Goal: Task Accomplishment & Management: Complete application form

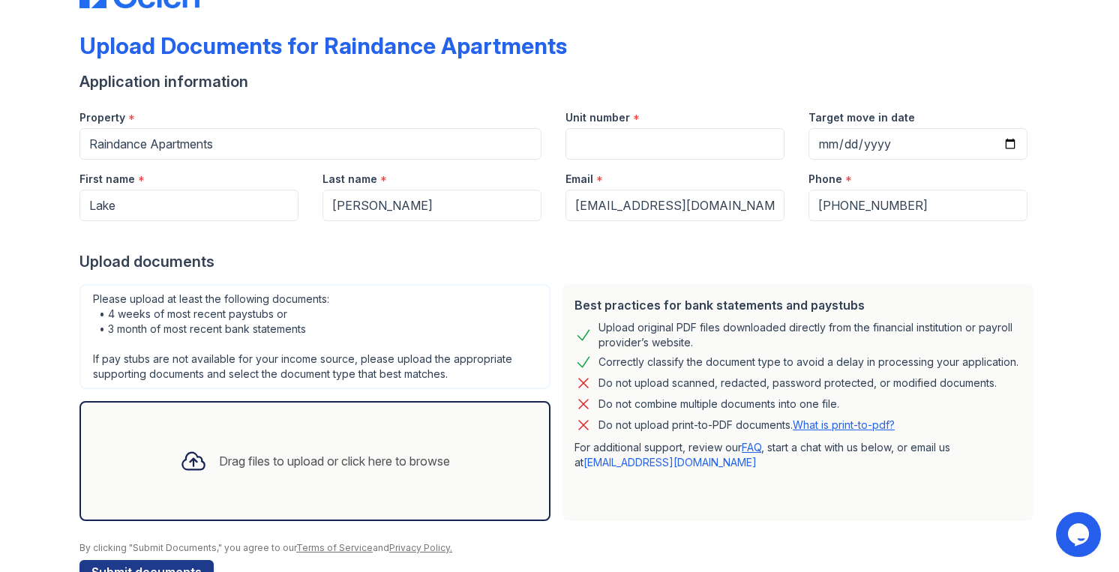
scroll to position [97, 0]
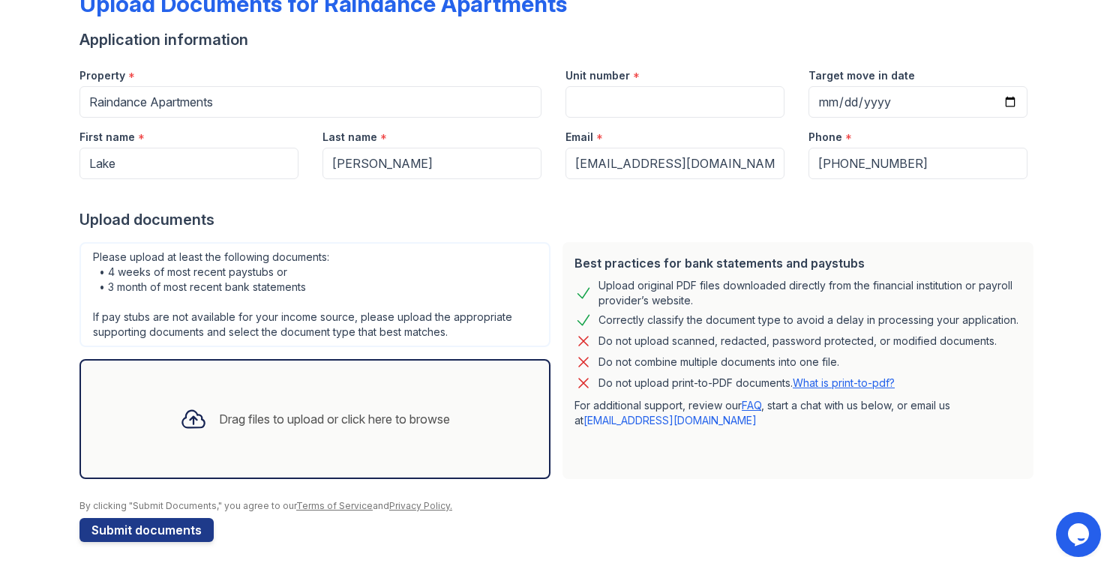
click at [441, 400] on div "Drag files to upload or click here to browse" at bounding box center [315, 419] width 294 height 51
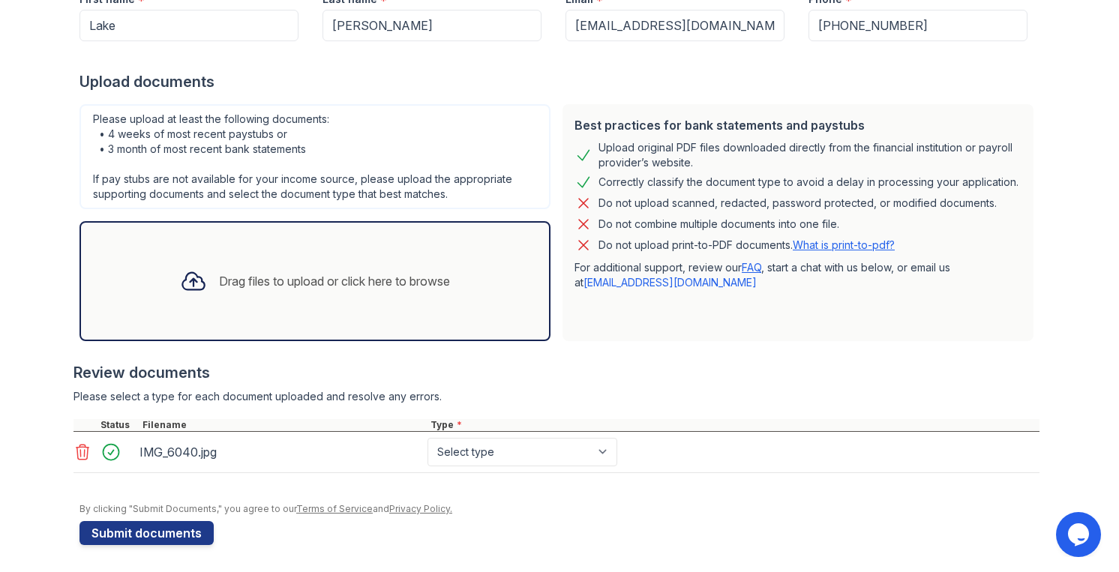
scroll to position [238, 0]
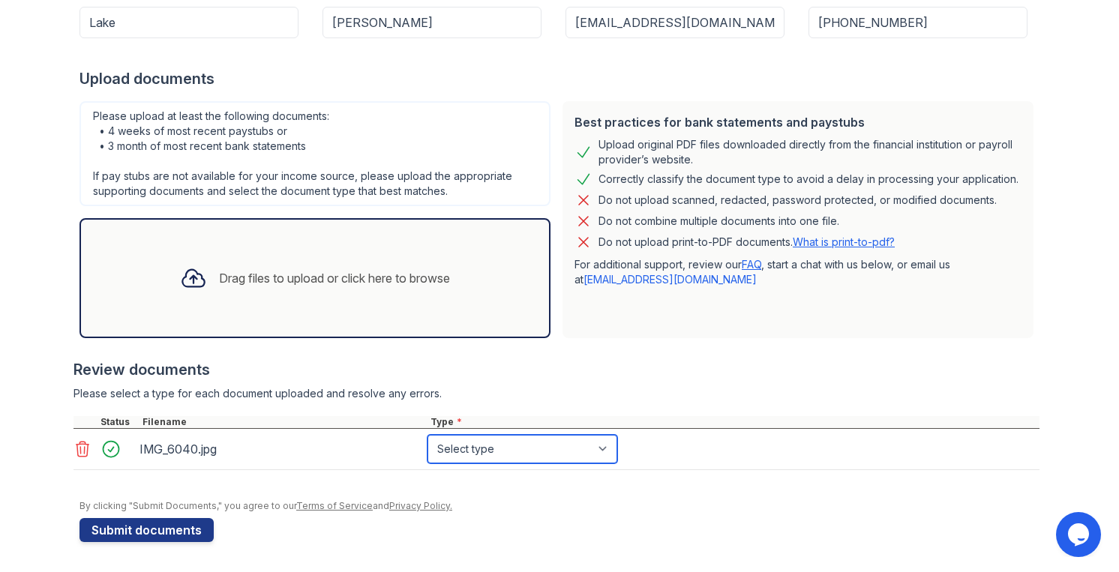
click at [464, 453] on select "Select type Paystub Bank Statement Offer Letter Tax Documents Benefit Award Let…" at bounding box center [522, 449] width 190 height 28
select select "bank_statement"
click at [427, 435] on select "Select type Paystub Bank Statement Offer Letter Tax Documents Benefit Award Let…" at bounding box center [522, 449] width 190 height 28
click at [335, 292] on div "Drag files to upload or click here to browse" at bounding box center [315, 278] width 294 height 51
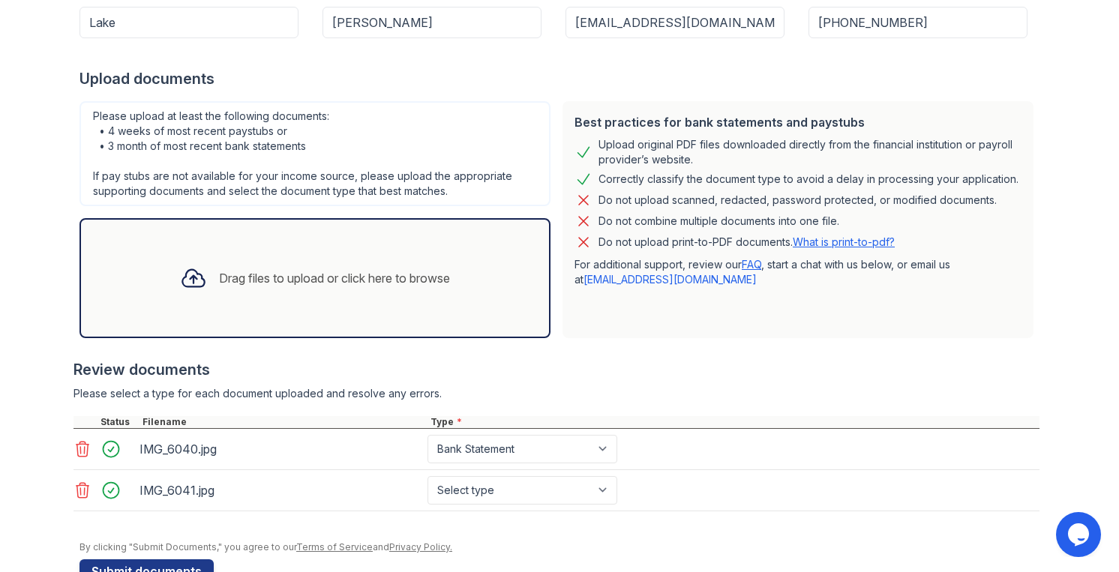
scroll to position [253, 0]
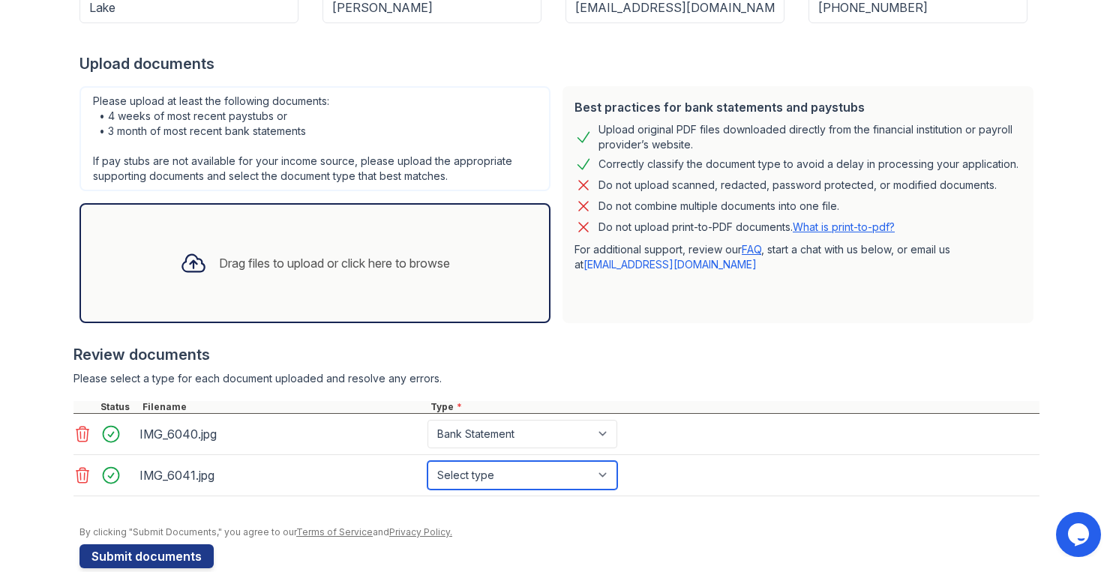
click at [473, 483] on select "Select type Paystub Bank Statement Offer Letter Tax Documents Benefit Award Let…" at bounding box center [522, 475] width 190 height 28
select select "bank_statement"
click at [427, 461] on select "Select type Paystub Bank Statement Offer Letter Tax Documents Benefit Award Let…" at bounding box center [522, 475] width 190 height 28
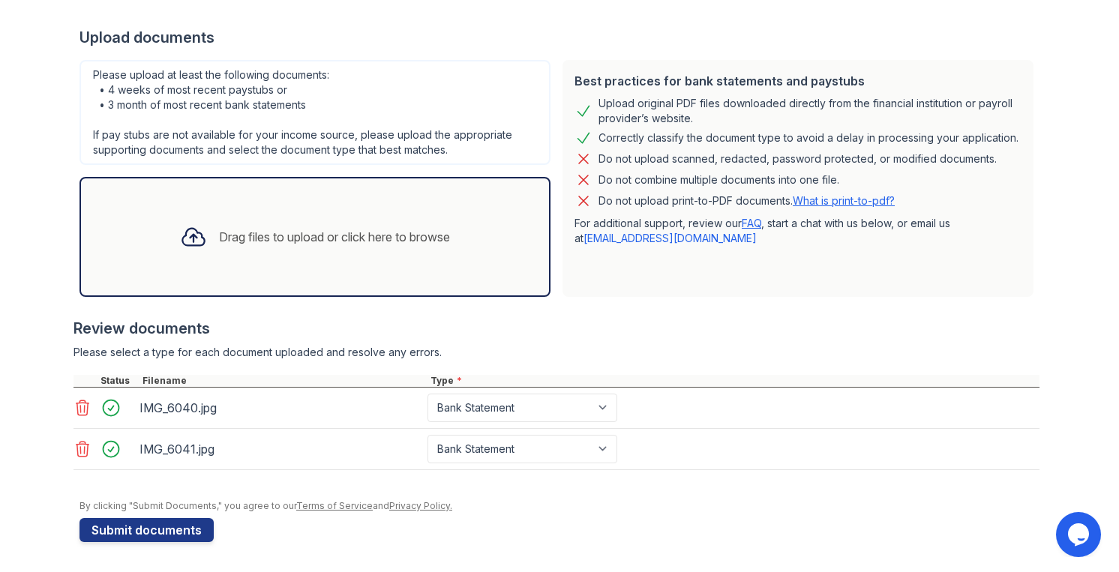
click at [272, 274] on div "Drag files to upload or click here to browse" at bounding box center [314, 237] width 471 height 120
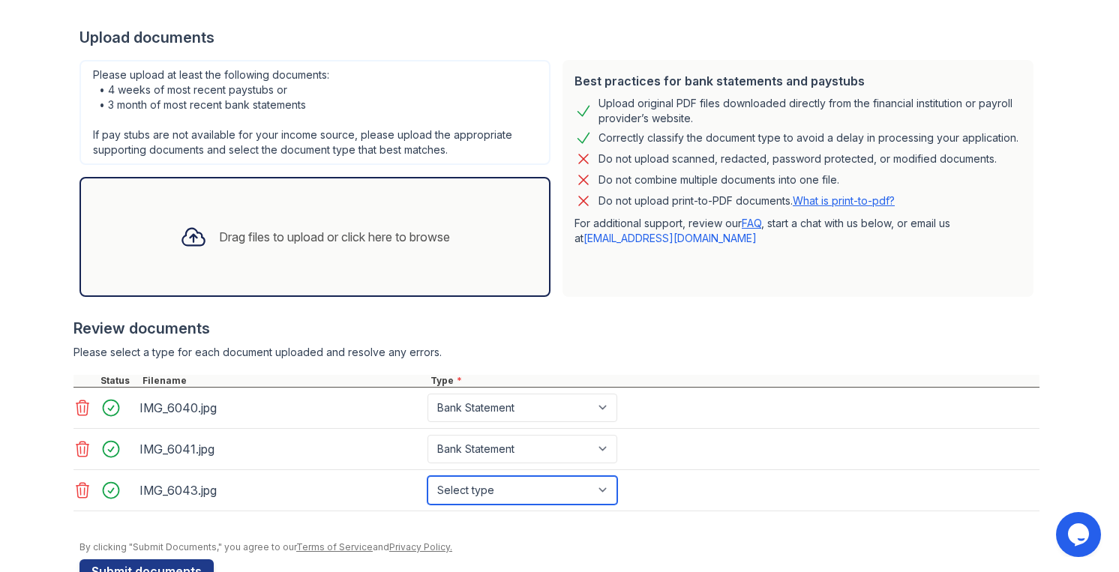
click at [472, 487] on select "Select type Paystub Bank Statement Offer Letter Tax Documents Benefit Award Let…" at bounding box center [522, 490] width 190 height 28
select select "bank_statement"
click at [427, 476] on select "Select type Paystub Bank Statement Offer Letter Tax Documents Benefit Award Let…" at bounding box center [522, 490] width 190 height 28
click at [321, 224] on div "Drag files to upload or click here to browse" at bounding box center [315, 236] width 294 height 51
click at [79, 409] on icon at bounding box center [82, 408] width 18 height 18
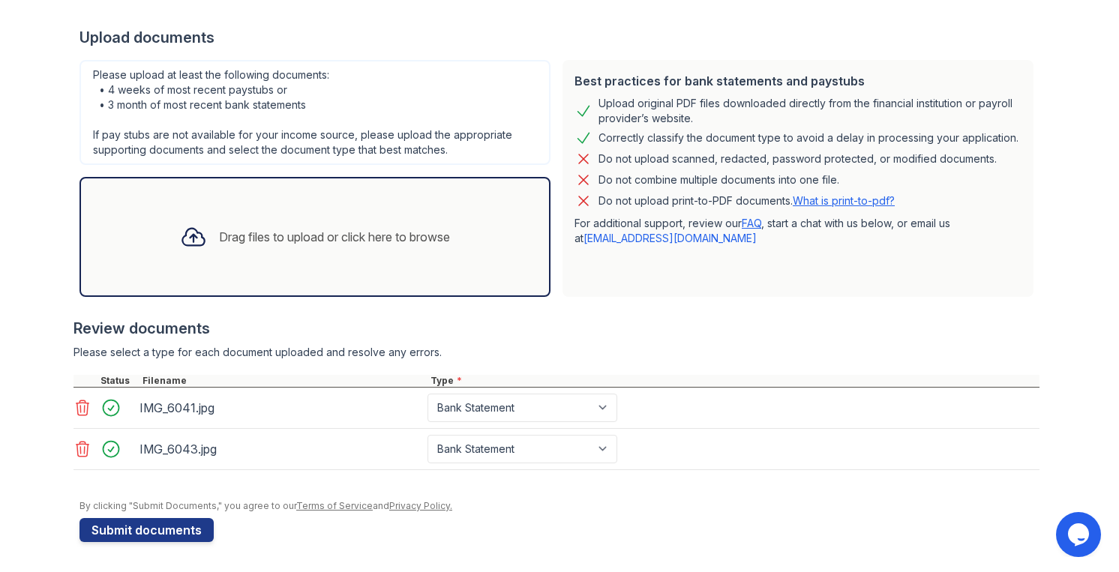
click at [79, 409] on icon at bounding box center [82, 408] width 18 height 18
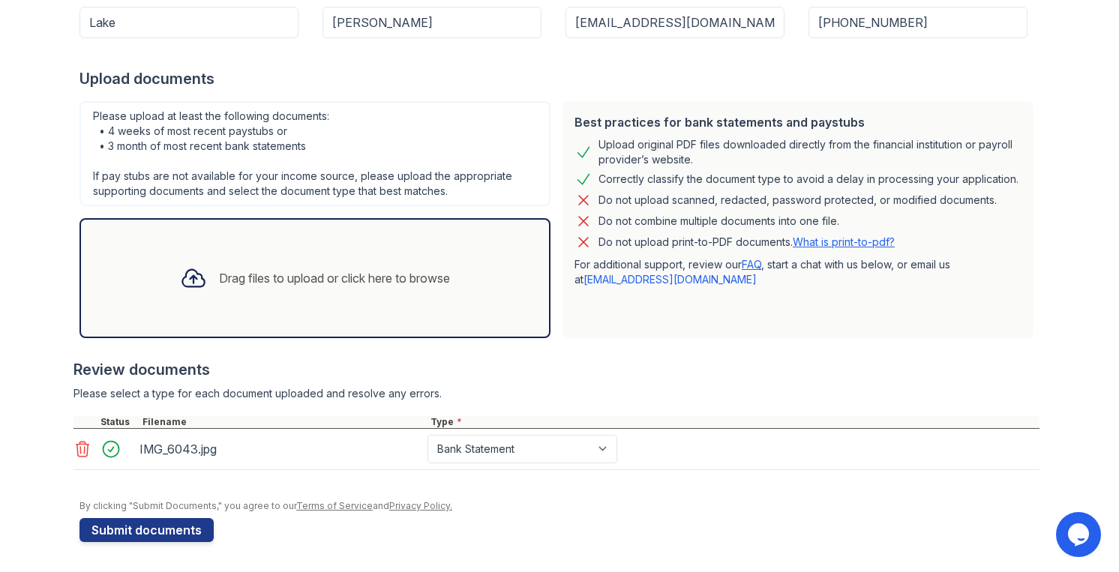
click at [81, 448] on icon at bounding box center [82, 449] width 18 height 18
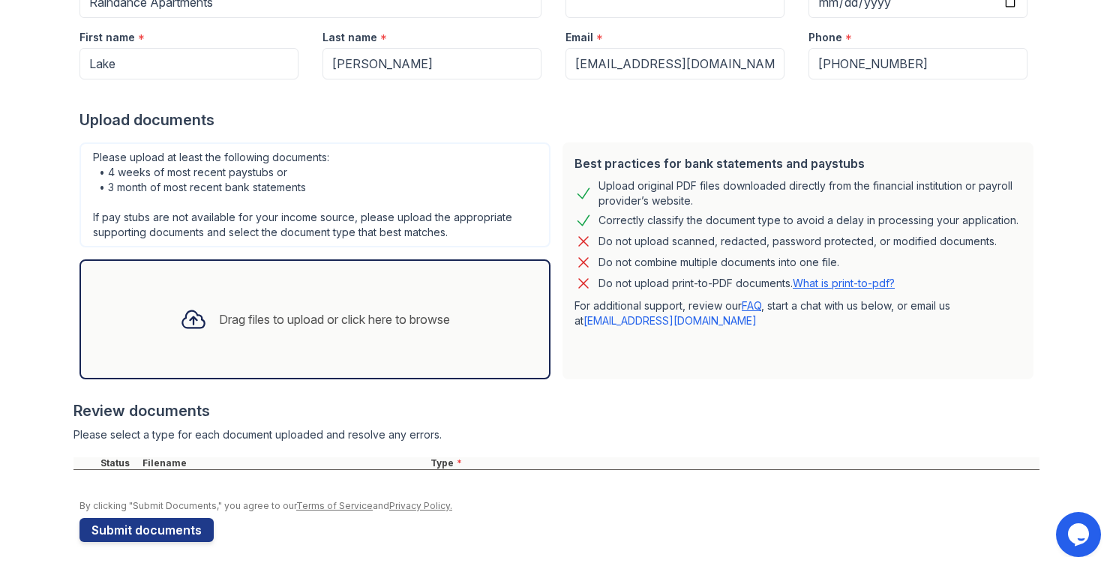
click at [234, 348] on div "Drag files to upload or click here to browse" at bounding box center [314, 319] width 471 height 120
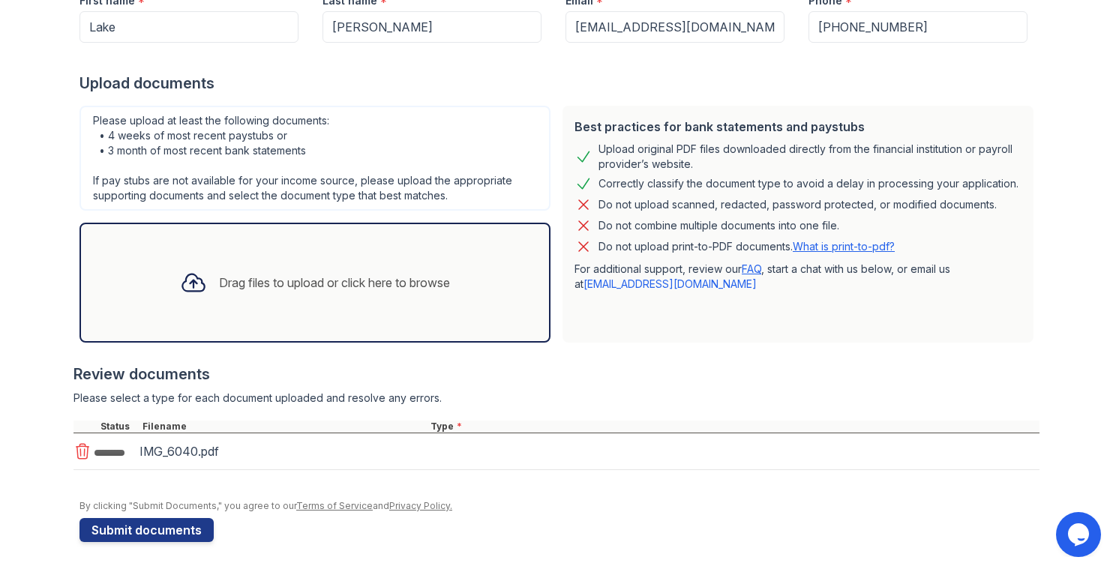
scroll to position [238, 0]
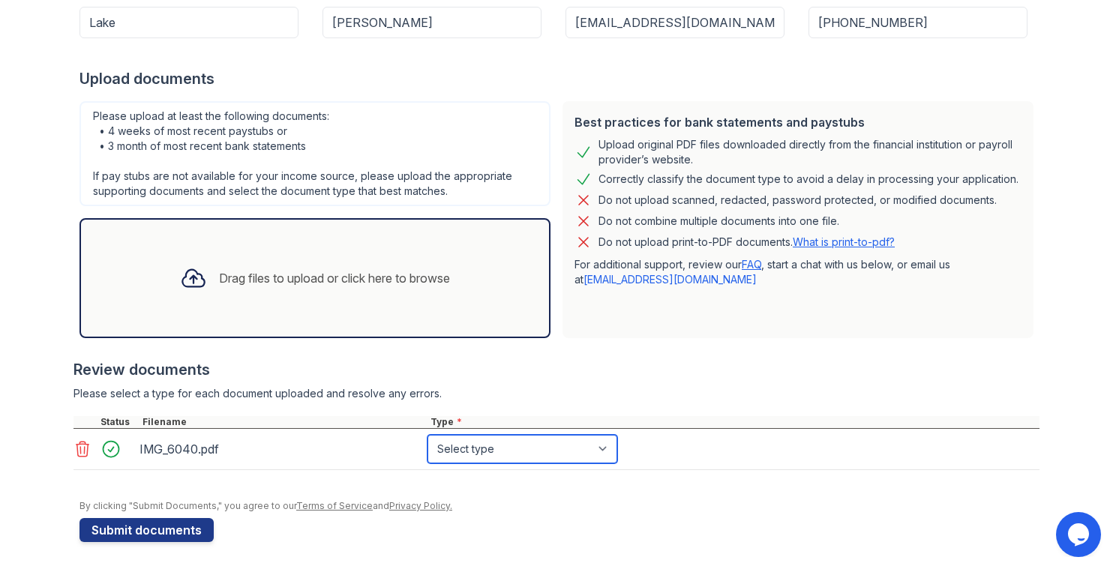
click at [477, 457] on select "Select type Paystub Bank Statement Offer Letter Tax Documents Benefit Award Let…" at bounding box center [522, 449] width 190 height 28
select select "bank_statement"
click at [427, 435] on select "Select type Paystub Bank Statement Offer Letter Tax Documents Benefit Award Let…" at bounding box center [522, 449] width 190 height 28
click at [406, 266] on div "Drag files to upload or click here to browse" at bounding box center [315, 278] width 294 height 51
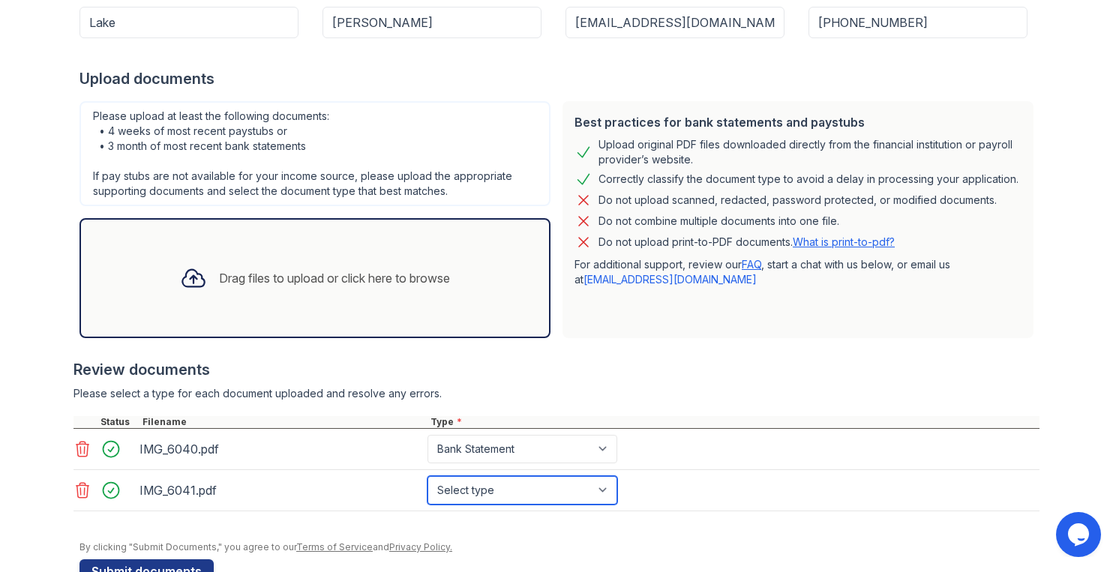
click at [441, 490] on select "Select type Paystub Bank Statement Offer Letter Tax Documents Benefit Award Let…" at bounding box center [522, 490] width 190 height 28
select select "bank_statement"
click at [427, 476] on select "Select type Paystub Bank Statement Offer Letter Tax Documents Benefit Award Let…" at bounding box center [522, 490] width 190 height 28
click at [291, 263] on div "Drag files to upload or click here to browse" at bounding box center [315, 278] width 294 height 51
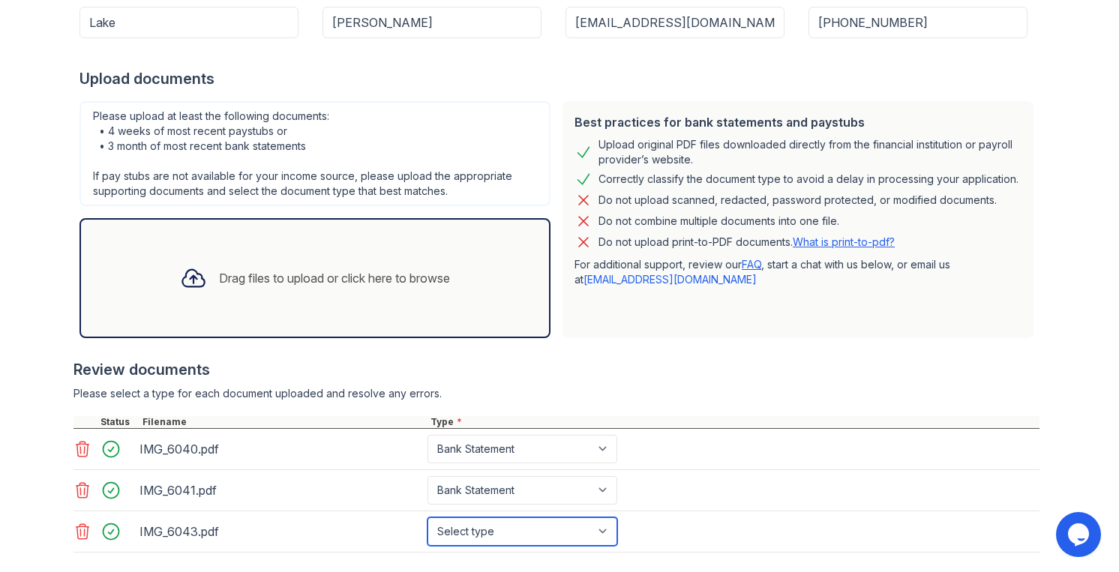
click at [447, 529] on select "Select type Paystub Bank Statement Offer Letter Tax Documents Benefit Award Let…" at bounding box center [522, 531] width 190 height 28
select select "bank_statement"
click at [427, 517] on select "Select type Paystub Bank Statement Offer Letter Tax Documents Benefit Award Let…" at bounding box center [522, 531] width 190 height 28
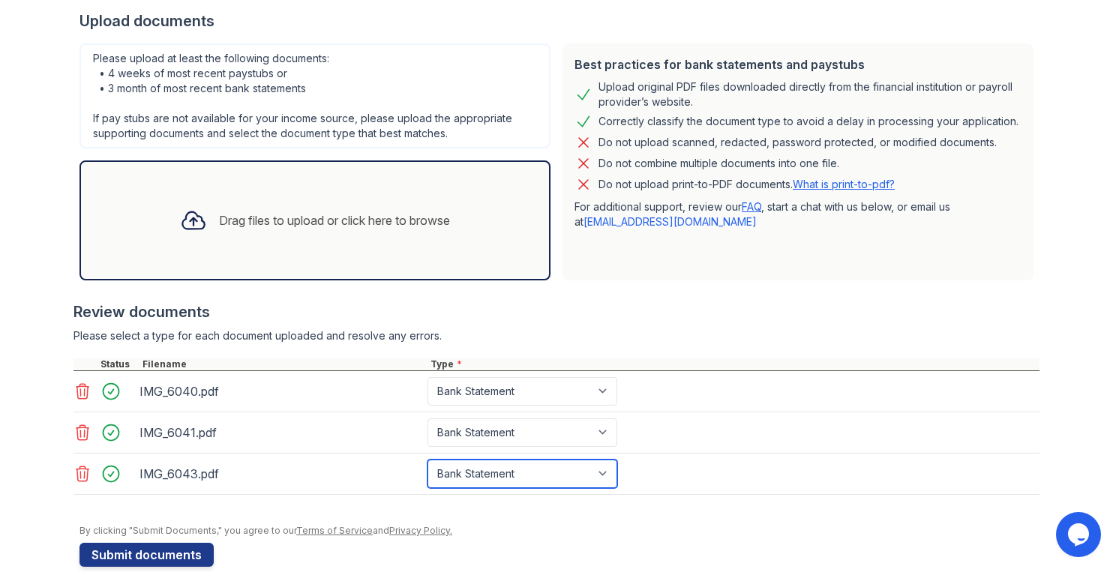
scroll to position [320, 0]
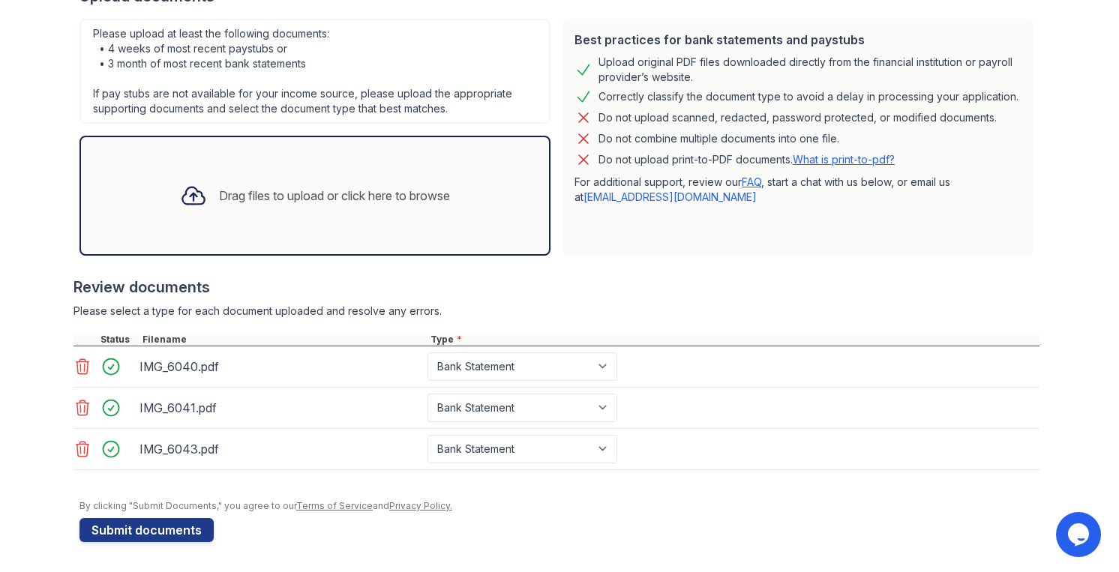
click at [309, 209] on div "Drag files to upload or click here to browse" at bounding box center [315, 195] width 294 height 51
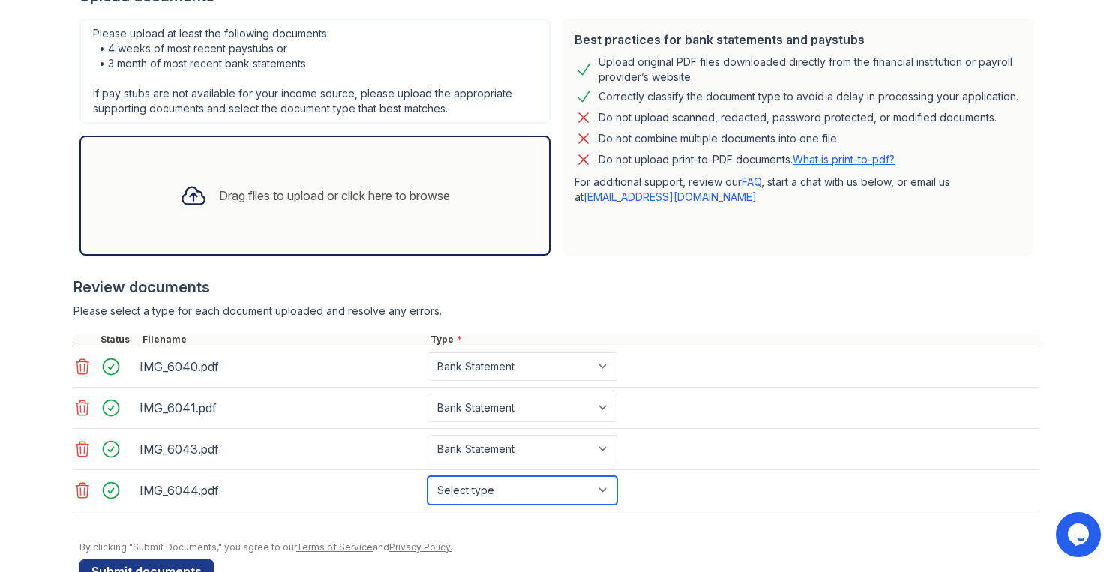
click at [478, 487] on select "Select type Paystub Bank Statement Offer Letter Tax Documents Benefit Award Let…" at bounding box center [522, 490] width 190 height 28
select select "paystub"
click at [427, 476] on select "Select type Paystub Bank Statement Offer Letter Tax Documents Benefit Award Let…" at bounding box center [522, 490] width 190 height 28
click at [295, 262] on div at bounding box center [556, 269] width 966 height 15
click at [298, 214] on div "Drag files to upload or click here to browse" at bounding box center [315, 195] width 294 height 51
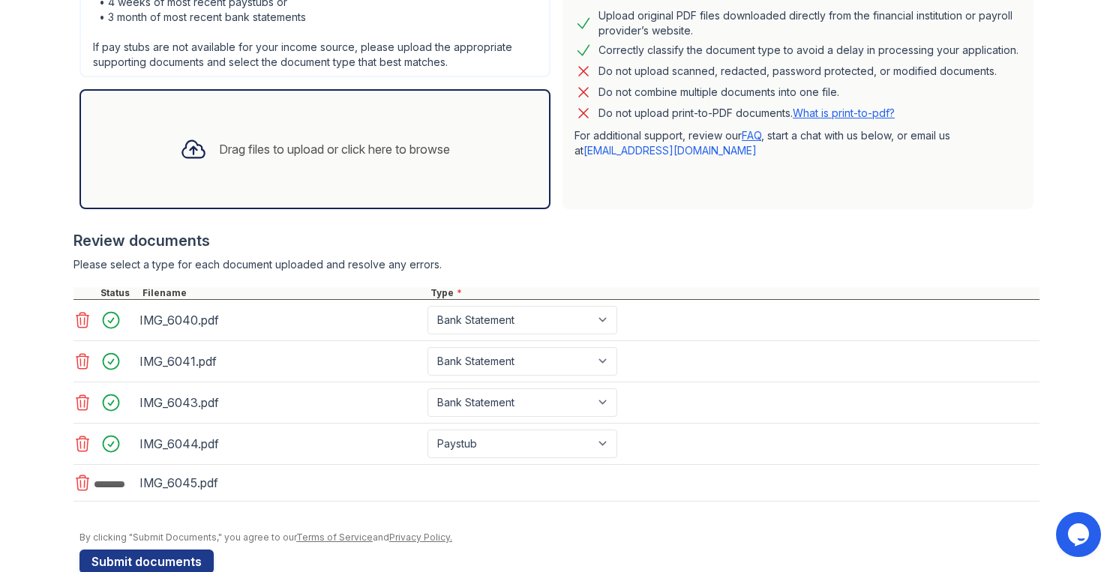
scroll to position [369, 0]
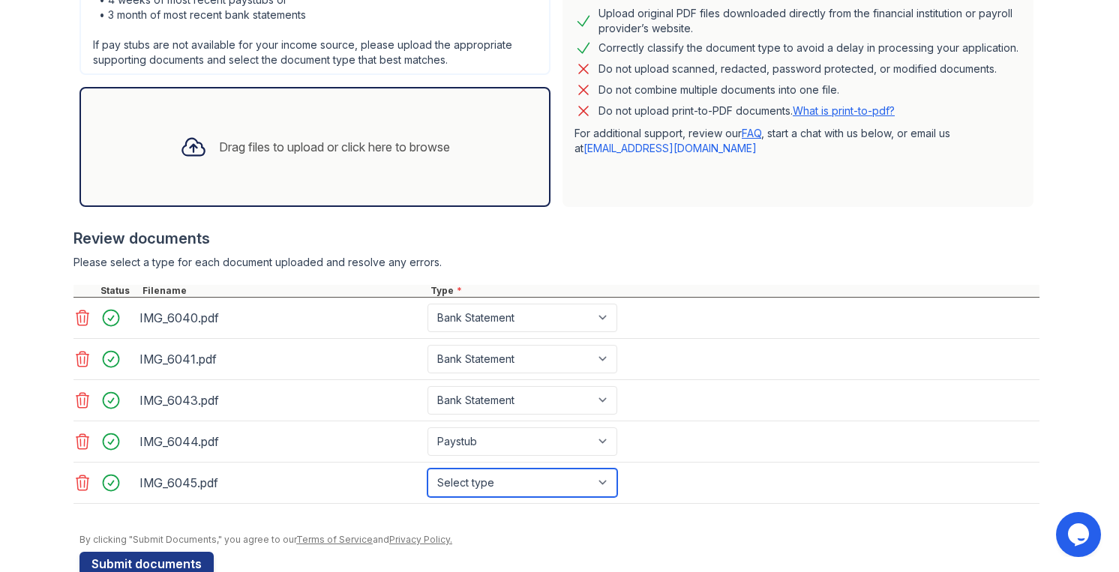
click at [472, 481] on select "Select type Paystub Bank Statement Offer Letter Tax Documents Benefit Award Let…" at bounding box center [522, 483] width 190 height 28
select select "paystub"
click at [427, 469] on select "Select type Paystub Bank Statement Offer Letter Tax Documents Benefit Award Let…" at bounding box center [522, 483] width 190 height 28
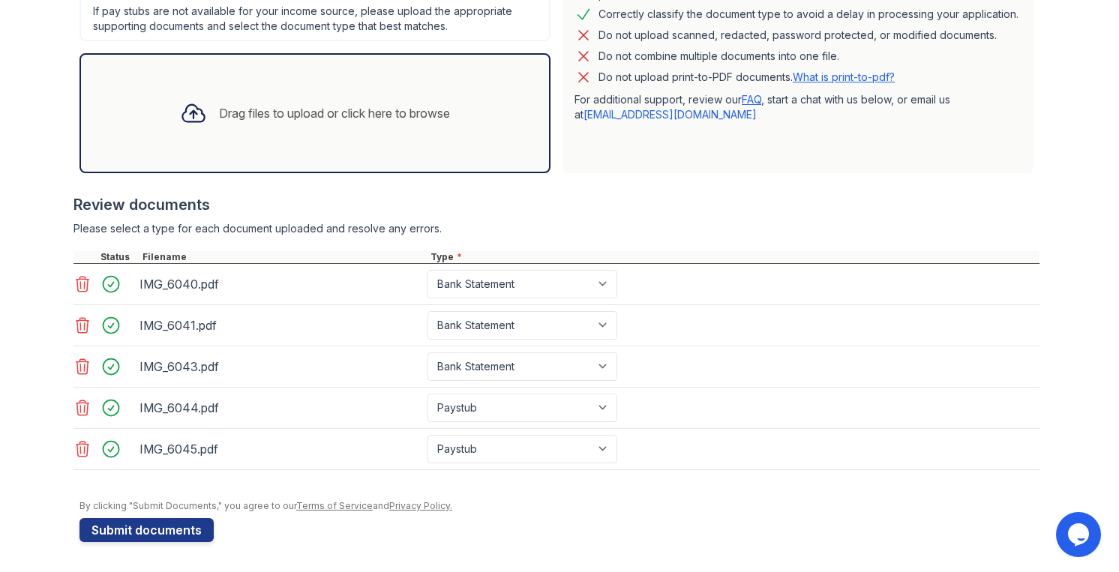
click at [343, 99] on div "Drag files to upload or click here to browse" at bounding box center [315, 113] width 294 height 51
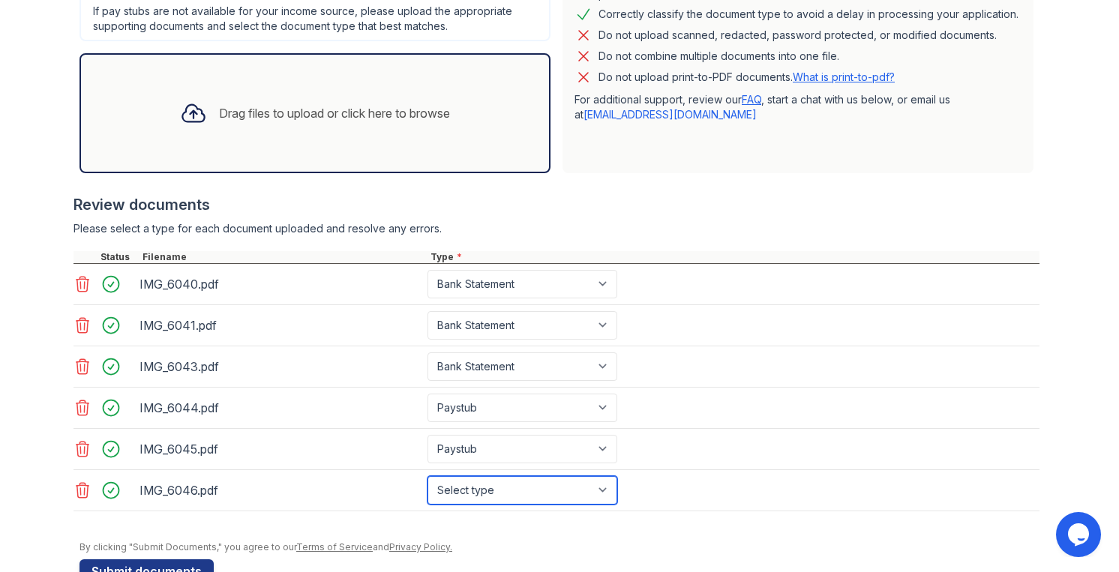
click at [493, 491] on select "Select type Paystub Bank Statement Offer Letter Tax Documents Benefit Award Let…" at bounding box center [522, 490] width 190 height 28
select select "paystub"
click at [427, 476] on select "Select type Paystub Bank Statement Offer Letter Tax Documents Benefit Award Let…" at bounding box center [522, 490] width 190 height 28
click at [310, 142] on div "Drag files to upload or click here to browse" at bounding box center [314, 113] width 471 height 120
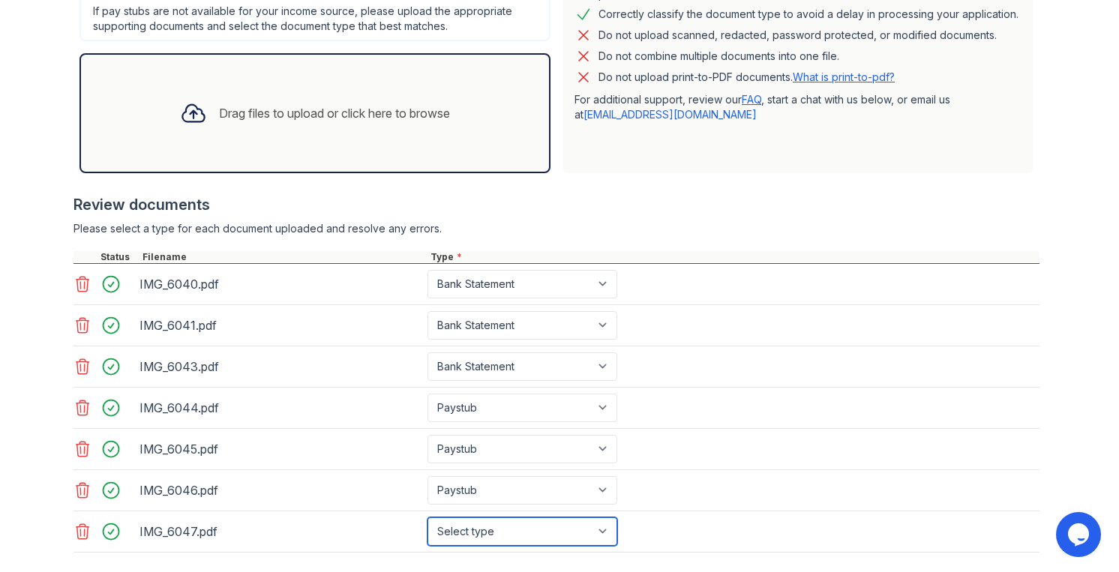
click at [478, 523] on select "Select type Paystub Bank Statement Offer Letter Tax Documents Benefit Award Let…" at bounding box center [522, 531] width 190 height 28
select select "paystub"
click at [427, 517] on select "Select type Paystub Bank Statement Offer Letter Tax Documents Benefit Award Let…" at bounding box center [522, 531] width 190 height 28
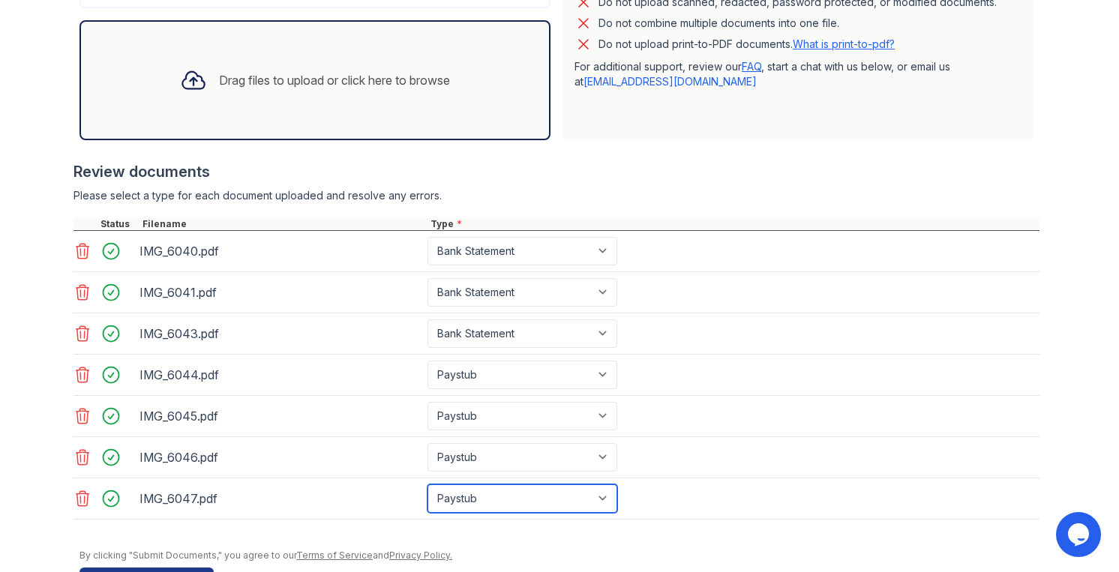
scroll to position [485, 0]
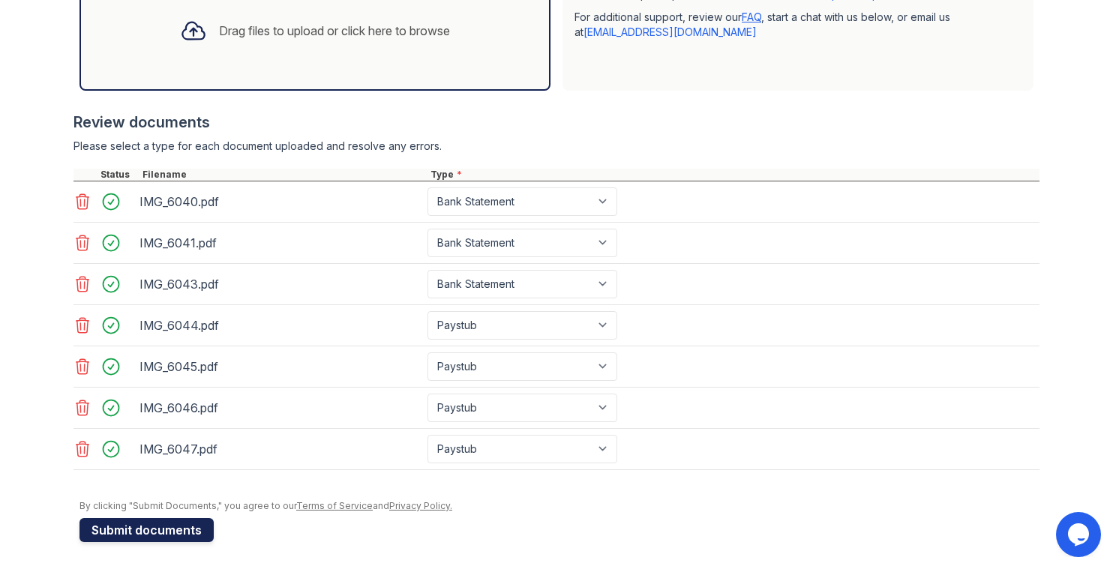
click at [175, 535] on button "Submit documents" at bounding box center [146, 530] width 134 height 24
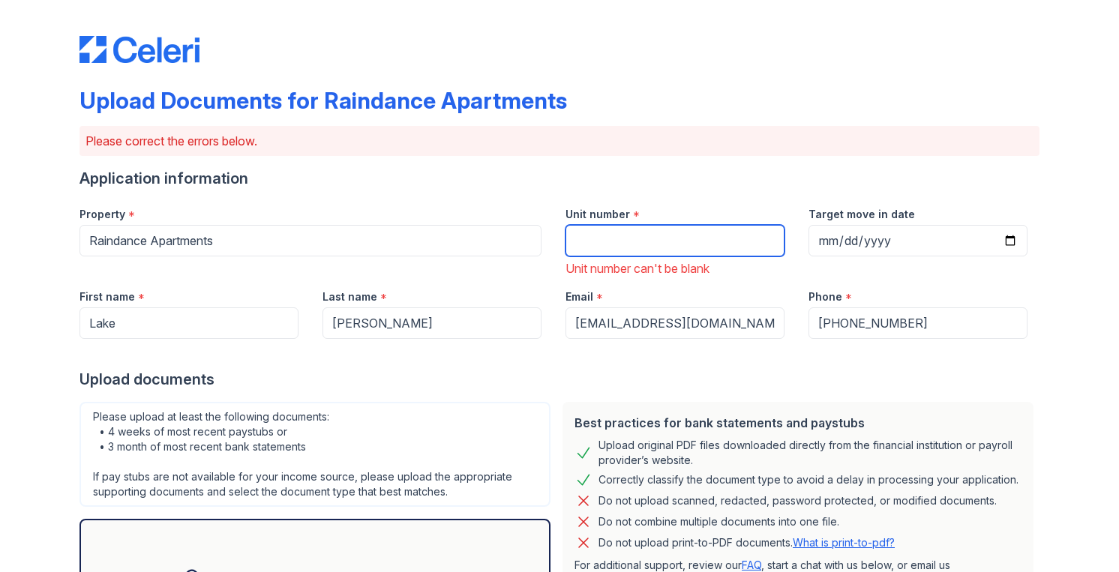
click at [666, 239] on input "Unit number" at bounding box center [674, 240] width 219 height 31
type input "814"
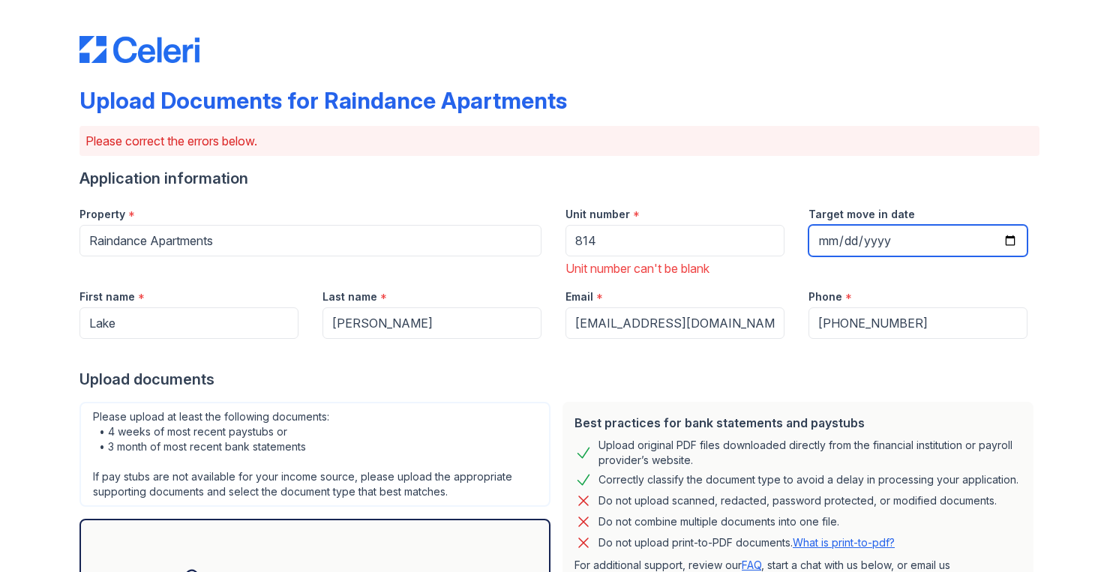
click at [871, 246] on input "Target move in date" at bounding box center [917, 240] width 219 height 31
click at [838, 239] on input "Target move in date" at bounding box center [917, 240] width 219 height 31
type input "2025-10-31"
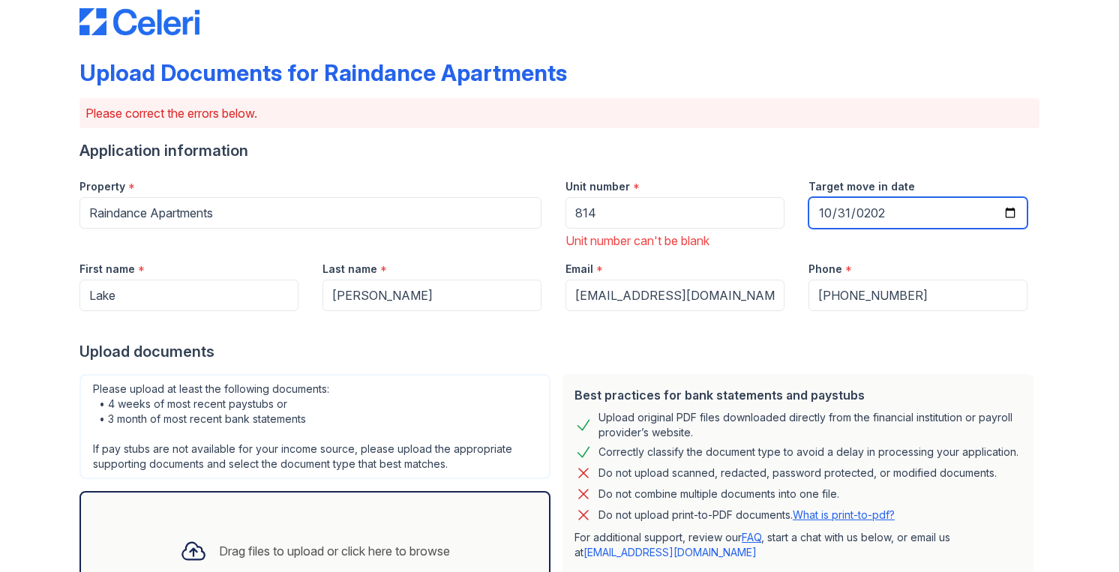
scroll to position [46, 0]
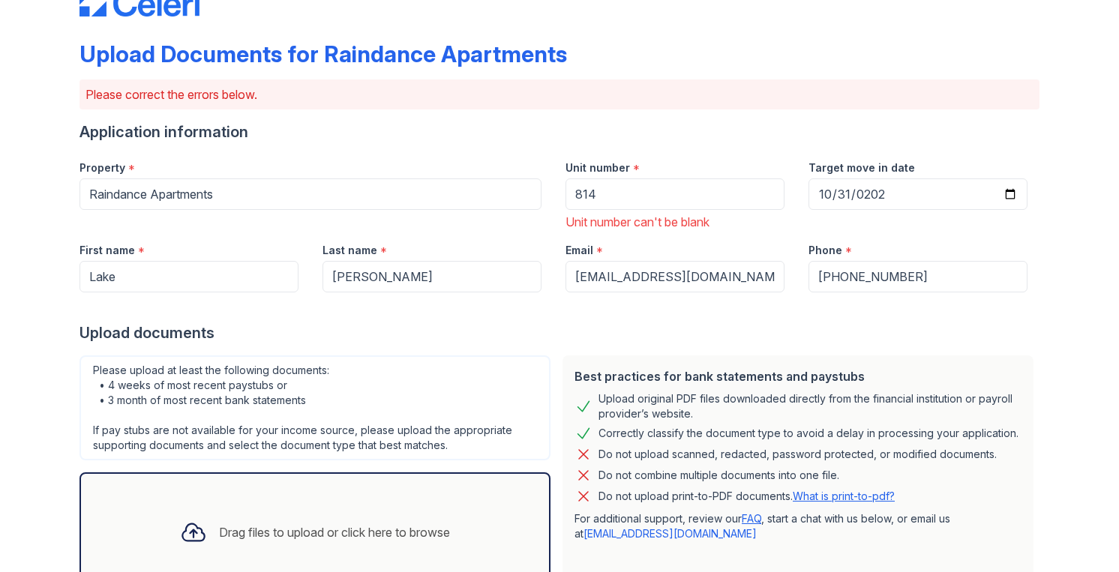
click at [441, 343] on div "Upload documents" at bounding box center [559, 332] width 960 height 21
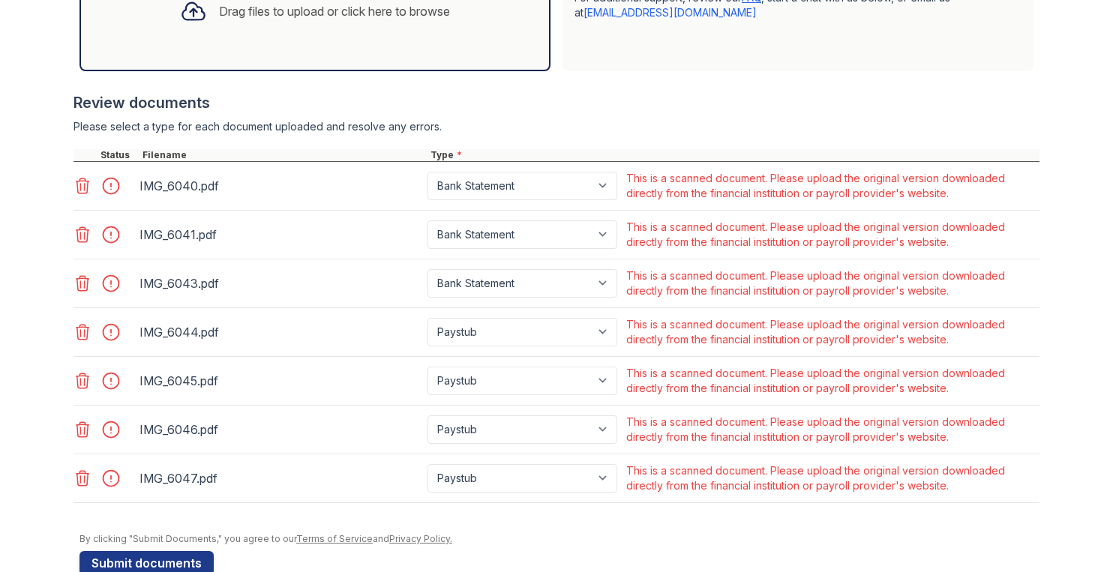
scroll to position [601, 0]
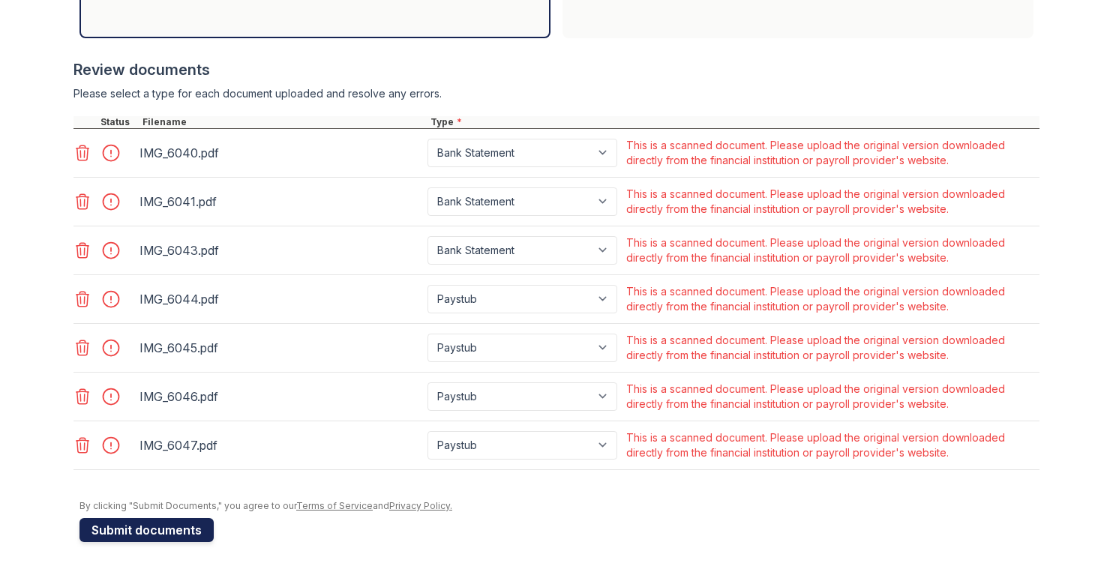
click at [177, 530] on button "Submit documents" at bounding box center [146, 530] width 134 height 24
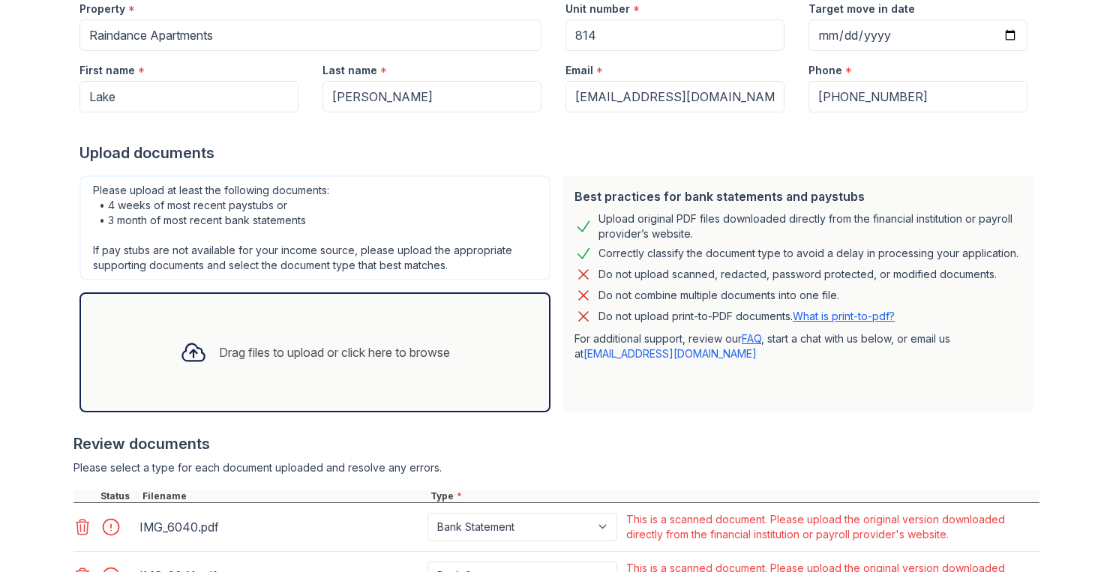
scroll to position [580, 0]
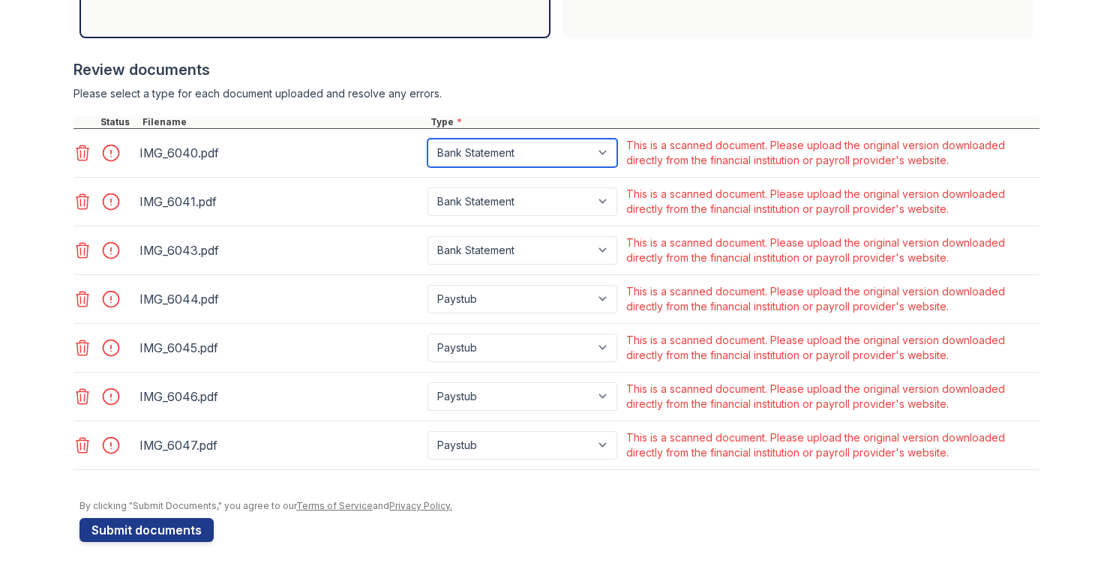
click at [496, 145] on select "Paystub Bank Statement Offer Letter Tax Documents Benefit Award Letter Investme…" at bounding box center [522, 153] width 190 height 28
select select "other"
click at [427, 139] on select "Paystub Bank Statement Offer Letter Tax Documents Benefit Award Letter Investme…" at bounding box center [522, 153] width 190 height 28
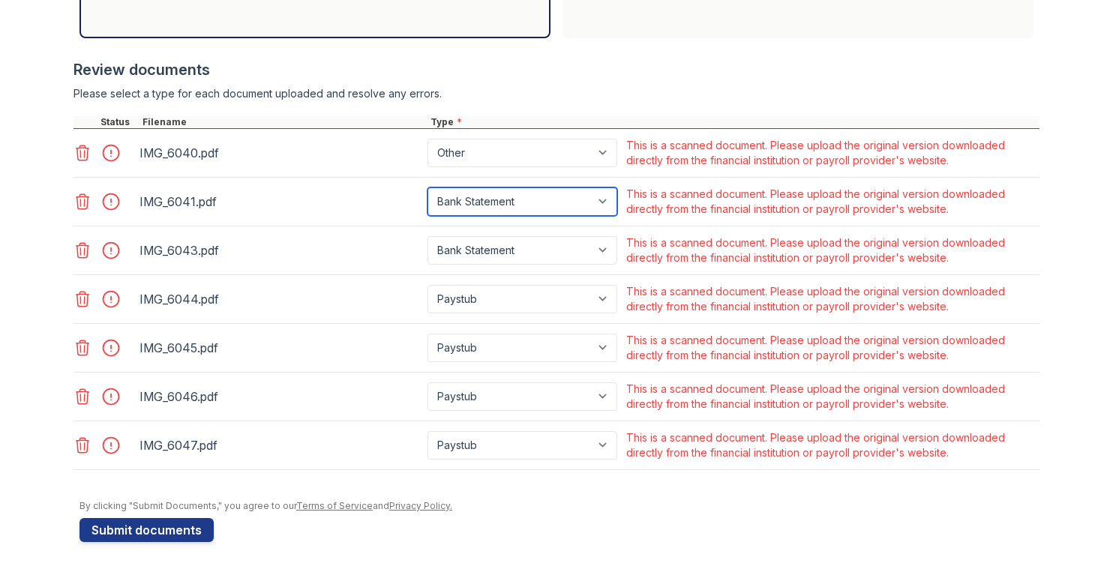
click at [483, 189] on select "Paystub Bank Statement Offer Letter Tax Documents Benefit Award Letter Investme…" at bounding box center [522, 201] width 190 height 28
select select "other"
click at [427, 187] on select "Paystub Bank Statement Offer Letter Tax Documents Benefit Award Letter Investme…" at bounding box center [522, 201] width 190 height 28
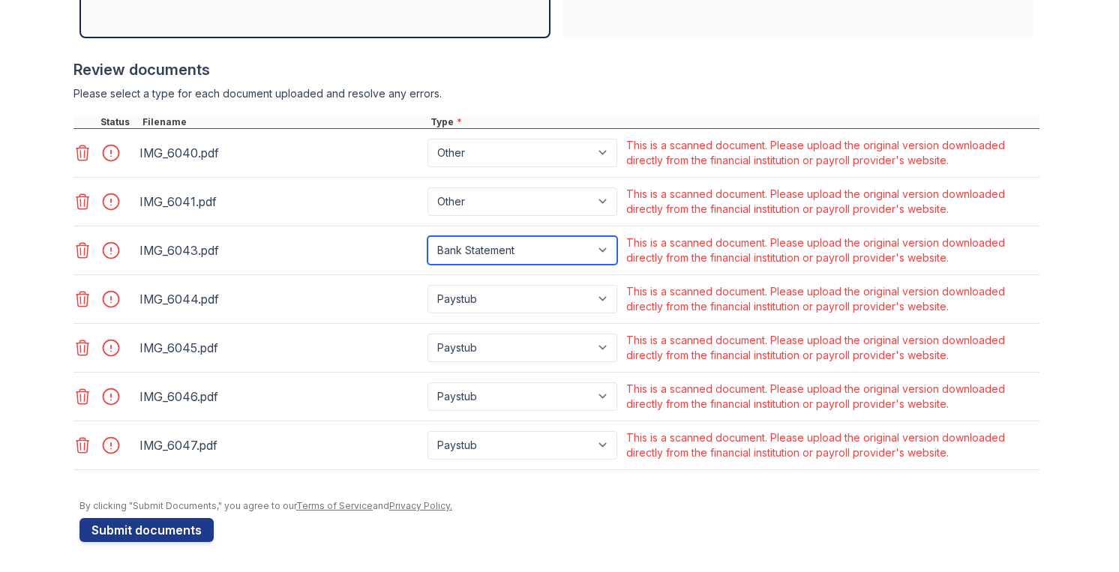
click at [470, 242] on select "Paystub Bank Statement Offer Letter Tax Documents Benefit Award Letter Investme…" at bounding box center [522, 250] width 190 height 28
select select "other"
click at [427, 236] on select "Paystub Bank Statement Offer Letter Tax Documents Benefit Award Letter Investme…" at bounding box center [522, 250] width 190 height 28
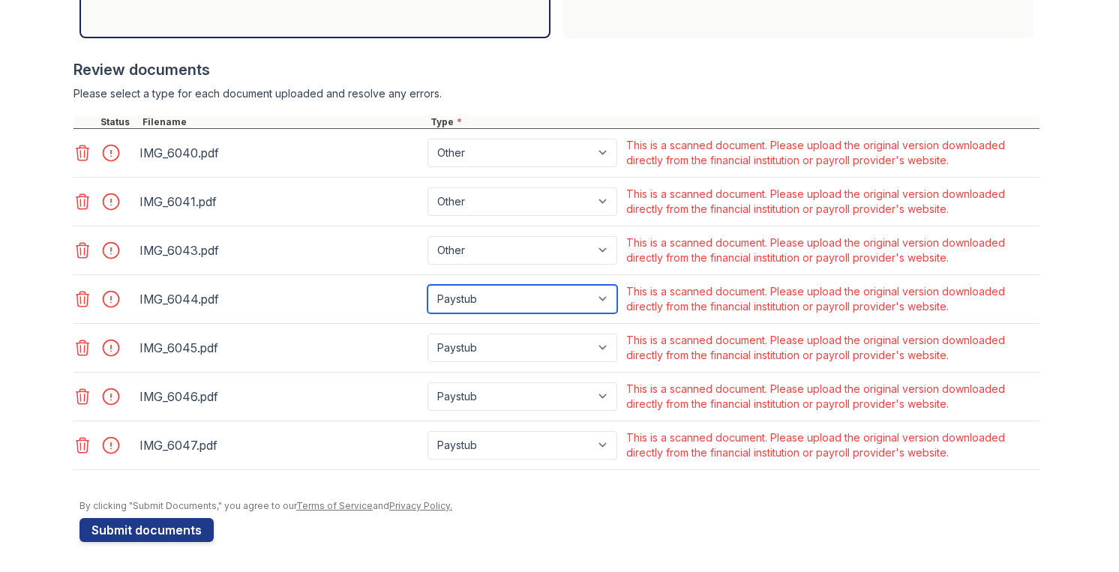
click at [481, 298] on select "Paystub Bank Statement Offer Letter Tax Documents Benefit Award Letter Investme…" at bounding box center [522, 299] width 190 height 28
select select "other"
click at [427, 285] on select "Paystub Bank Statement Offer Letter Tax Documents Benefit Award Letter Investme…" at bounding box center [522, 299] width 190 height 28
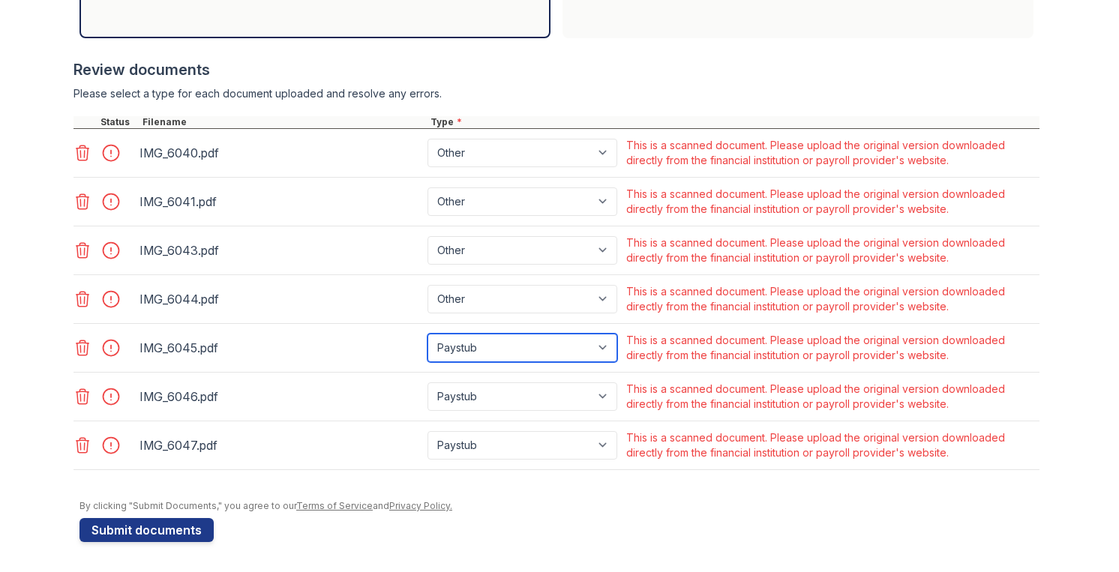
click at [474, 346] on select "Paystub Bank Statement Offer Letter Tax Documents Benefit Award Letter Investme…" at bounding box center [522, 348] width 190 height 28
select select "other"
click at [427, 334] on select "Paystub Bank Statement Offer Letter Tax Documents Benefit Award Letter Investme…" at bounding box center [522, 348] width 190 height 28
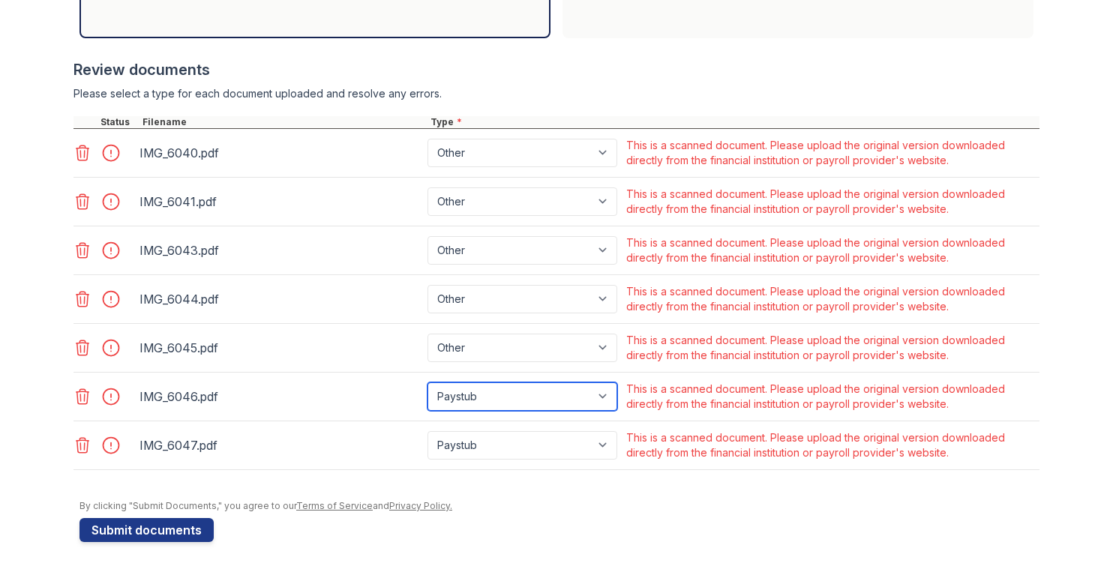
click at [481, 386] on select "Paystub Bank Statement Offer Letter Tax Documents Benefit Award Letter Investme…" at bounding box center [522, 396] width 190 height 28
select select "other"
click at [427, 382] on select "Paystub Bank Statement Offer Letter Tax Documents Benefit Award Letter Investme…" at bounding box center [522, 396] width 190 height 28
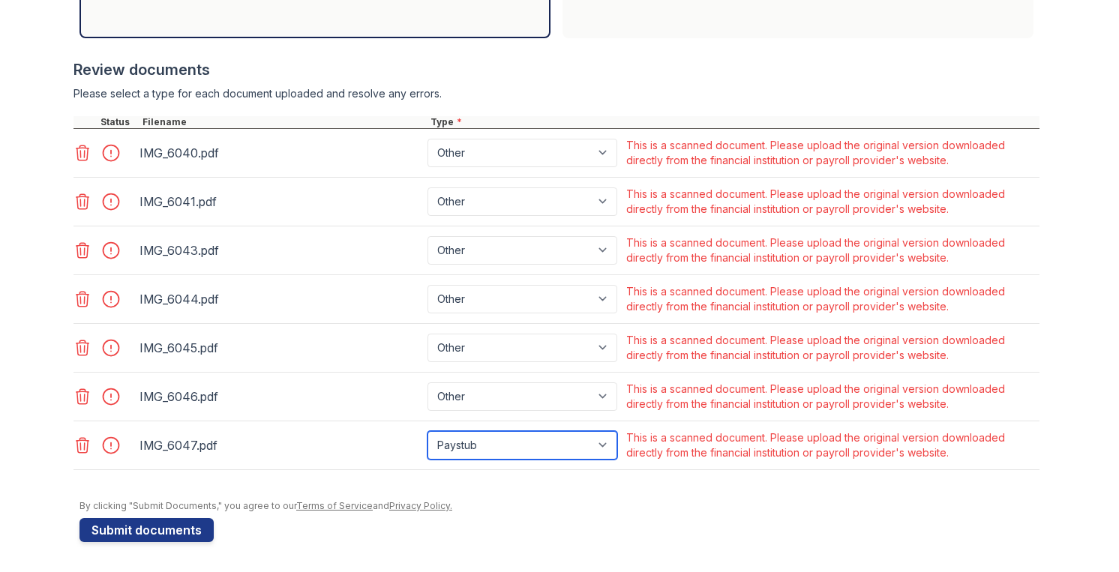
click at [466, 445] on select "Paystub Bank Statement Offer Letter Tax Documents Benefit Award Letter Investme…" at bounding box center [522, 445] width 190 height 28
select select "other"
click at [427, 431] on select "Paystub Bank Statement Offer Letter Tax Documents Benefit Award Letter Investme…" at bounding box center [522, 445] width 190 height 28
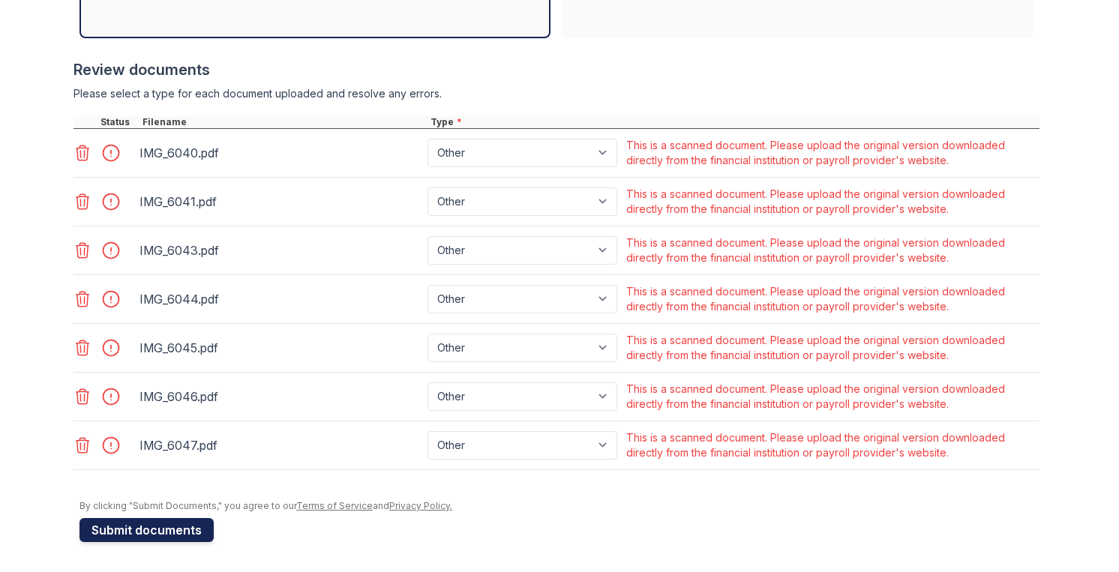
click at [169, 529] on button "Submit documents" at bounding box center [146, 530] width 134 height 24
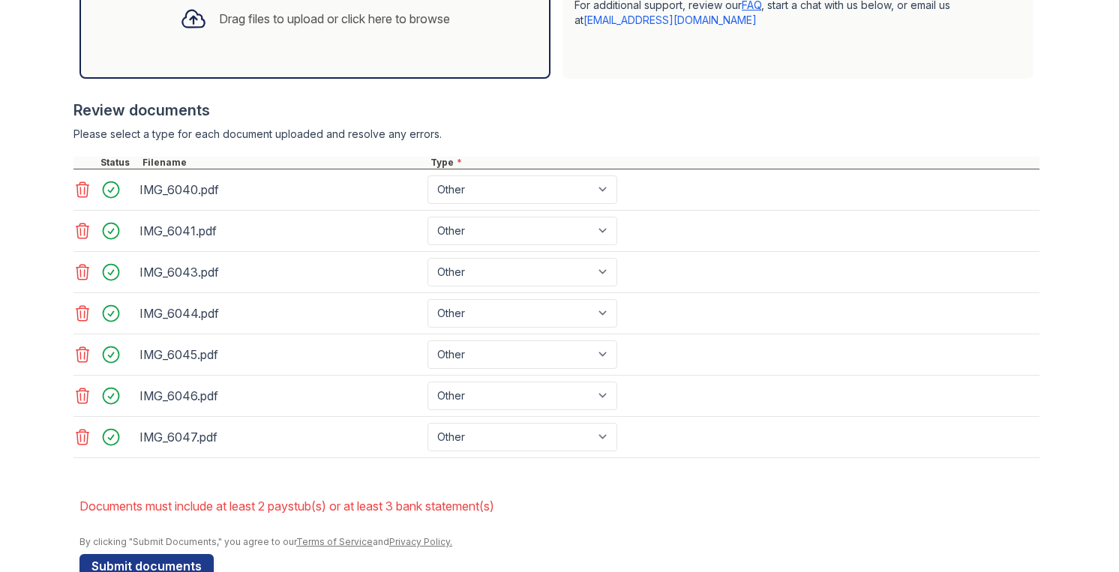
scroll to position [575, 0]
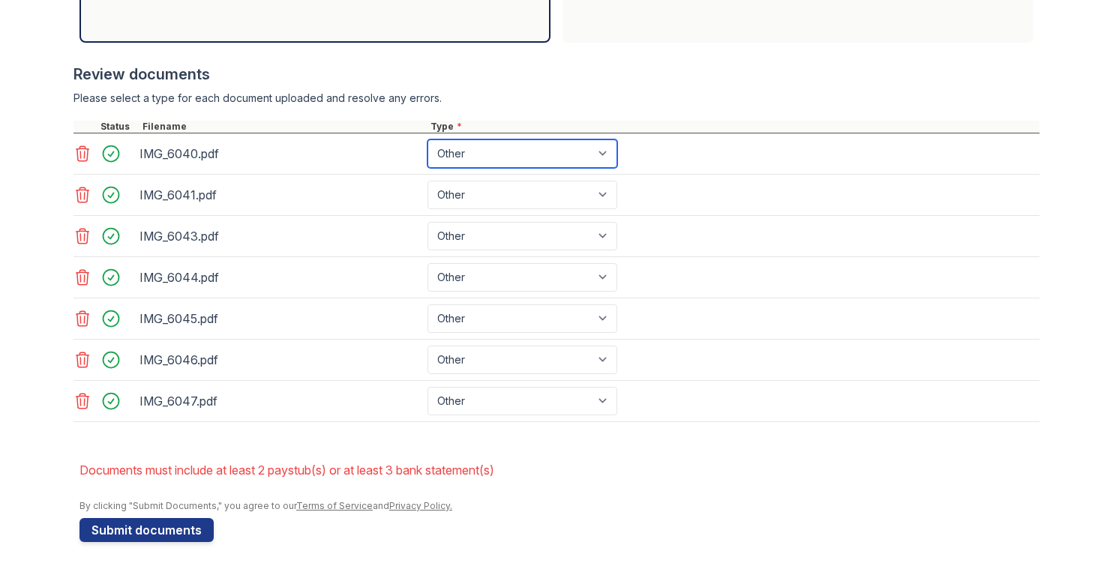
click at [478, 152] on select "Paystub Bank Statement Offer Letter Tax Documents Benefit Award Letter Investme…" at bounding box center [522, 153] width 190 height 28
select select "paystub"
click at [427, 139] on select "Paystub Bank Statement Offer Letter Tax Documents Benefit Award Letter Investme…" at bounding box center [522, 153] width 190 height 28
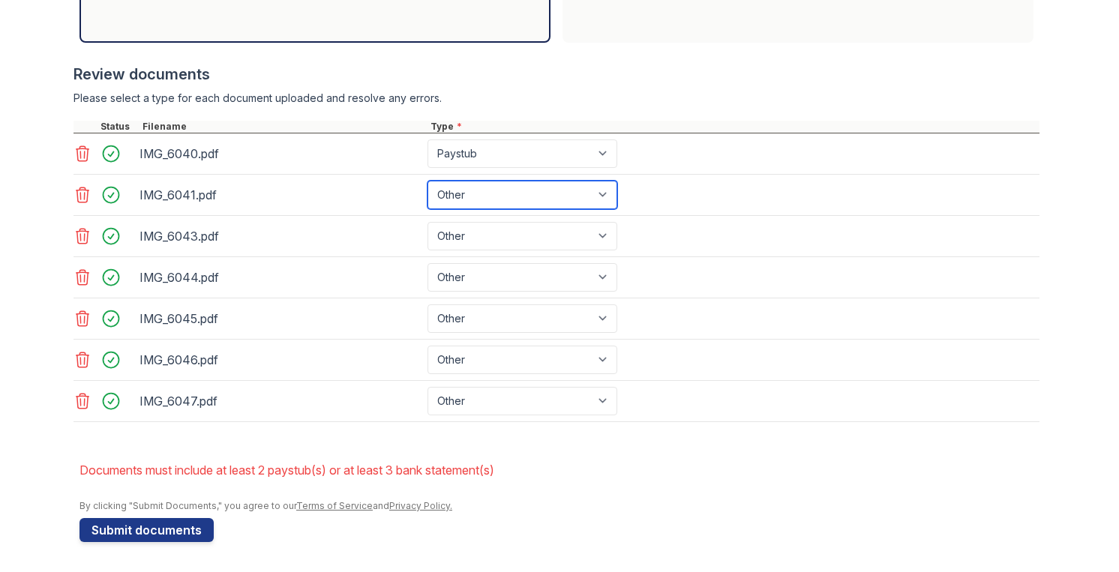
click at [466, 189] on select "Paystub Bank Statement Offer Letter Tax Documents Benefit Award Letter Investme…" at bounding box center [522, 195] width 190 height 28
select select "paystub"
click at [427, 181] on select "Paystub Bank Statement Offer Letter Tax Documents Benefit Award Letter Investme…" at bounding box center [522, 195] width 190 height 28
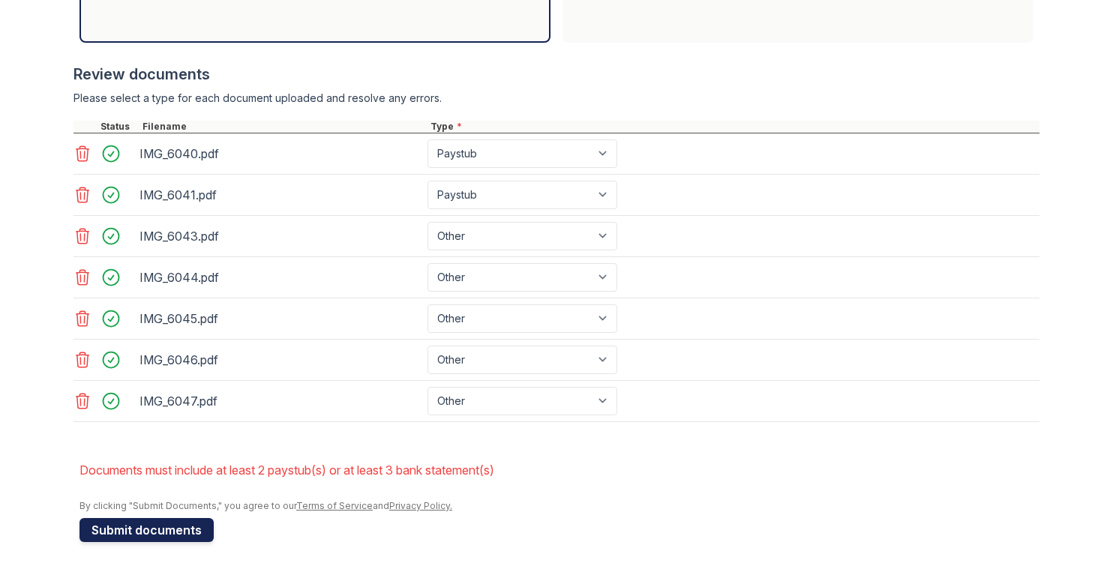
click at [136, 535] on button "Submit documents" at bounding box center [146, 530] width 134 height 24
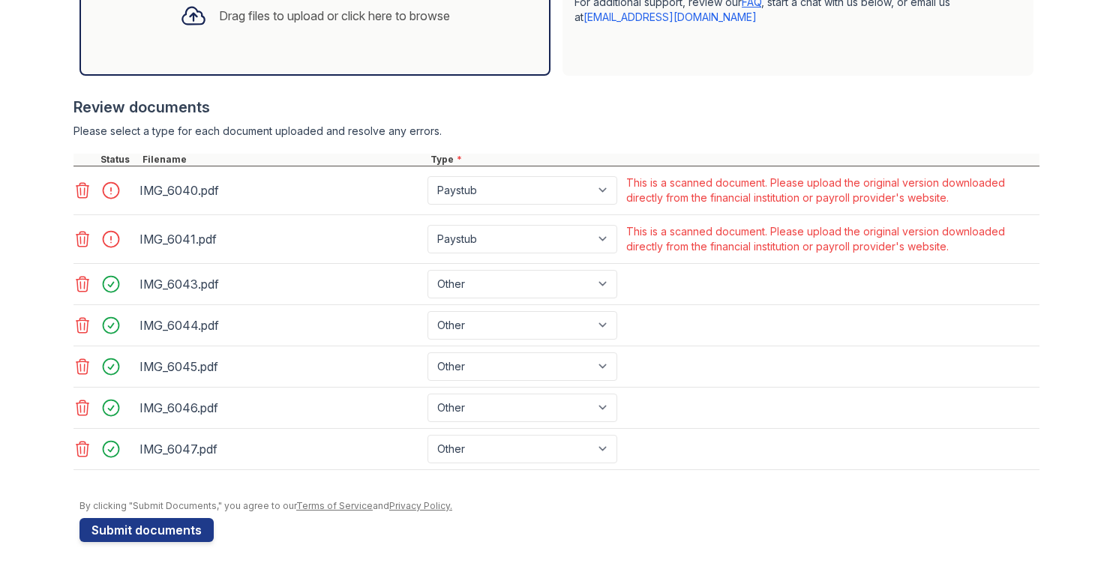
scroll to position [539, 0]
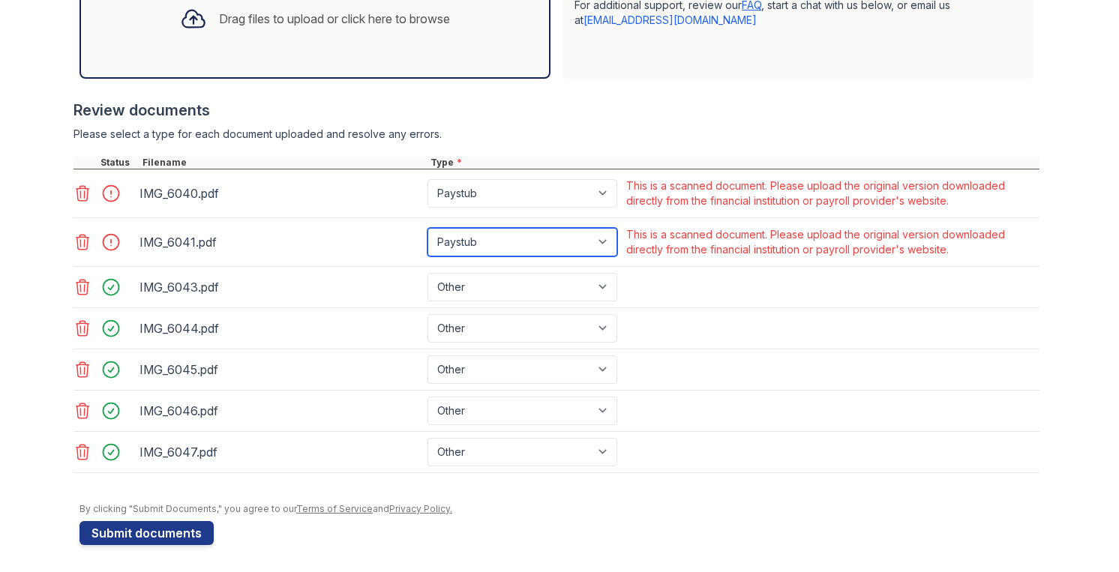
click at [458, 246] on select "Paystub Bank Statement Offer Letter Tax Documents Benefit Award Letter Investme…" at bounding box center [522, 242] width 190 height 28
select select "bank_statement"
click at [427, 228] on select "Paystub Bank Statement Offer Letter Tax Documents Benefit Award Letter Investme…" at bounding box center [522, 242] width 190 height 28
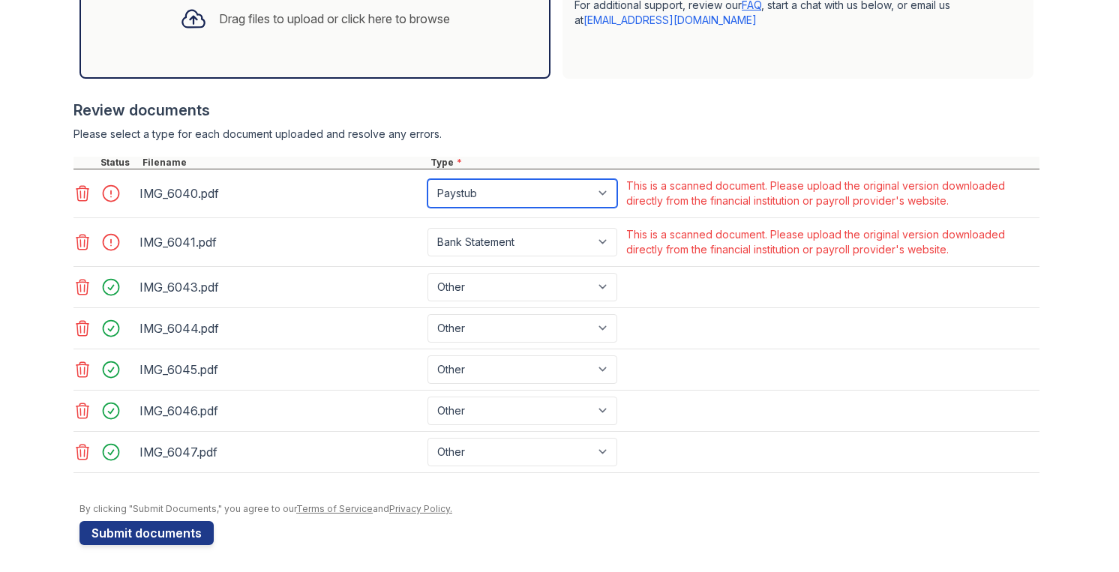
click at [496, 195] on select "Paystub Bank Statement Offer Letter Tax Documents Benefit Award Letter Investme…" at bounding box center [522, 193] width 190 height 28
click at [427, 179] on select "Paystub Bank Statement Offer Letter Tax Documents Benefit Award Letter Investme…" at bounding box center [522, 193] width 190 height 28
click at [478, 192] on select "Paystub Bank Statement Offer Letter Tax Documents Benefit Award Letter Investme…" at bounding box center [522, 193] width 190 height 28
select select "bank_statement"
click at [427, 179] on select "Paystub Bank Statement Offer Letter Tax Documents Benefit Award Letter Investme…" at bounding box center [522, 193] width 190 height 28
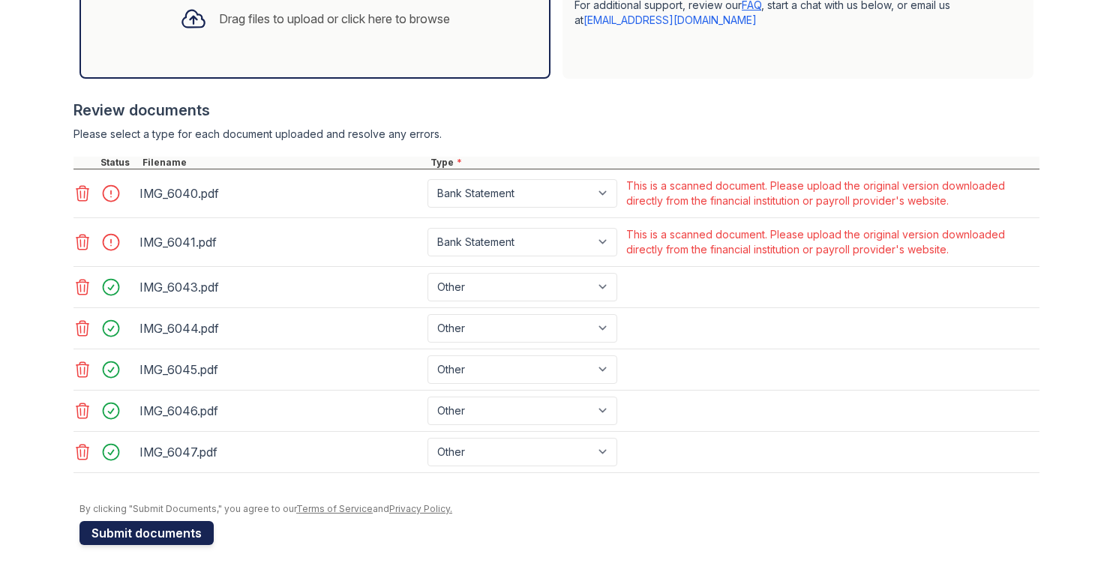
click at [151, 542] on button "Submit documents" at bounding box center [146, 533] width 134 height 24
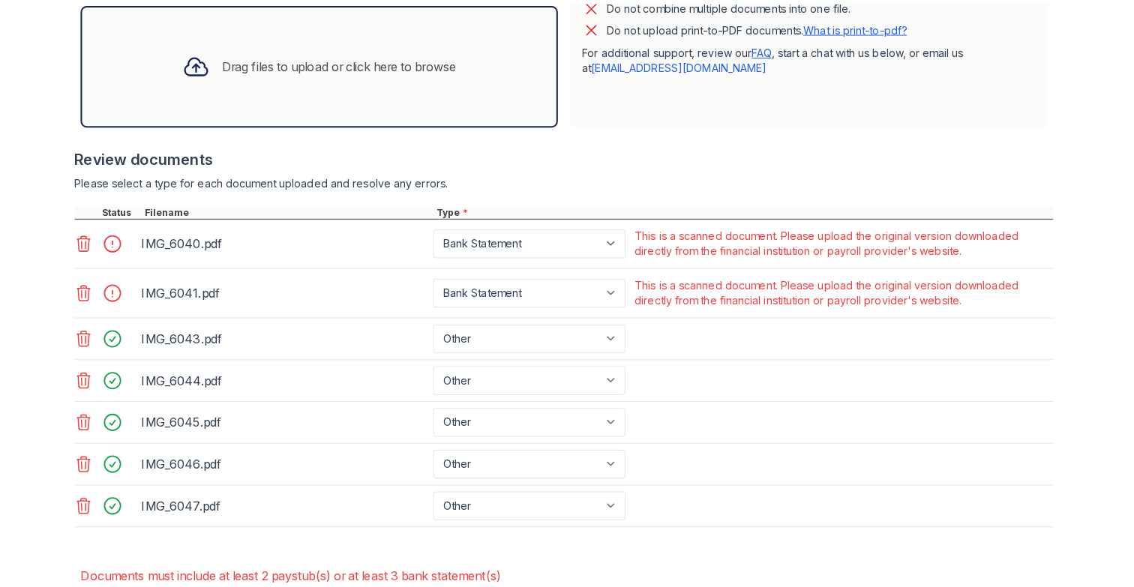
scroll to position [590, 0]
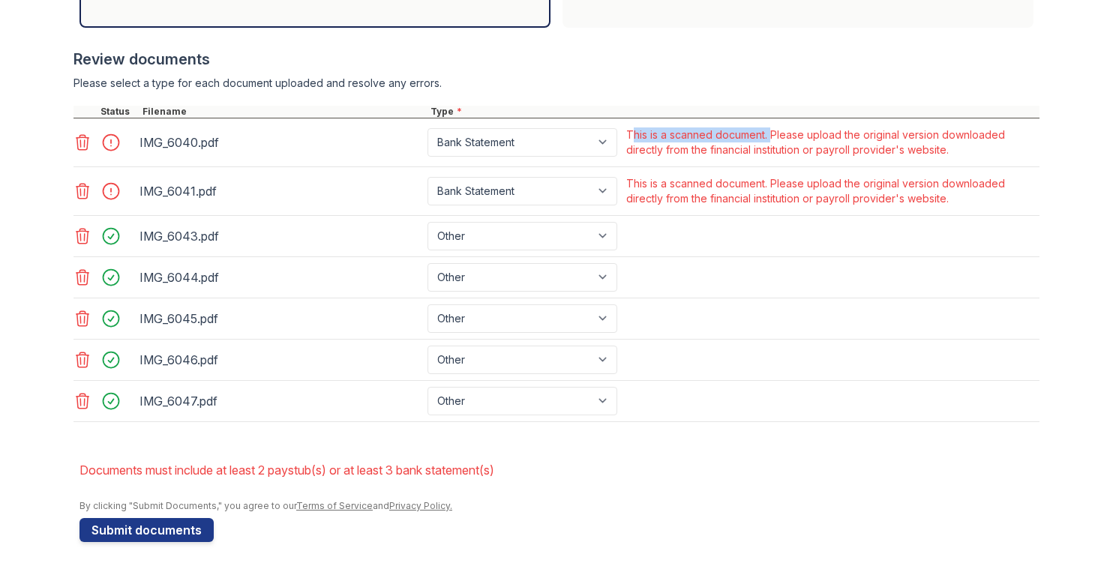
drag, startPoint x: 631, startPoint y: 135, endPoint x: 770, endPoint y: 134, distance: 139.5
click at [770, 134] on div "This is a scanned document. Please upload the original version downloaded direc…" at bounding box center [831, 142] width 410 height 30
copy div "This is a scanned document."
click at [769, 147] on div "This is a scanned document. Please upload the original version downloaded direc…" at bounding box center [831, 142] width 410 height 30
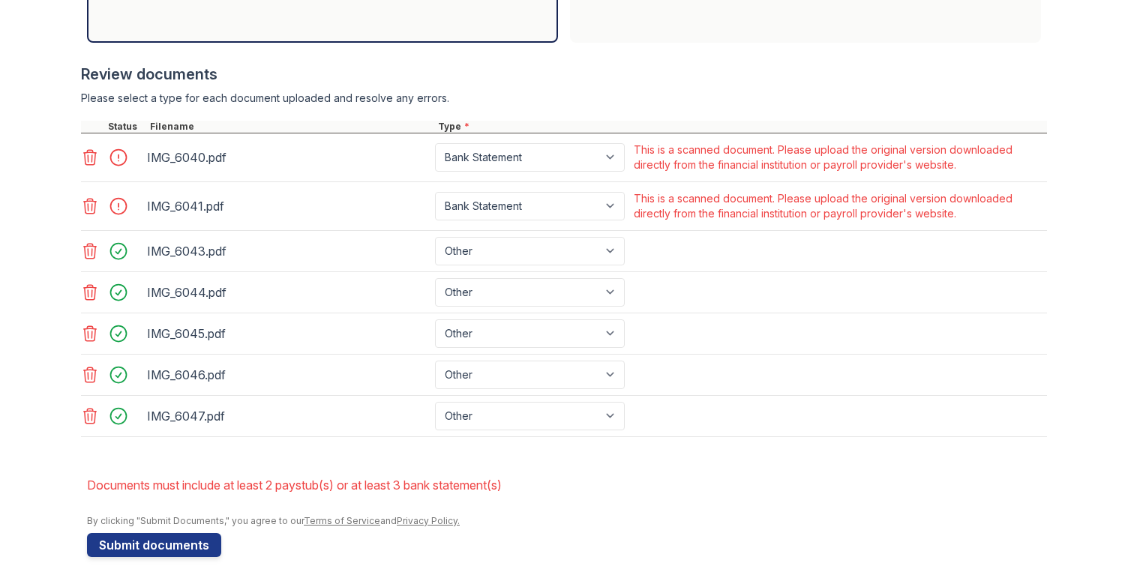
scroll to position [575, 0]
click at [91, 160] on icon at bounding box center [90, 157] width 18 height 18
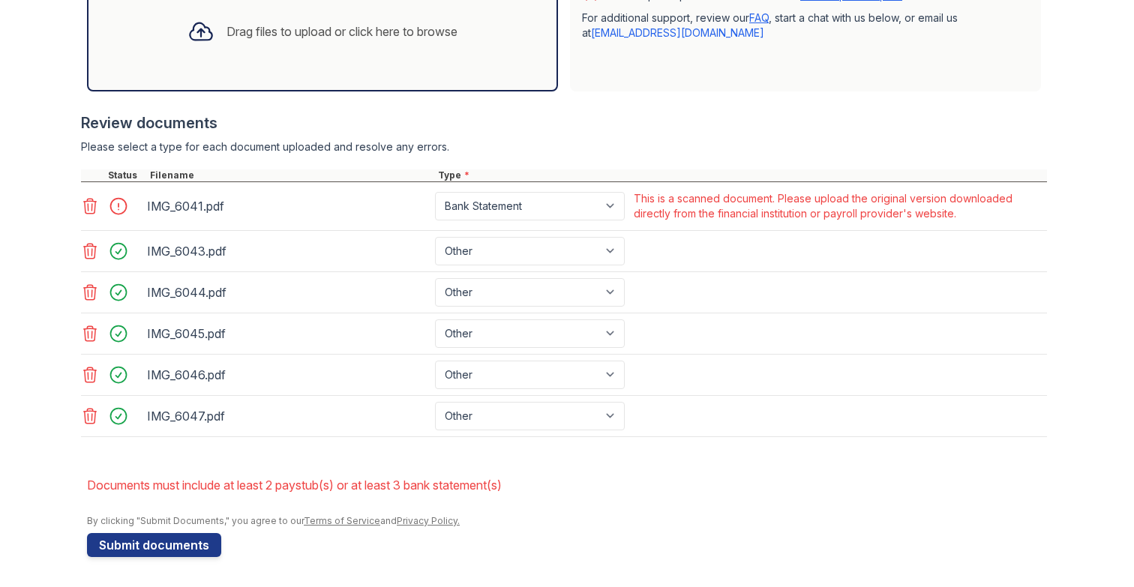
click at [85, 208] on icon at bounding box center [90, 206] width 18 height 18
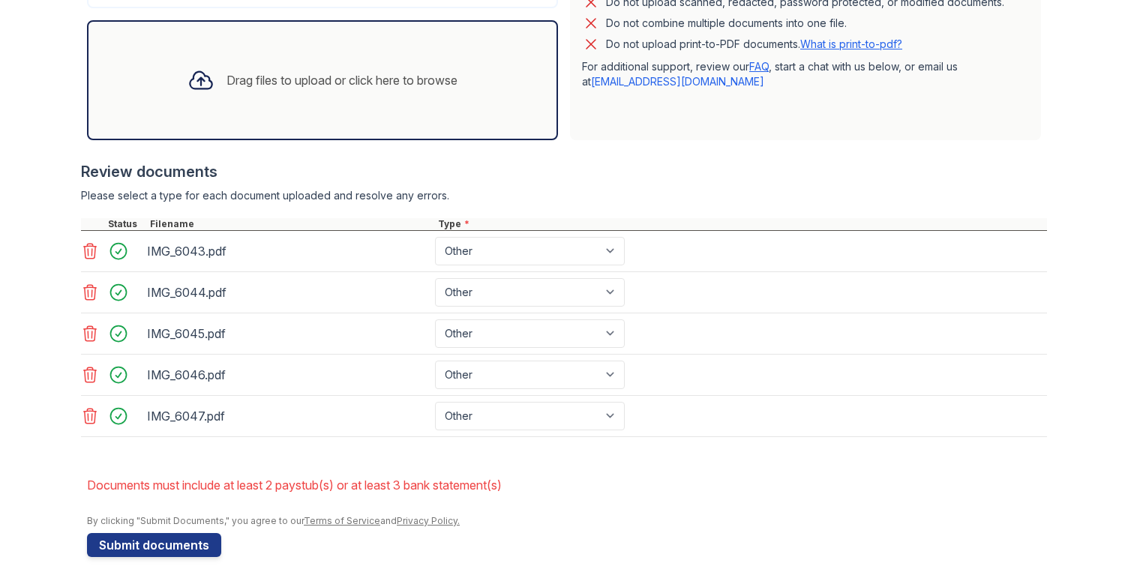
click at [88, 245] on icon at bounding box center [90, 251] width 18 height 18
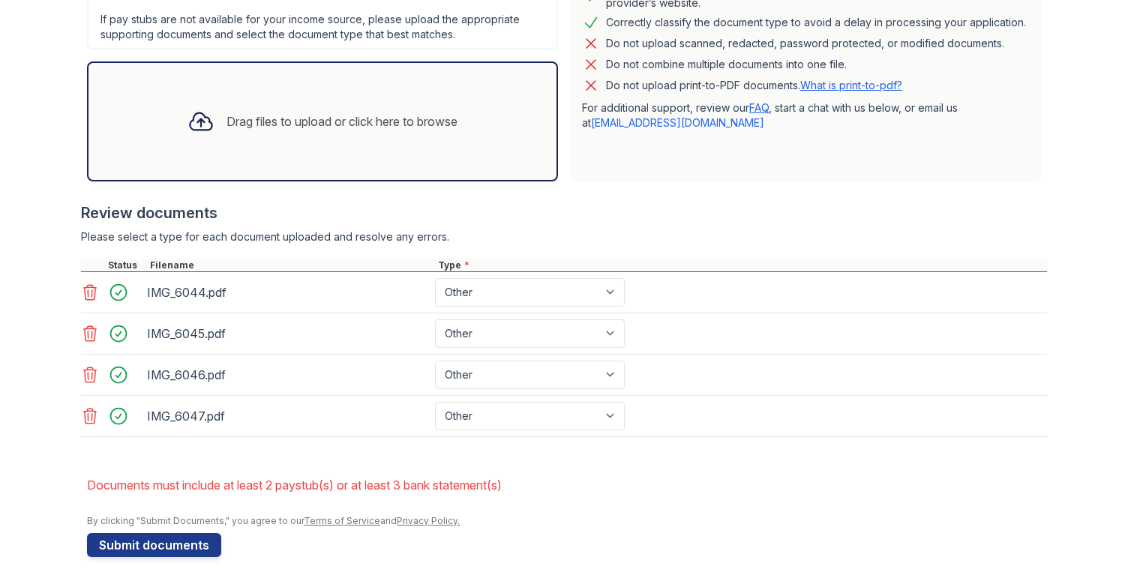
click at [88, 290] on icon at bounding box center [90, 292] width 18 height 18
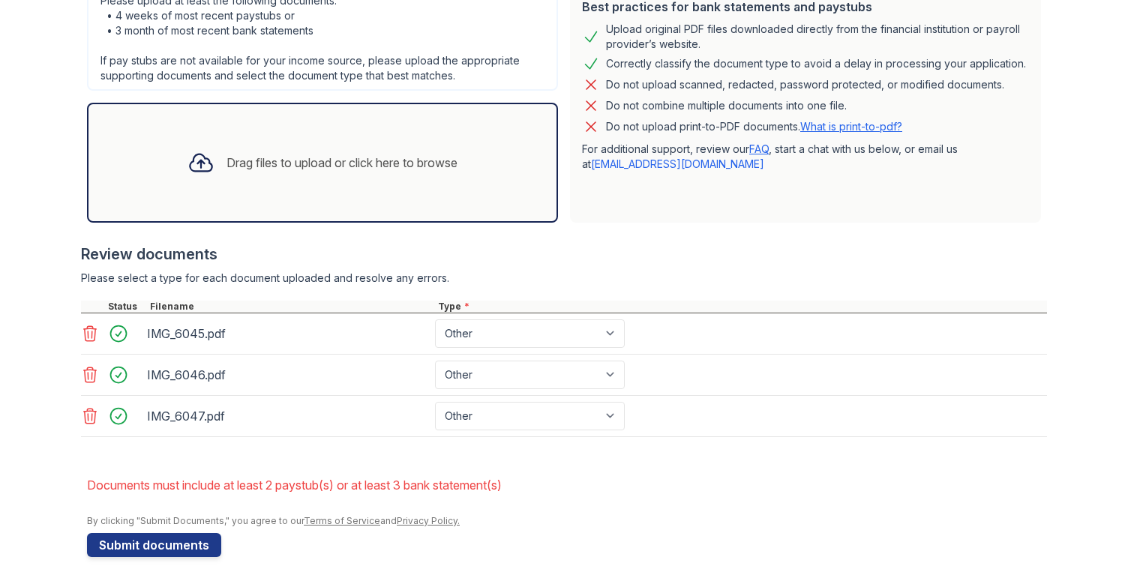
click at [88, 331] on icon at bounding box center [90, 334] width 18 height 18
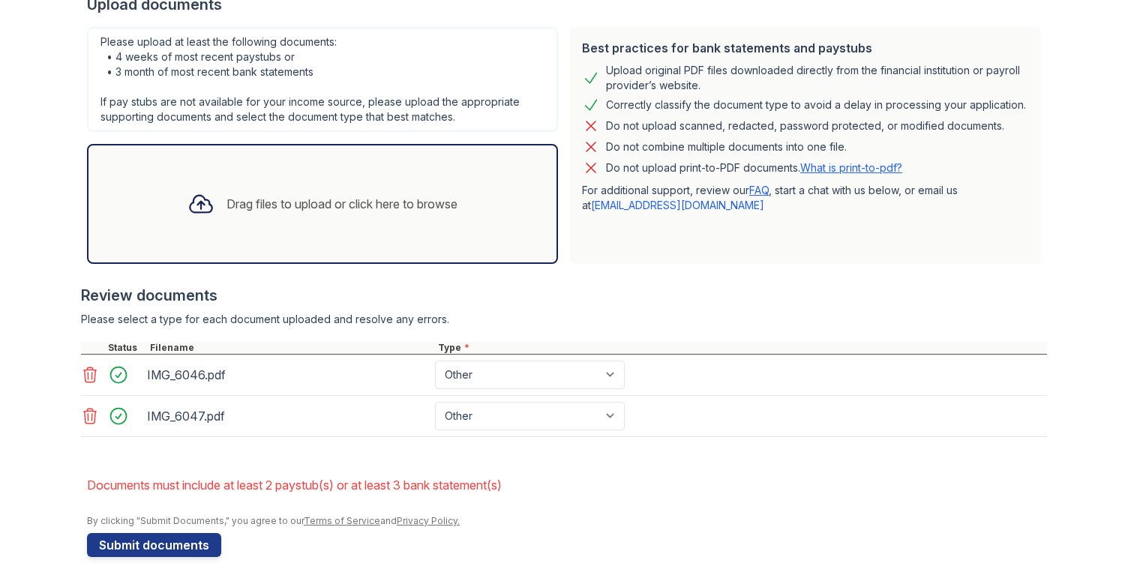
click at [80, 379] on div "Upload Documents for Raindance Apartments Please correct the errors below. Appl…" at bounding box center [567, 116] width 1086 height 941
click at [83, 377] on icon at bounding box center [90, 375] width 18 height 18
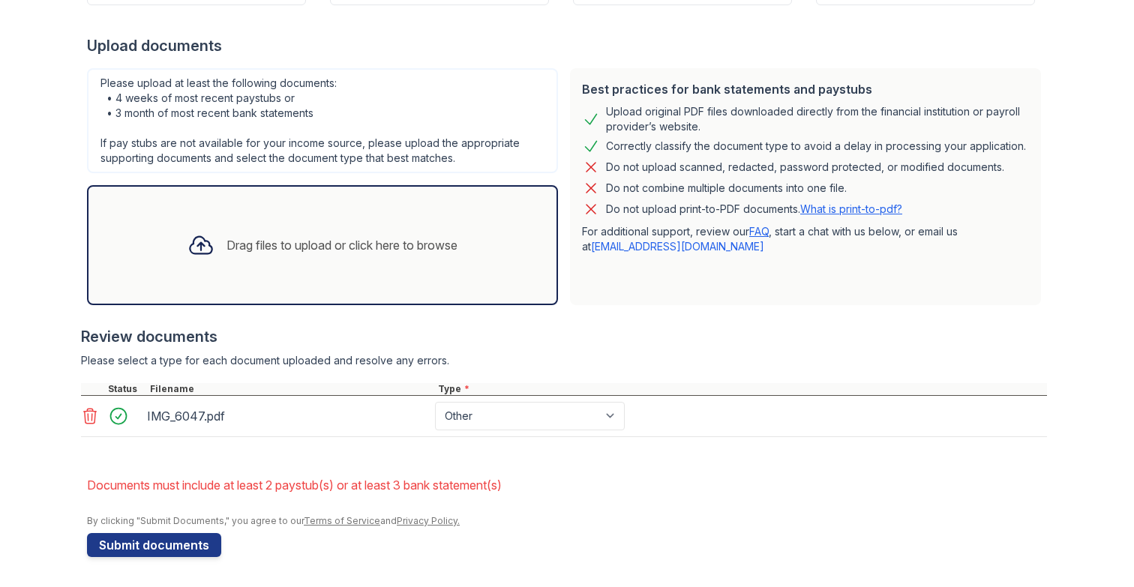
click at [85, 398] on div "IMG_6047.pdf Paystub Bank Statement Offer Letter Tax Documents Benefit Award Le…" at bounding box center [564, 416] width 966 height 41
click at [88, 411] on icon at bounding box center [90, 416] width 18 height 18
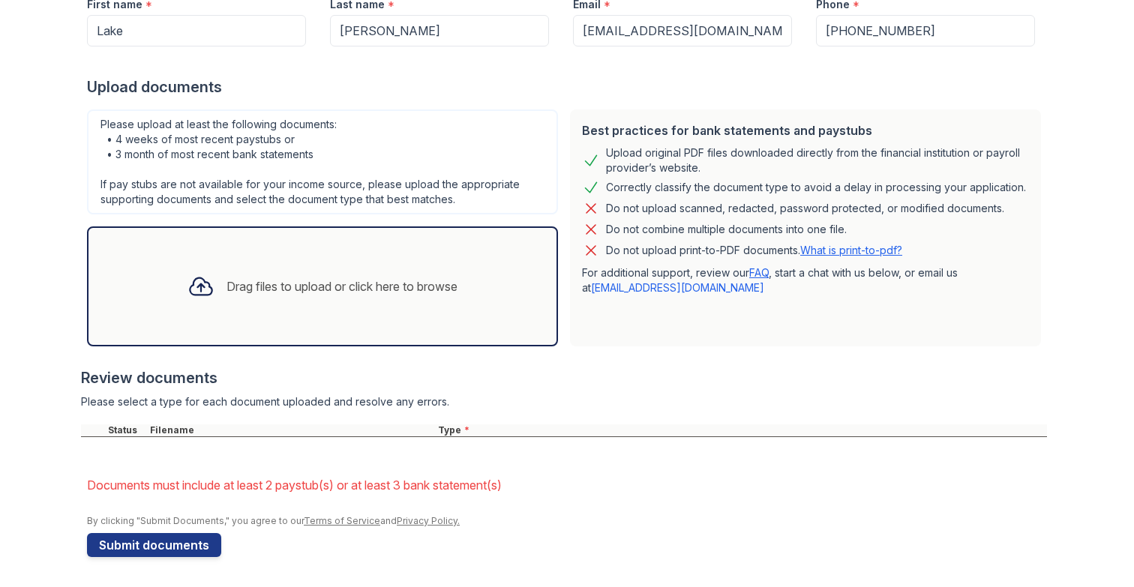
scroll to position [271, 0]
click at [283, 277] on div "Drag files to upload or click here to browse" at bounding box center [322, 286] width 294 height 51
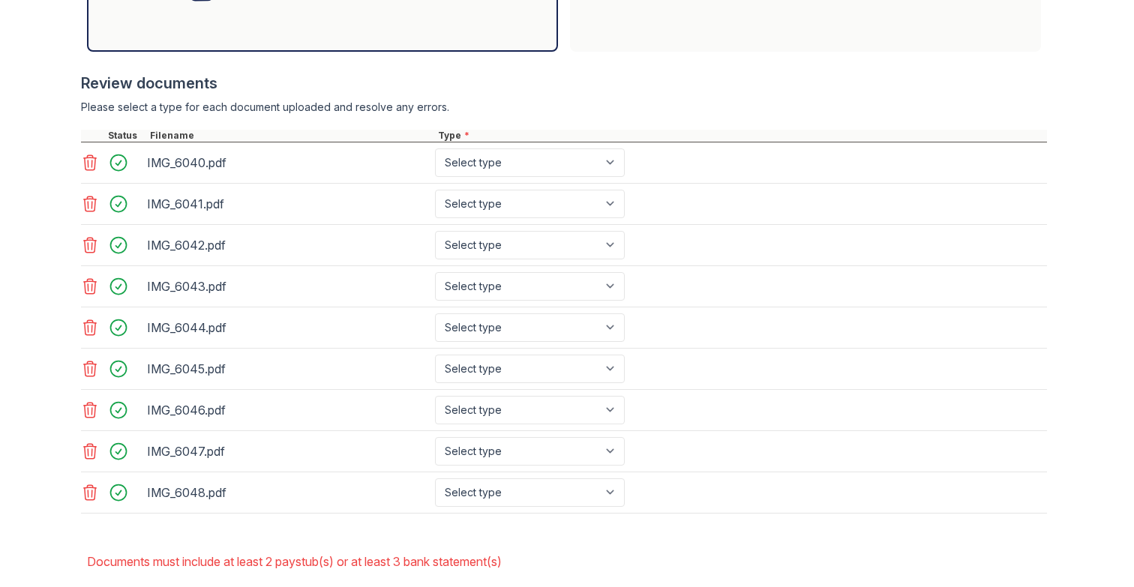
scroll to position [501, 0]
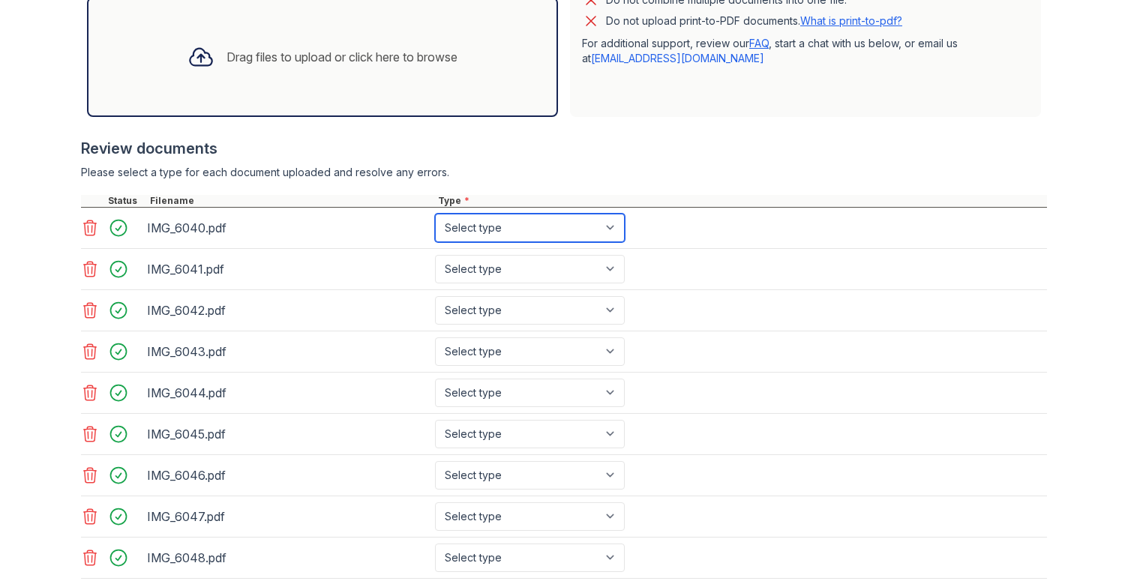
click at [606, 223] on select "Select type Paystub Bank Statement Offer Letter Tax Documents Benefit Award Let…" at bounding box center [530, 228] width 190 height 28
select select "bank_statement"
click at [435, 214] on select "Select type Paystub Bank Statement Offer Letter Tax Documents Benefit Award Let…" at bounding box center [530, 228] width 190 height 28
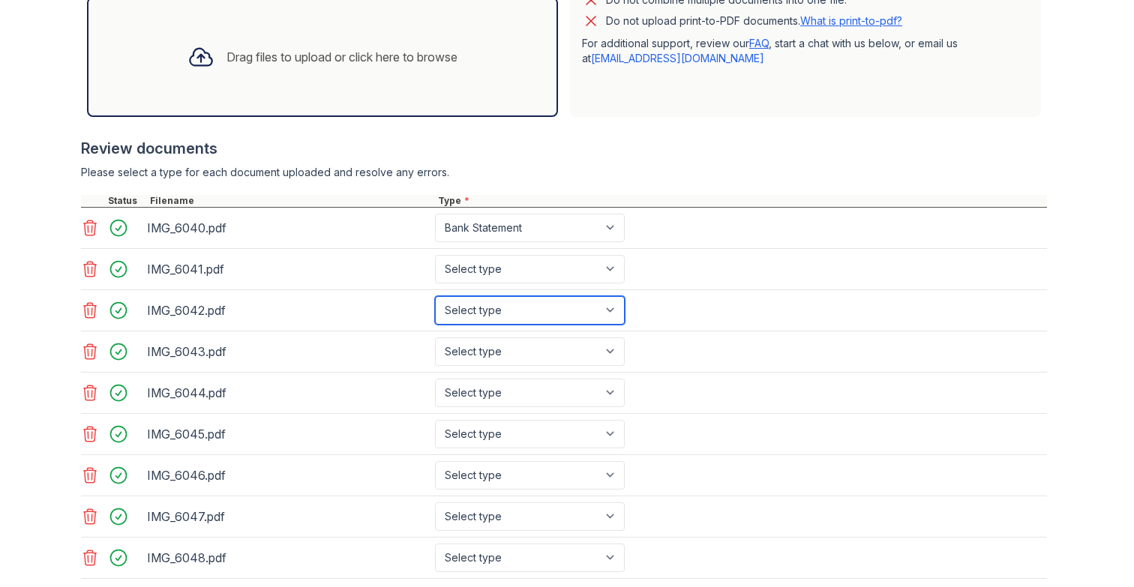
click at [482, 311] on select "Select type Paystub Bank Statement Offer Letter Tax Documents Benefit Award Let…" at bounding box center [530, 310] width 190 height 28
select select "bank_statement"
click at [435, 296] on select "Select type Paystub Bank Statement Offer Letter Tax Documents Benefit Award Let…" at bounding box center [530, 310] width 190 height 28
click at [478, 369] on div "IMG_6043.pdf Select type Paystub Bank Statement Offer Letter Tax Documents Bene…" at bounding box center [564, 351] width 966 height 41
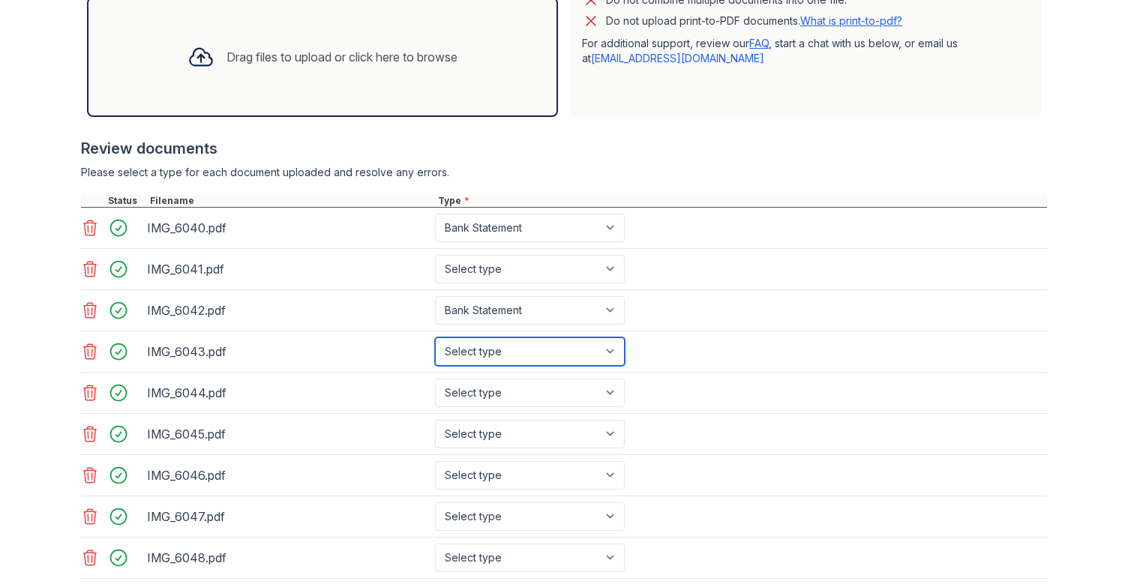
click at [487, 357] on select "Select type Paystub Bank Statement Offer Letter Tax Documents Benefit Award Let…" at bounding box center [530, 351] width 190 height 28
select select "bank_statement"
click at [435, 337] on select "Select type Paystub Bank Statement Offer Letter Tax Documents Benefit Award Let…" at bounding box center [530, 351] width 190 height 28
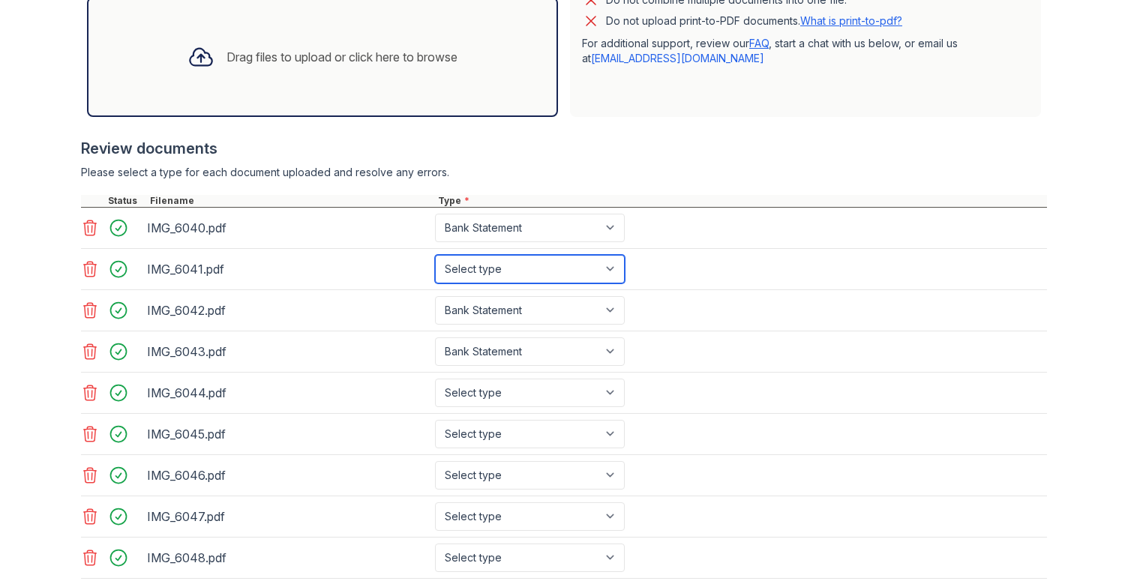
click at [508, 274] on select "Select type Paystub Bank Statement Offer Letter Tax Documents Benefit Award Let…" at bounding box center [530, 269] width 190 height 28
select select "paystub"
click at [435, 255] on select "Select type Paystub Bank Statement Offer Letter Tax Documents Benefit Award Let…" at bounding box center [530, 269] width 190 height 28
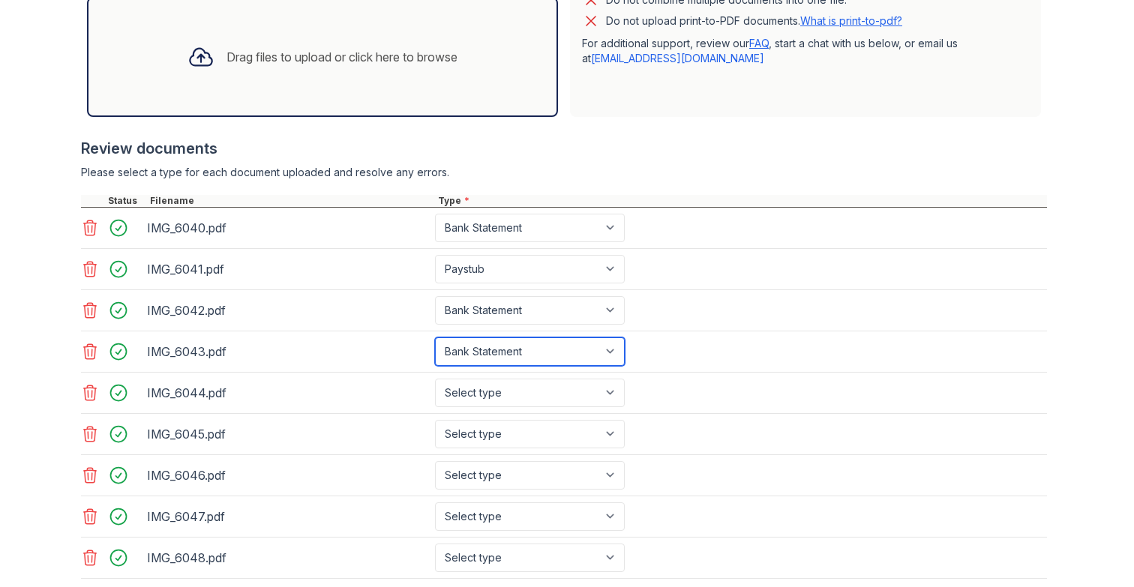
click at [491, 338] on select "Select type Paystub Bank Statement Offer Letter Tax Documents Benefit Award Let…" at bounding box center [530, 351] width 190 height 28
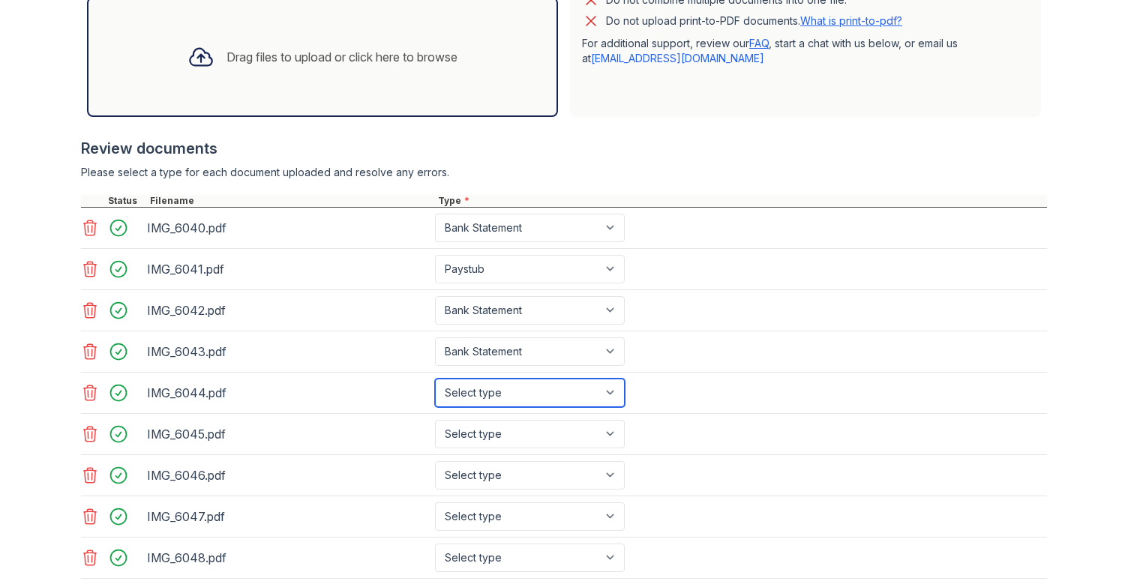
click at [490, 384] on select "Select type Paystub Bank Statement Offer Letter Tax Documents Benefit Award Let…" at bounding box center [530, 393] width 190 height 28
select select "paystub"
click at [435, 379] on select "Select type Paystub Bank Statement Offer Letter Tax Documents Benefit Award Let…" at bounding box center [530, 393] width 190 height 28
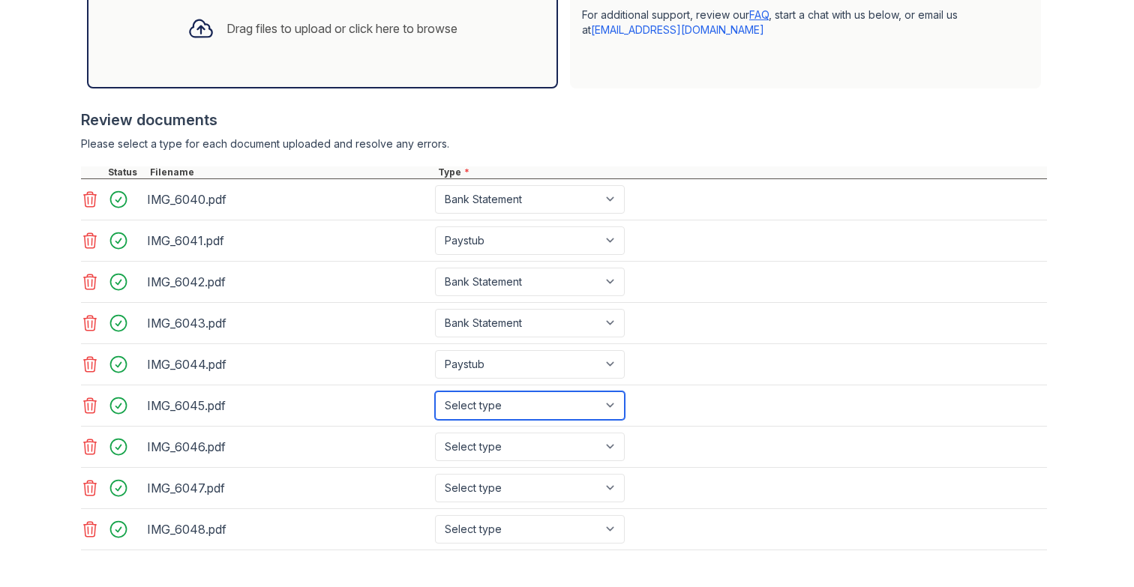
click at [478, 401] on select "Select type Paystub Bank Statement Offer Letter Tax Documents Benefit Award Let…" at bounding box center [530, 405] width 190 height 28
select select "paystub"
click at [435, 391] on select "Select type Paystub Bank Statement Offer Letter Tax Documents Benefit Award Let…" at bounding box center [530, 405] width 190 height 28
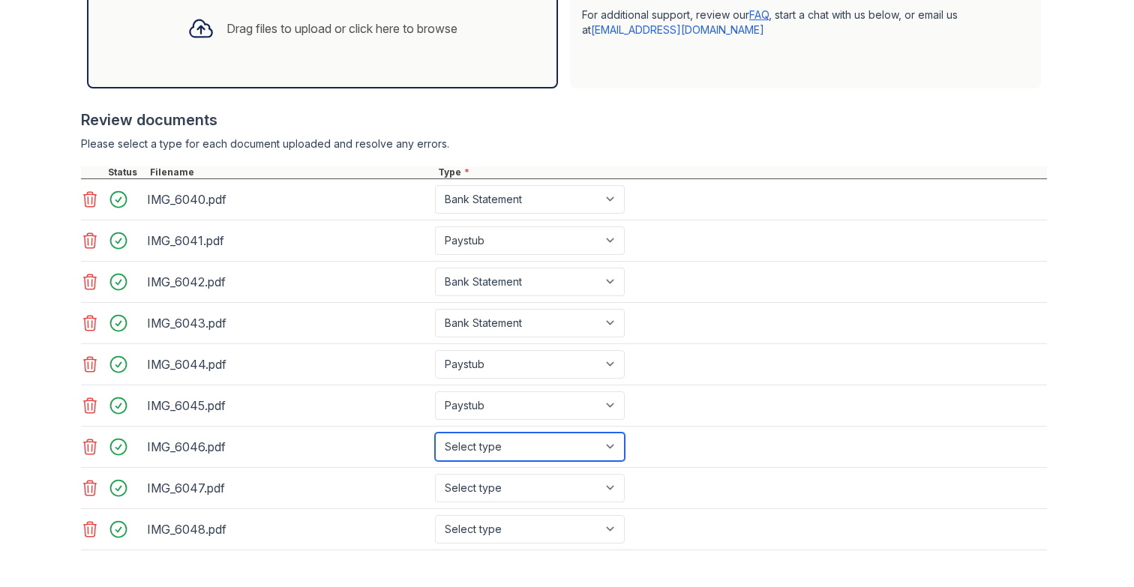
click at [479, 439] on select "Select type Paystub Bank Statement Offer Letter Tax Documents Benefit Award Let…" at bounding box center [530, 447] width 190 height 28
select select "paystub"
click at [435, 433] on select "Select type Paystub Bank Statement Offer Letter Tax Documents Benefit Award Let…" at bounding box center [530, 447] width 190 height 28
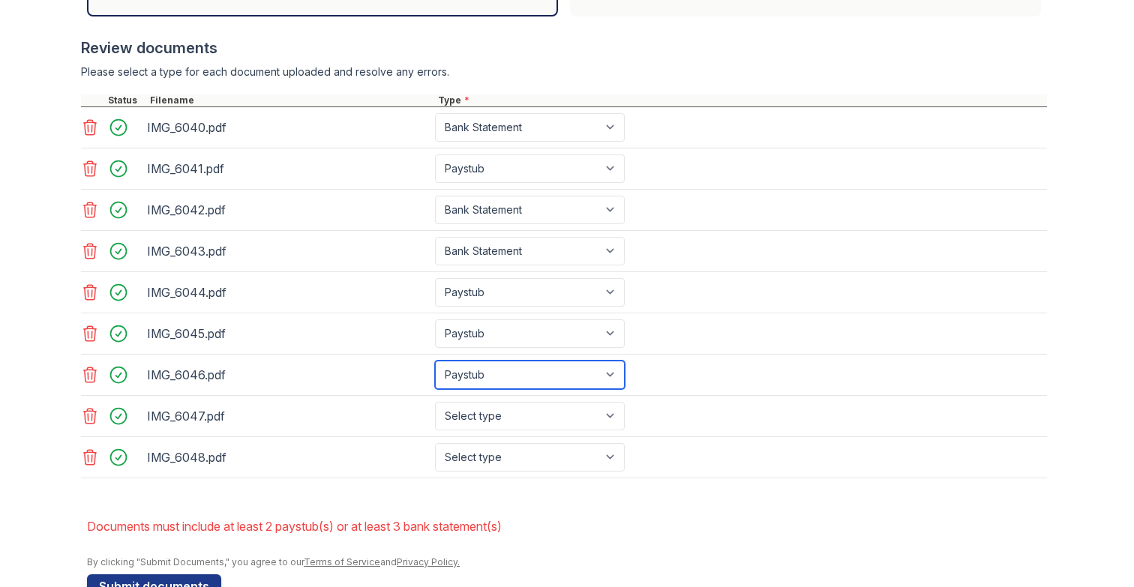
scroll to position [603, 0]
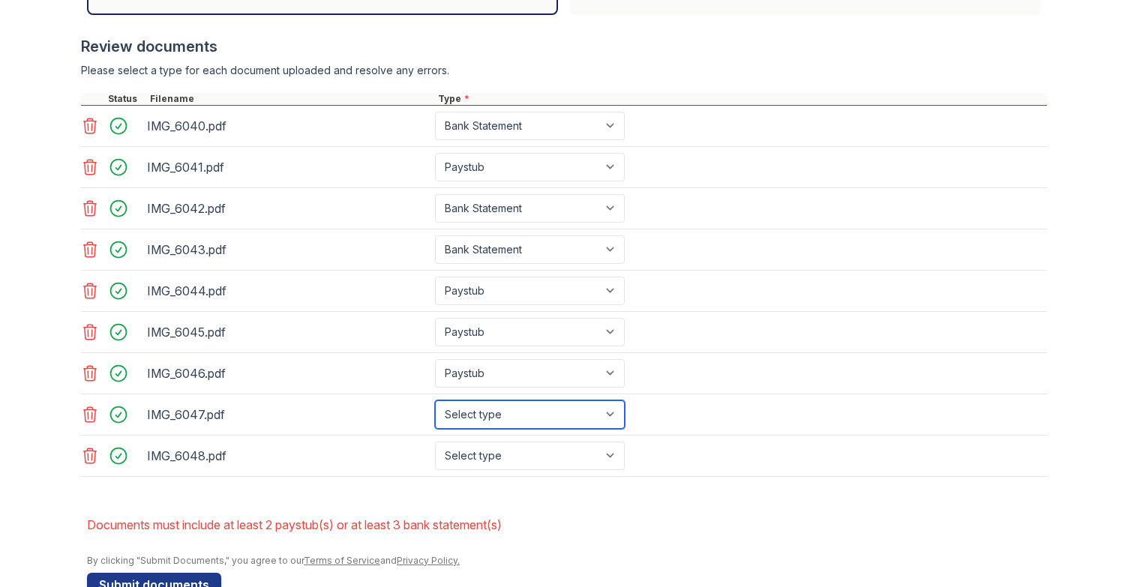
click at [495, 427] on select "Select type Paystub Bank Statement Offer Letter Tax Documents Benefit Award Let…" at bounding box center [530, 414] width 190 height 28
select select "paystub"
click at [435, 400] on select "Select type Paystub Bank Statement Offer Letter Tax Documents Benefit Award Let…" at bounding box center [530, 414] width 190 height 28
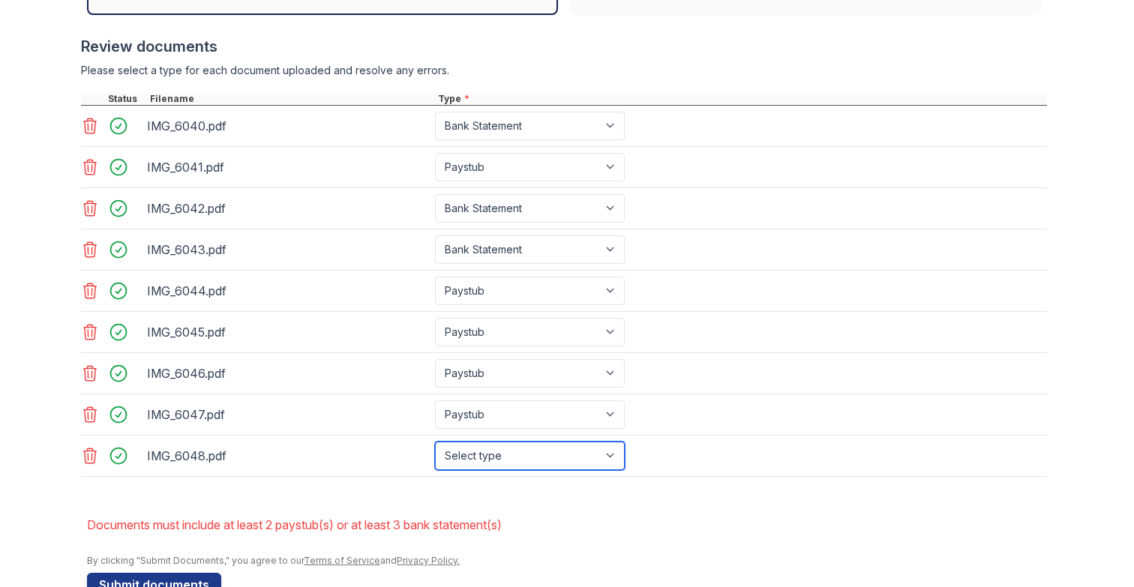
click at [495, 447] on select "Select type Paystub Bank Statement Offer Letter Tax Documents Benefit Award Let…" at bounding box center [530, 456] width 190 height 28
select select "paystub"
click at [435, 442] on select "Select type Paystub Bank Statement Offer Letter Tax Documents Benefit Award Let…" at bounding box center [530, 456] width 190 height 28
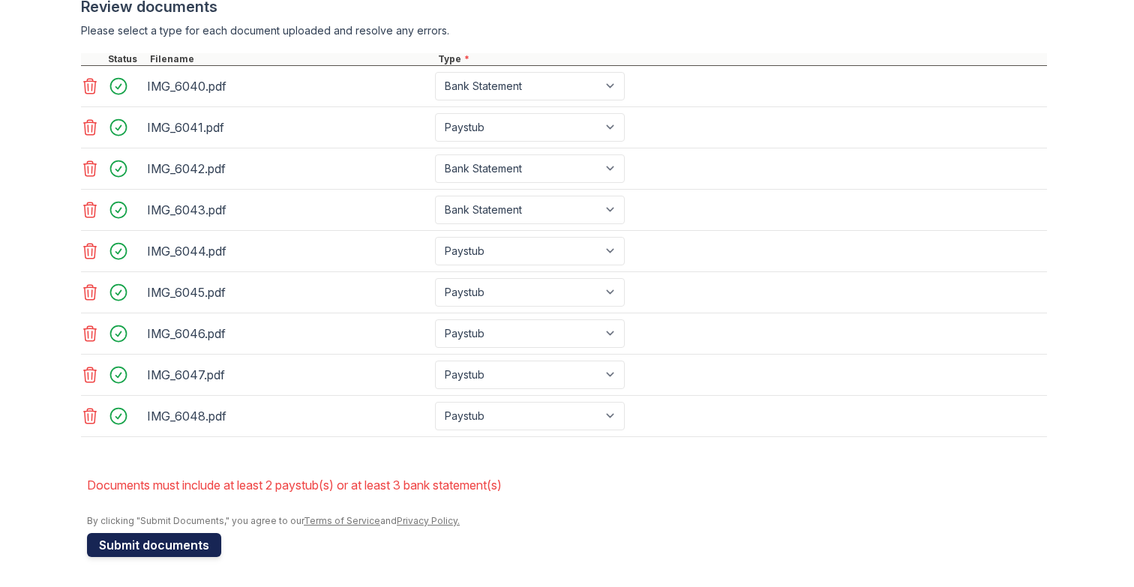
click at [187, 540] on button "Submit documents" at bounding box center [154, 545] width 134 height 24
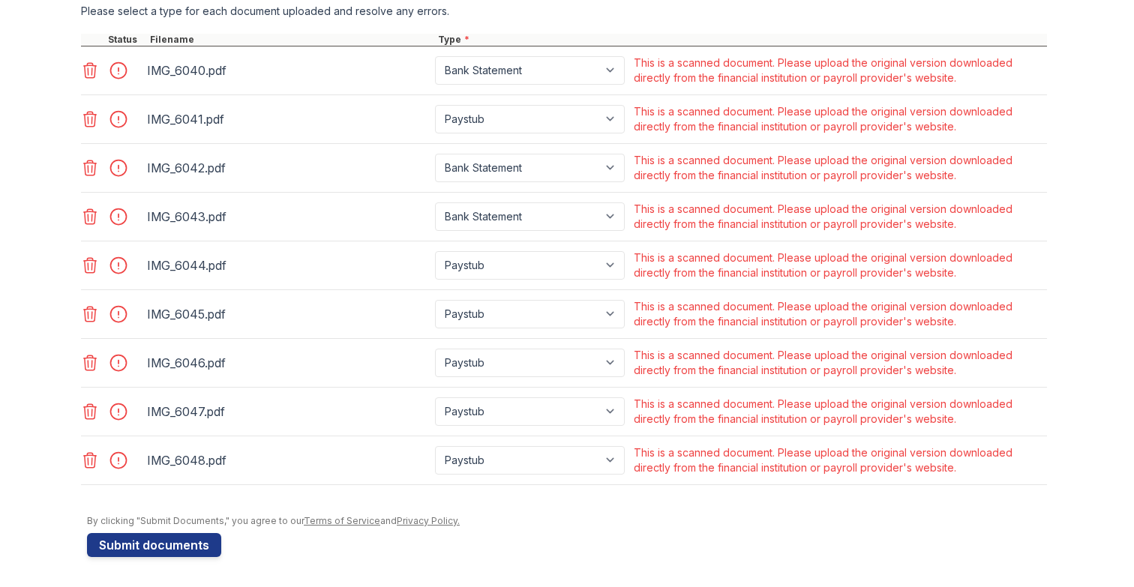
scroll to position [635, 0]
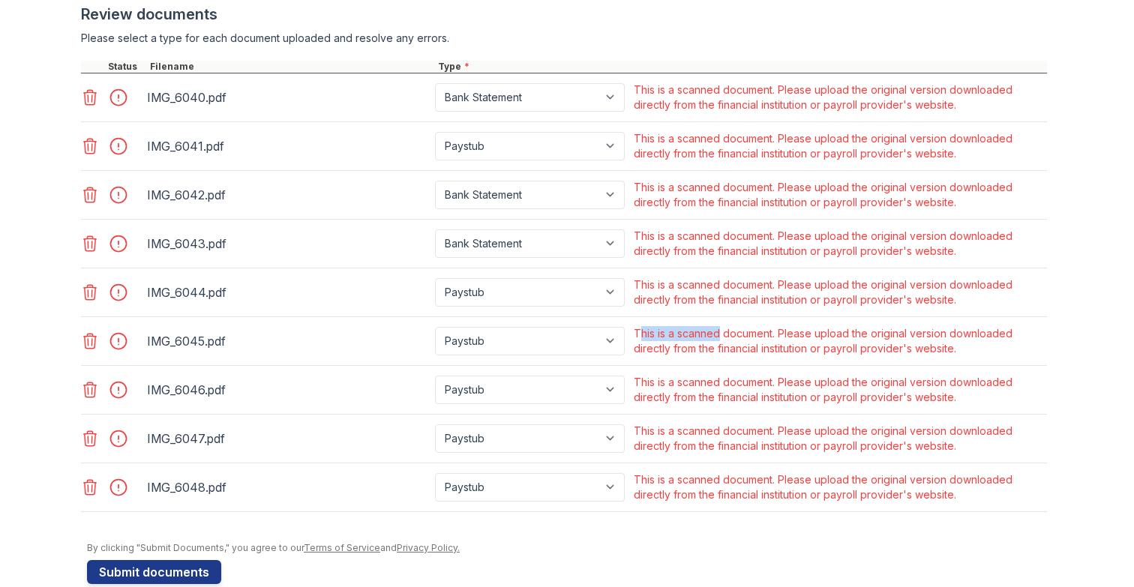
drag, startPoint x: 637, startPoint y: 334, endPoint x: 742, endPoint y: 334, distance: 105.7
click at [718, 334] on div "This is a scanned document. Please upload the original version downloaded direc…" at bounding box center [839, 341] width 410 height 30
click at [823, 141] on div "This is a scanned document. Please upload the original version downloaded direc…" at bounding box center [839, 146] width 410 height 30
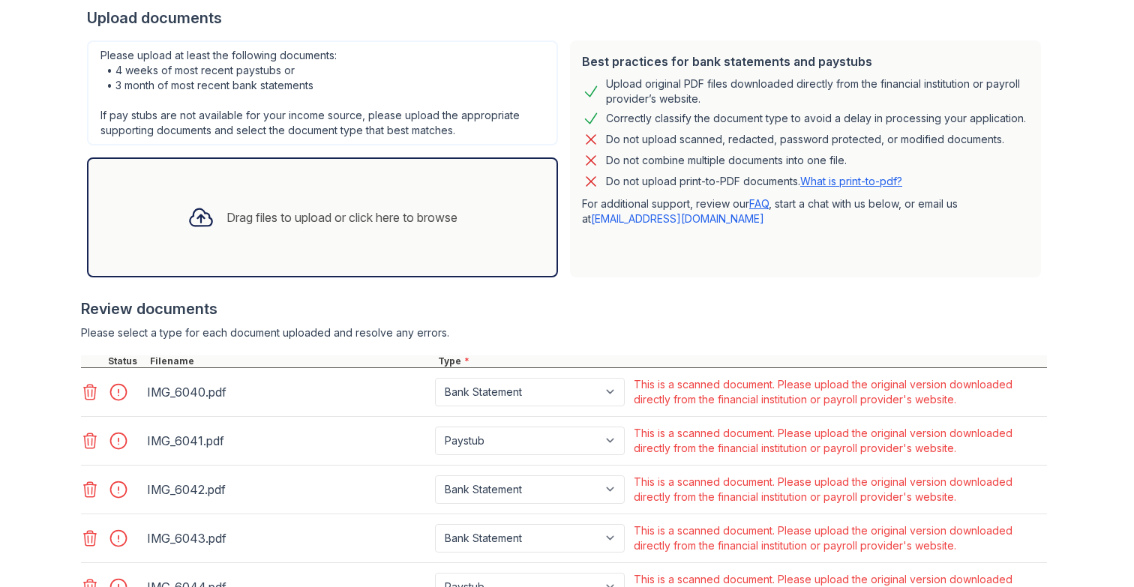
scroll to position [340, 0]
drag, startPoint x: 581, startPoint y: 59, endPoint x: 922, endPoint y: 178, distance: 361.1
click at [922, 178] on div "Best practices for bank statements and paystubs Upload original PDF files downl…" at bounding box center [805, 159] width 471 height 237
copy div "Best practices for bank statements and paystubs Upload original PDF files downl…"
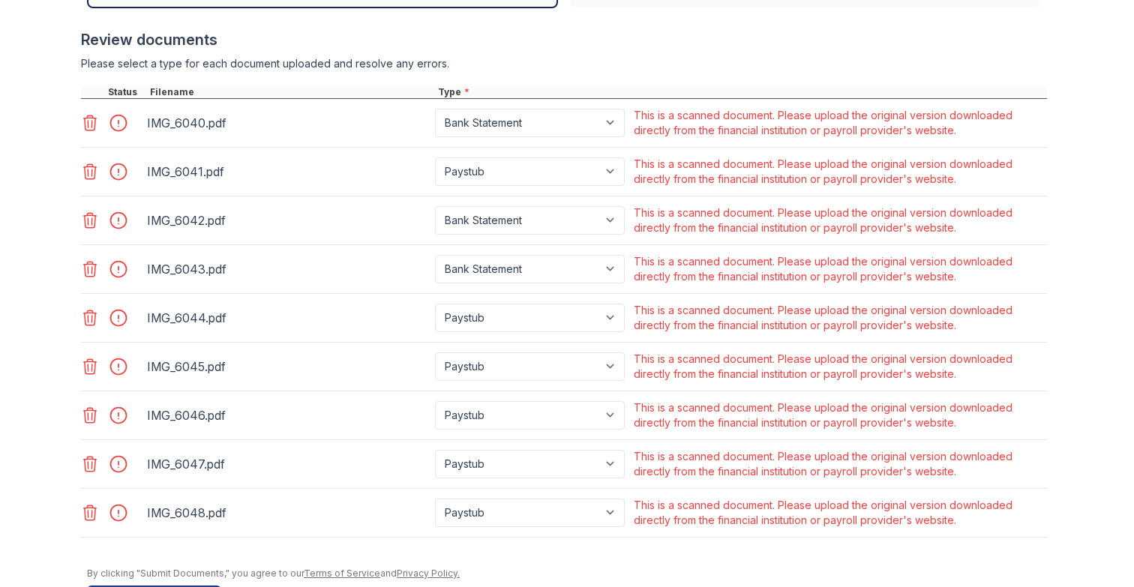
scroll to position [612, 0]
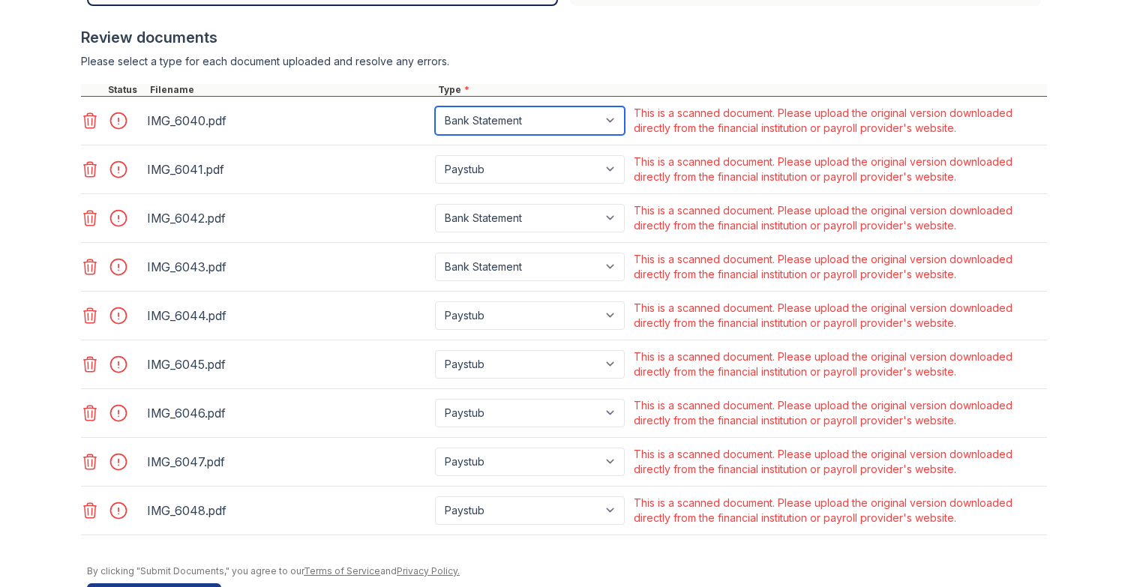
click at [553, 120] on select "Paystub Bank Statement Offer Letter Tax Documents Benefit Award Letter Investme…" at bounding box center [530, 120] width 190 height 28
select select "other"
click at [435, 106] on select "Paystub Bank Statement Offer Letter Tax Documents Benefit Award Letter Investme…" at bounding box center [530, 120] width 190 height 28
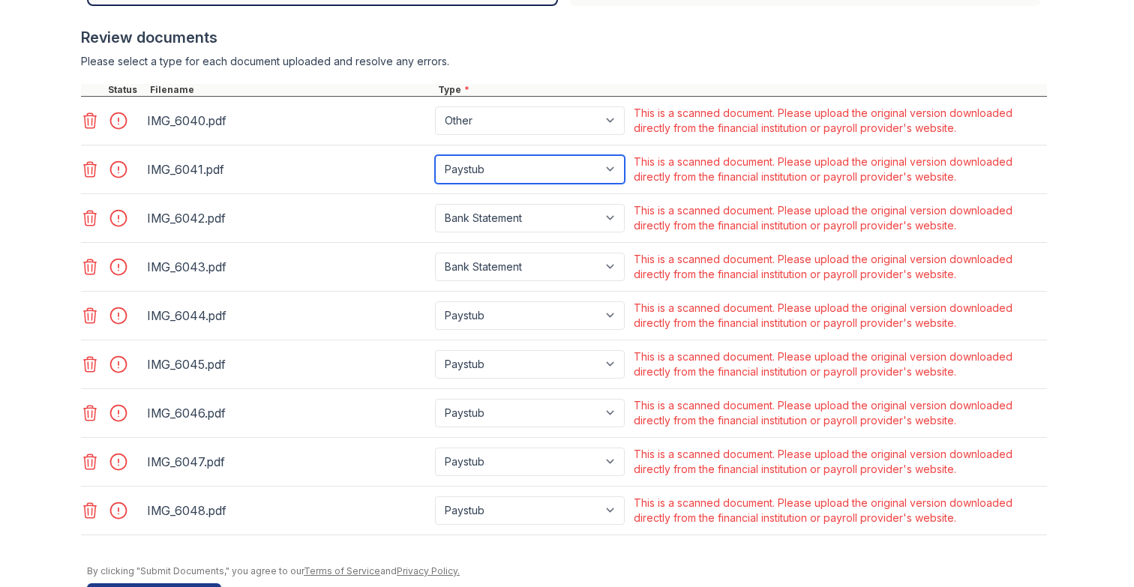
click at [523, 177] on select "Paystub Bank Statement Offer Letter Tax Documents Benefit Award Letter Investme…" at bounding box center [530, 169] width 190 height 28
select select "other"
click at [435, 155] on select "Paystub Bank Statement Offer Letter Tax Documents Benefit Award Letter Investme…" at bounding box center [530, 169] width 190 height 28
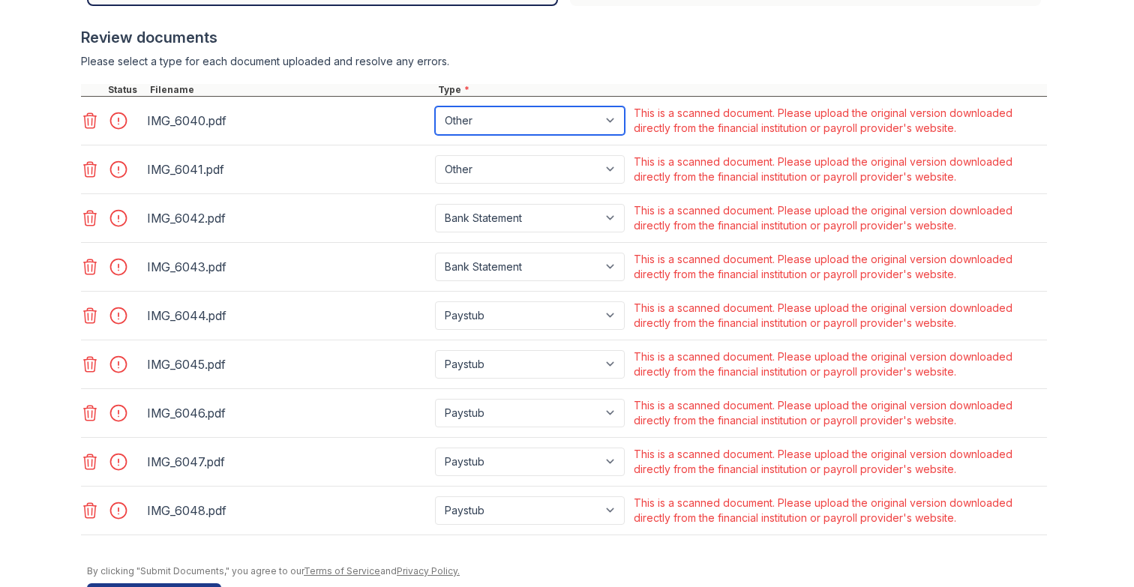
click at [538, 127] on select "Paystub Bank Statement Offer Letter Tax Documents Benefit Award Letter Investme…" at bounding box center [530, 120] width 190 height 28
select select "bank_statement"
click at [435, 106] on select "Paystub Bank Statement Offer Letter Tax Documents Benefit Award Letter Investme…" at bounding box center [530, 120] width 190 height 28
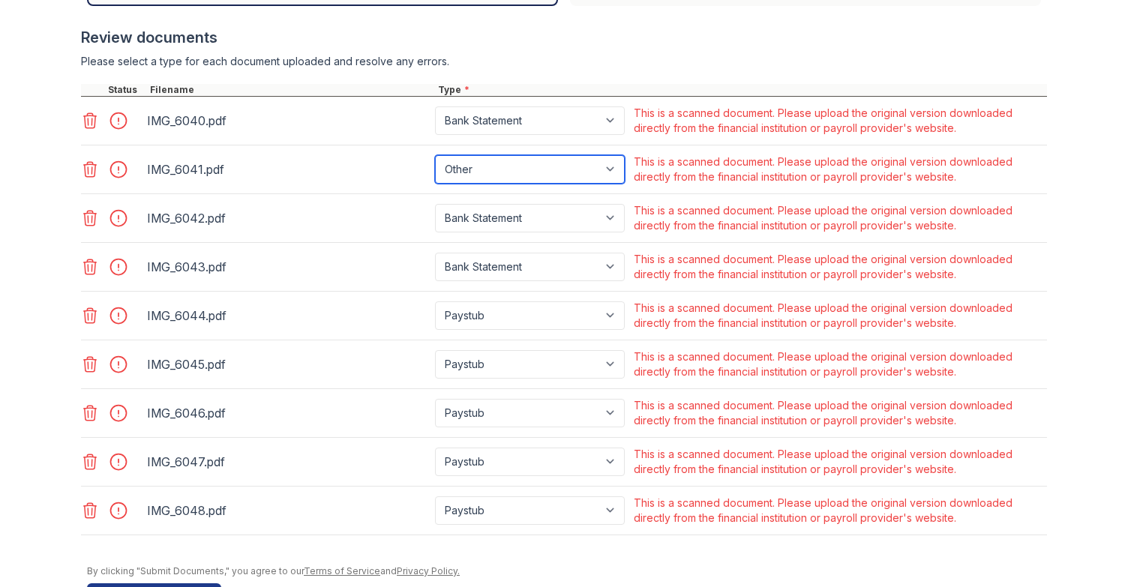
click at [499, 172] on select "Paystub Bank Statement Offer Letter Tax Documents Benefit Award Letter Investme…" at bounding box center [530, 169] width 190 height 28
select select "bank_statement"
click at [435, 155] on select "Paystub Bank Statement Offer Letter Tax Documents Benefit Award Letter Investme…" at bounding box center [530, 169] width 190 height 28
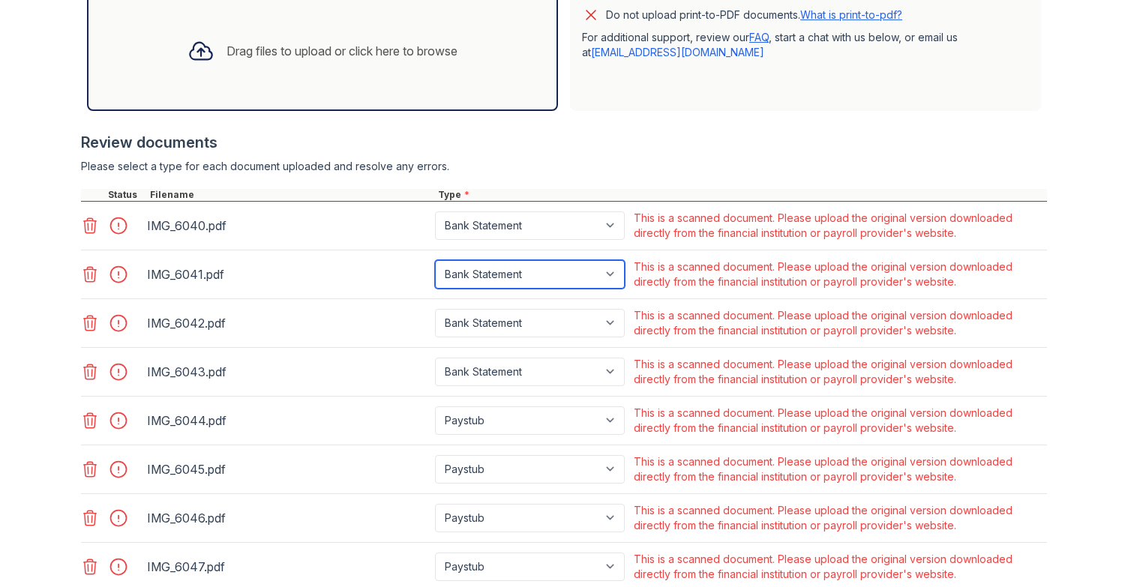
scroll to position [511, 0]
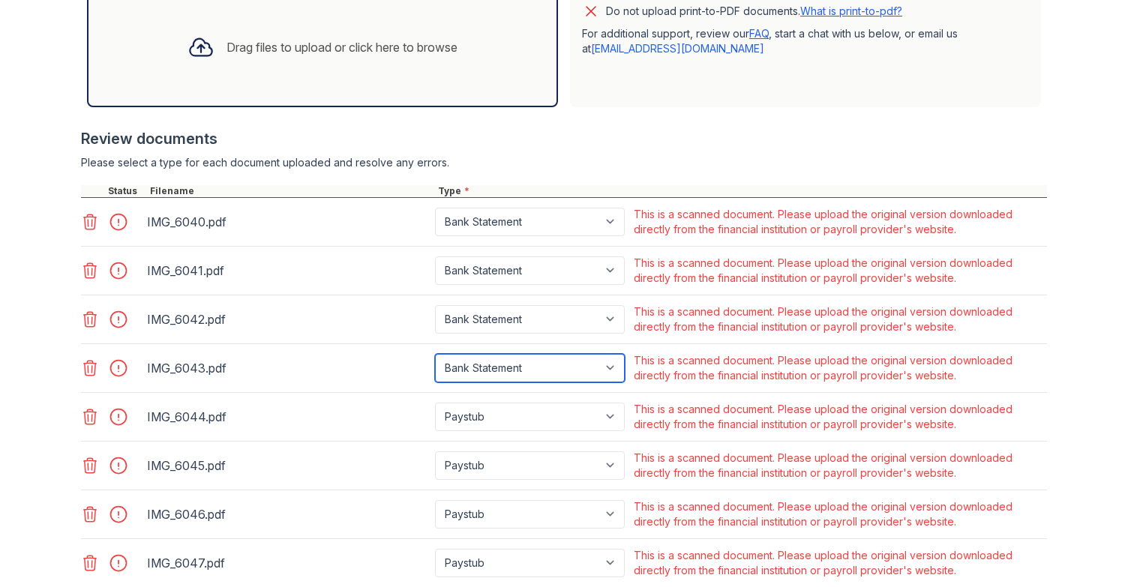
click at [506, 365] on select "Paystub Bank Statement Offer Letter Tax Documents Benefit Award Letter Investme…" at bounding box center [530, 368] width 190 height 28
click at [117, 233] on div at bounding box center [112, 222] width 63 height 36
click at [120, 228] on div at bounding box center [123, 221] width 42 height 21
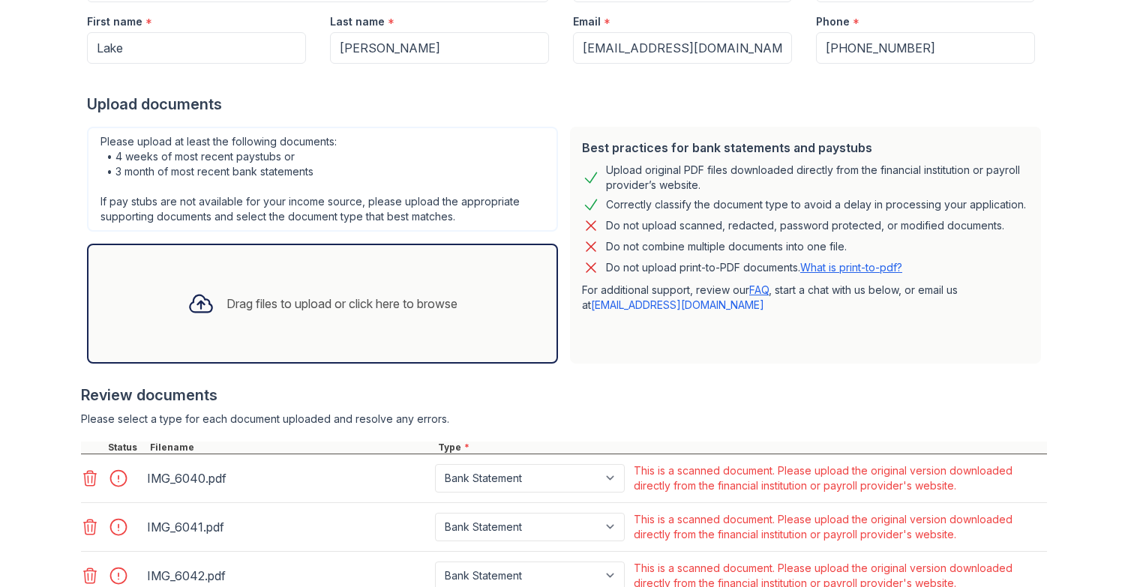
scroll to position [0, 0]
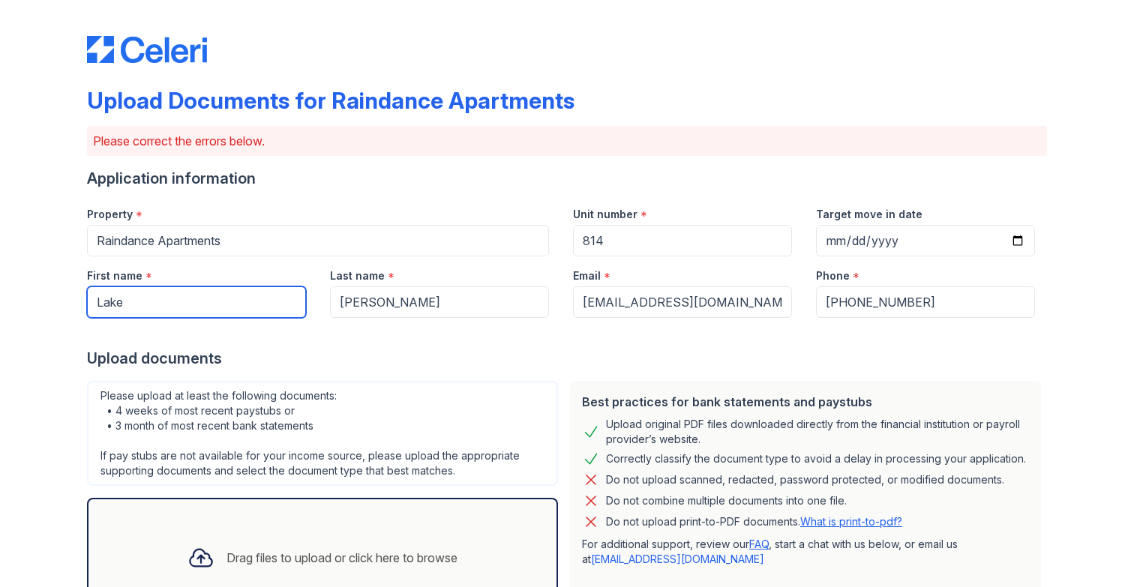
click at [247, 310] on input "Lake" at bounding box center [196, 301] width 219 height 31
click at [207, 313] on input "Lake" at bounding box center [196, 301] width 219 height 31
type input "L"
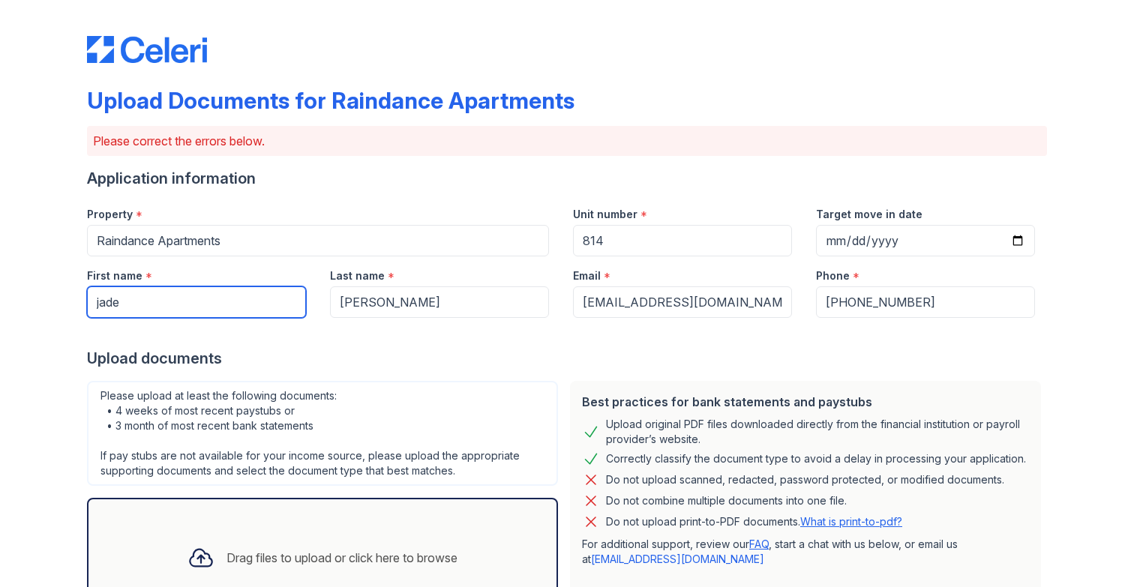
type input "Jade"
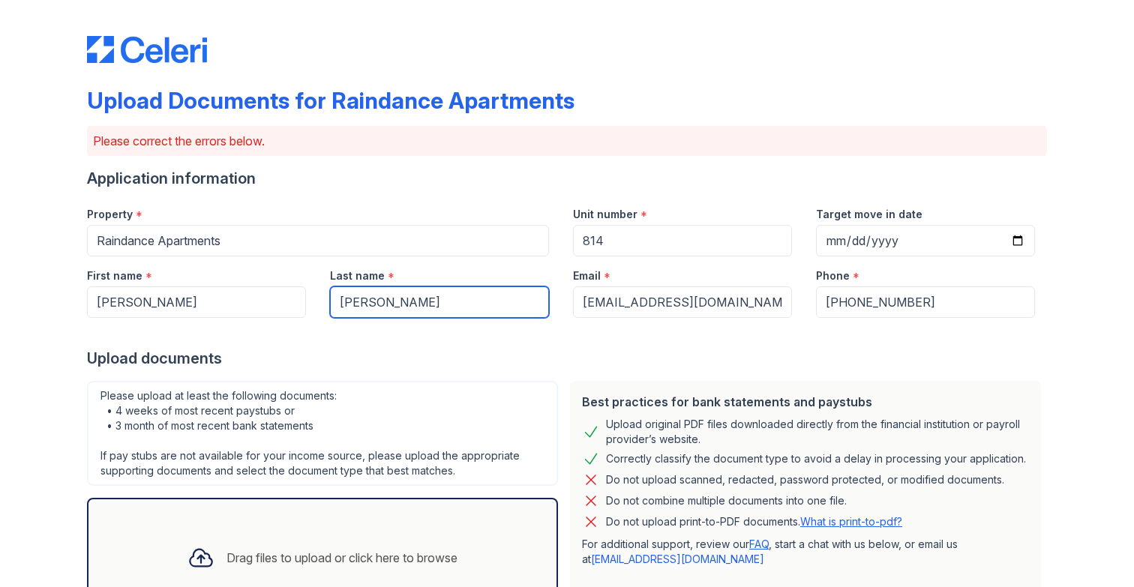
click at [393, 305] on input "Rinner" at bounding box center [439, 301] width 219 height 31
type input "Beaumont"
click at [685, 355] on div "Upload documents" at bounding box center [567, 358] width 960 height 21
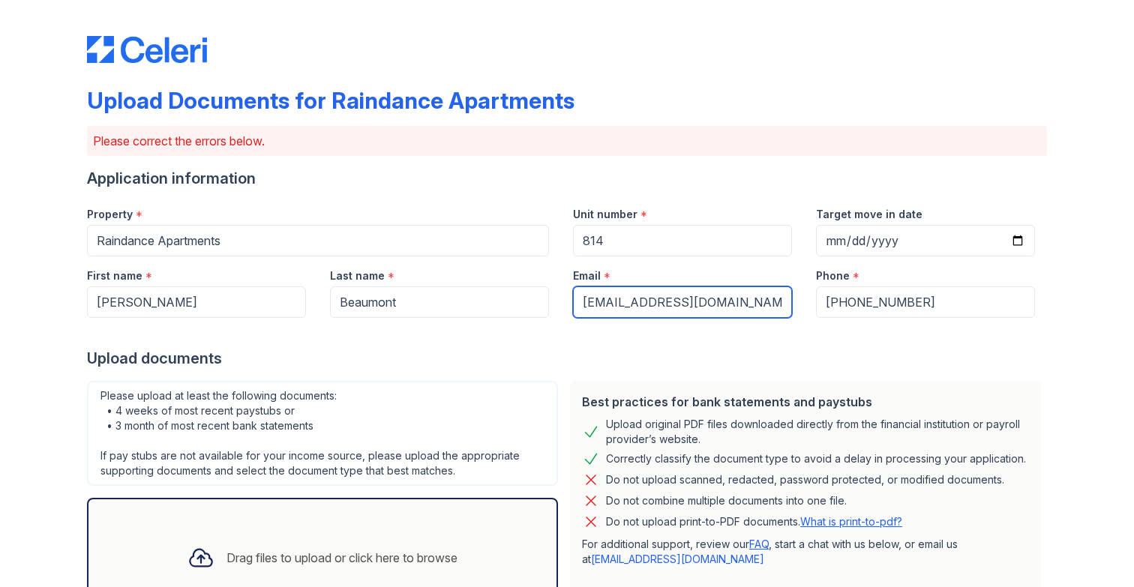
click at [670, 314] on input "rinnerlake@gmail.com" at bounding box center [682, 301] width 219 height 31
click at [655, 301] on input "rinnerlake@gmail.com" at bounding box center [682, 301] width 219 height 31
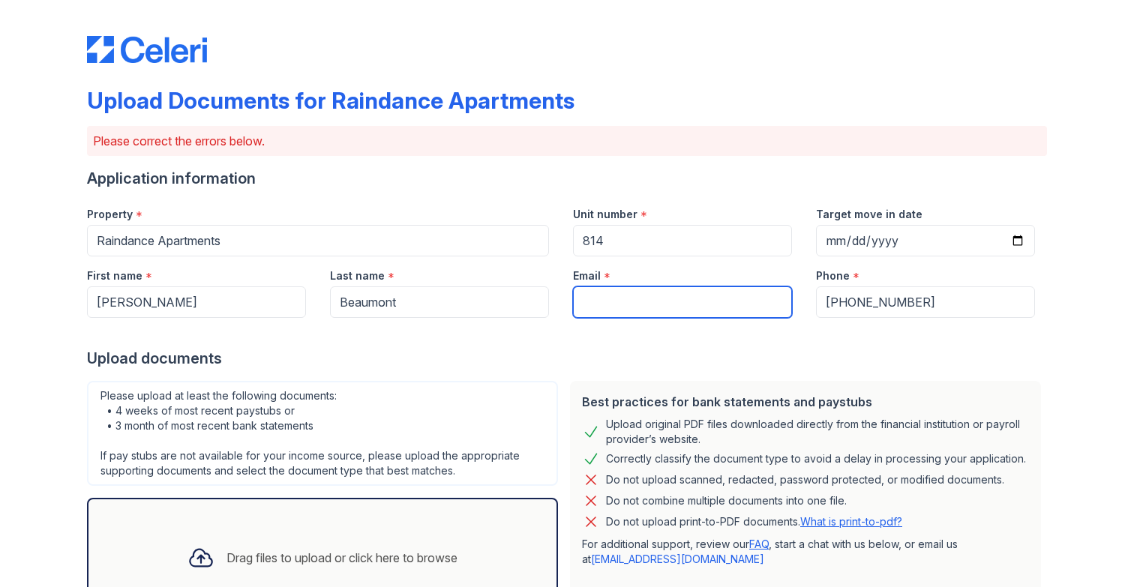
click at [652, 311] on input "Email" at bounding box center [682, 301] width 219 height 31
click at [693, 309] on input "taolynbeaumont@gmail.com" at bounding box center [682, 301] width 219 height 31
type input "[EMAIL_ADDRESS][DOMAIN_NAME]"
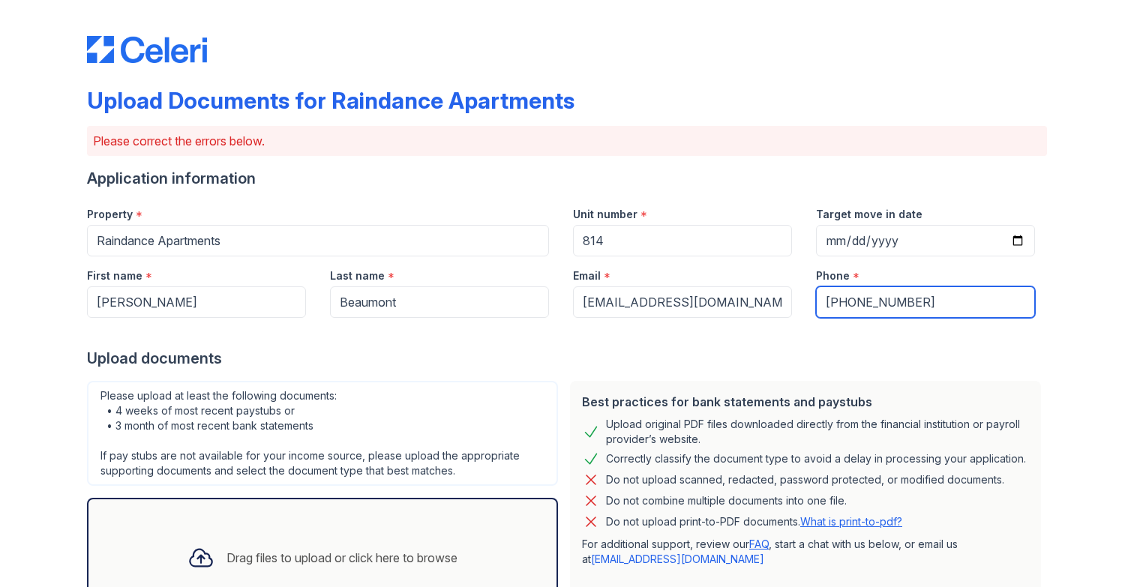
click at [942, 310] on input "+14058202640" at bounding box center [925, 301] width 219 height 31
click at [928, 310] on input "+14058202640" at bounding box center [925, 301] width 219 height 31
type input "6034397720"
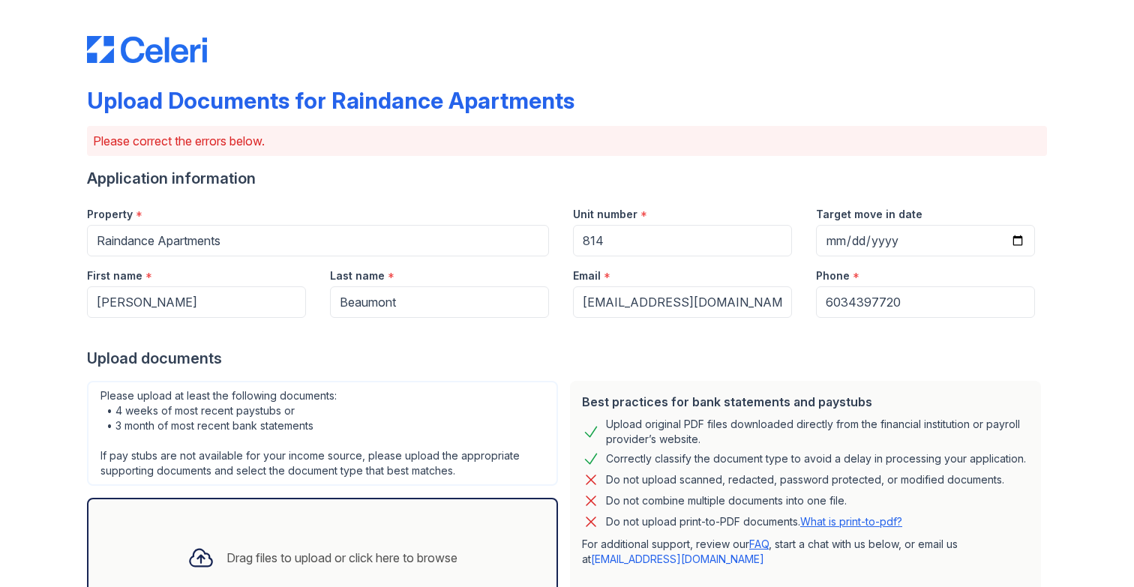
click at [745, 388] on div "Best practices for bank statements and paystubs Upload original PDF files downl…" at bounding box center [805, 499] width 471 height 237
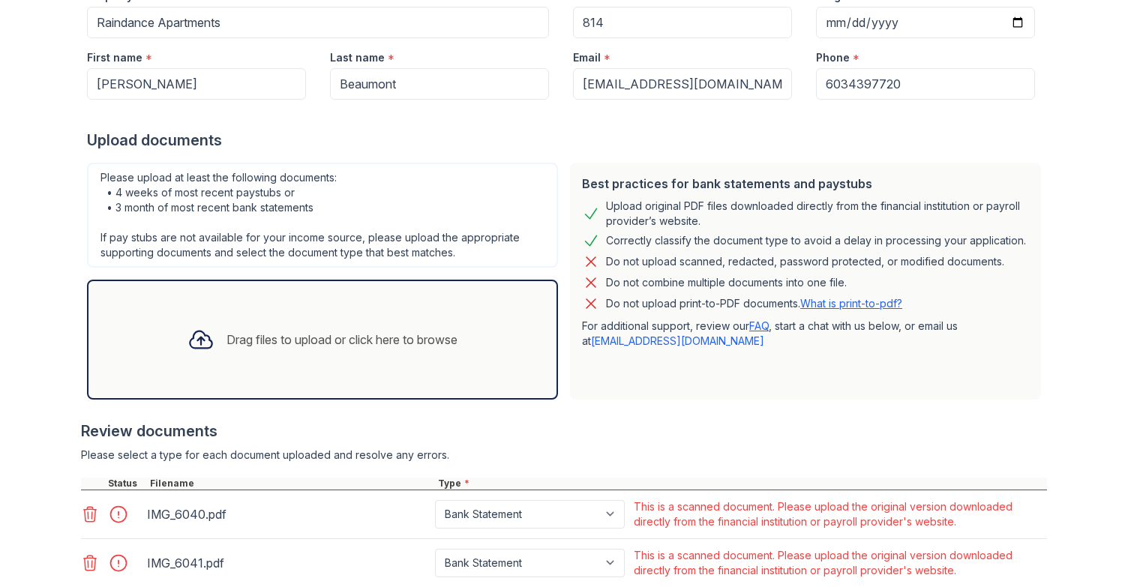
scroll to position [230, 0]
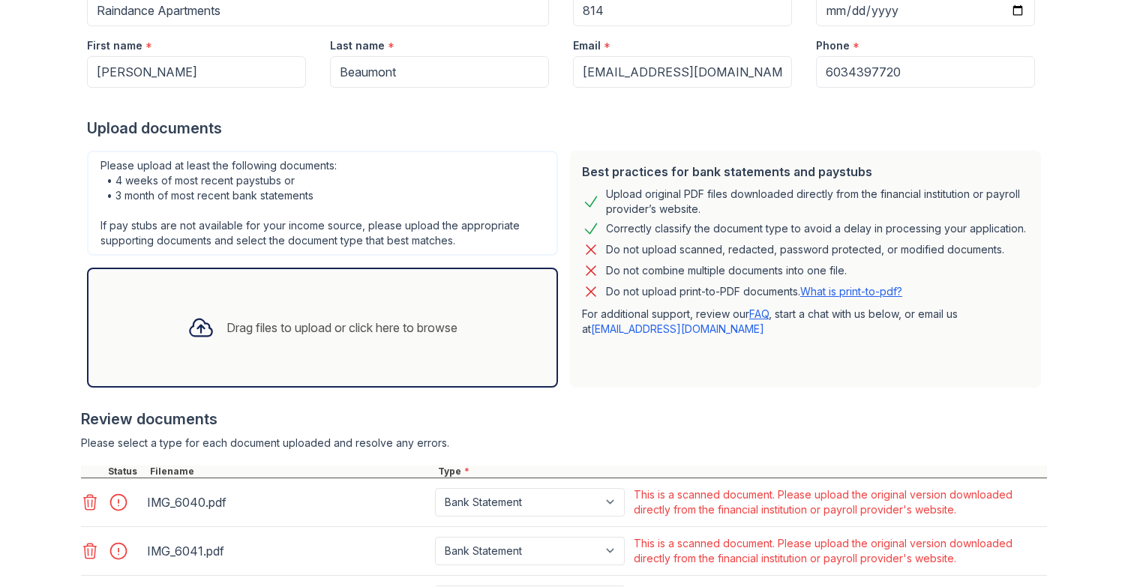
click at [280, 277] on div "Drag files to upload or click here to browse" at bounding box center [322, 328] width 471 height 120
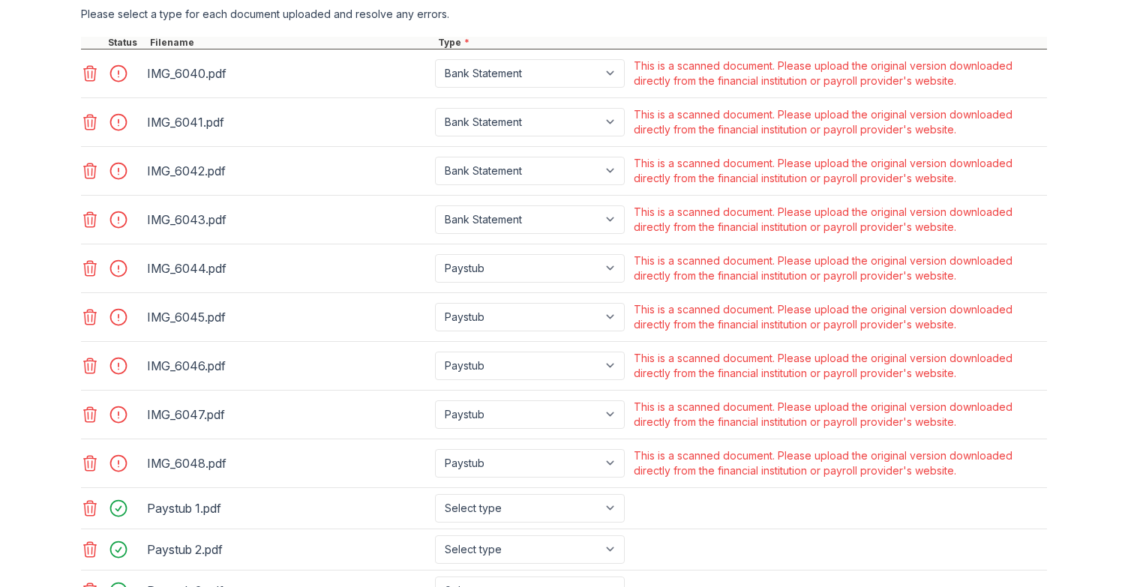
scroll to position [648, 0]
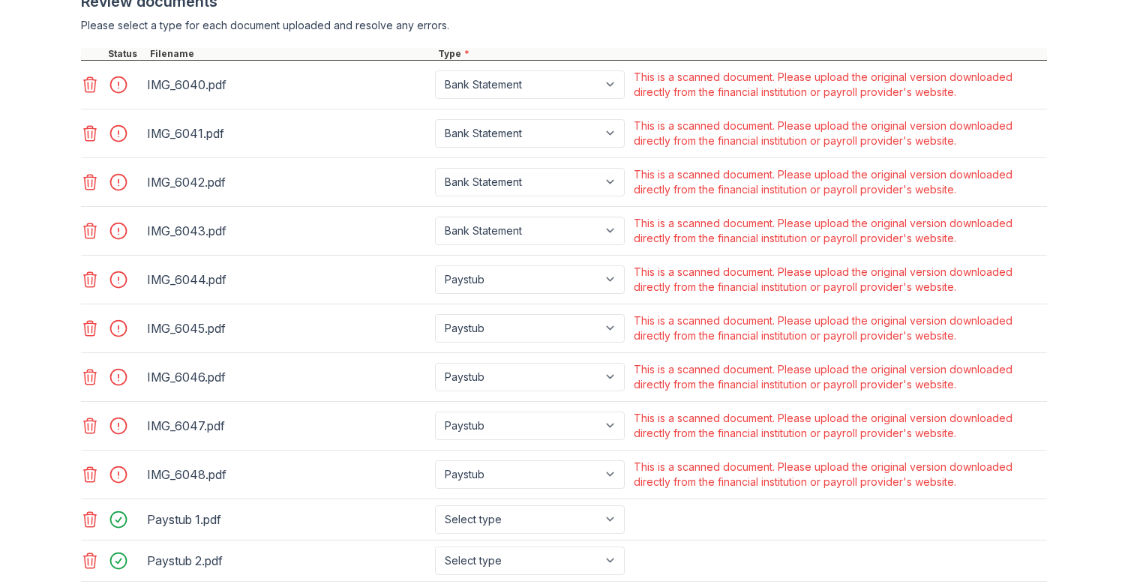
click at [93, 85] on icon at bounding box center [90, 85] width 18 height 18
click at [93, 124] on icon at bounding box center [90, 133] width 18 height 18
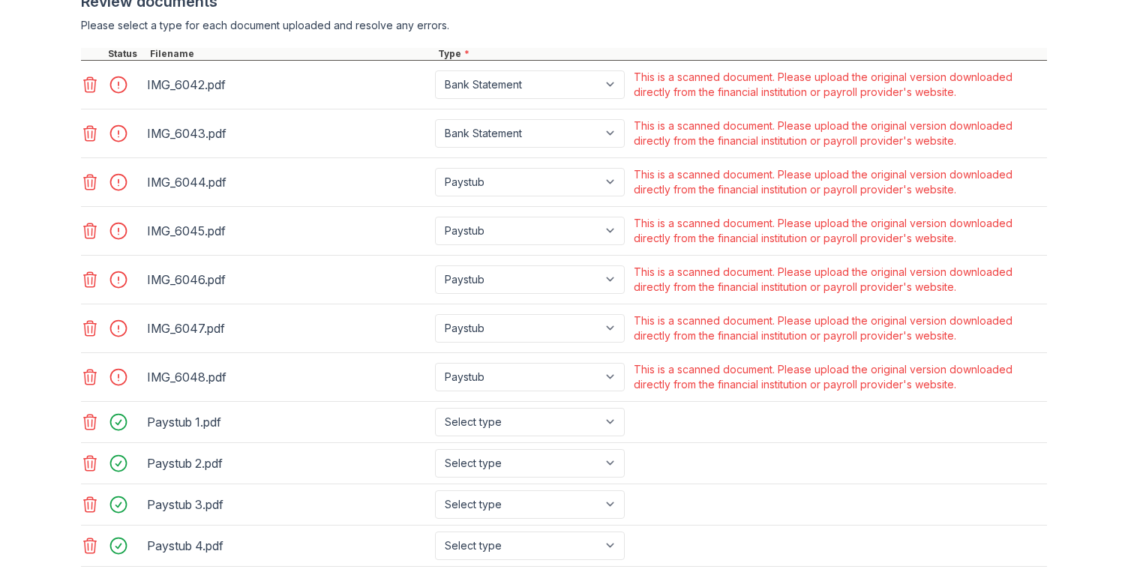
click at [93, 85] on icon at bounding box center [90, 85] width 18 height 18
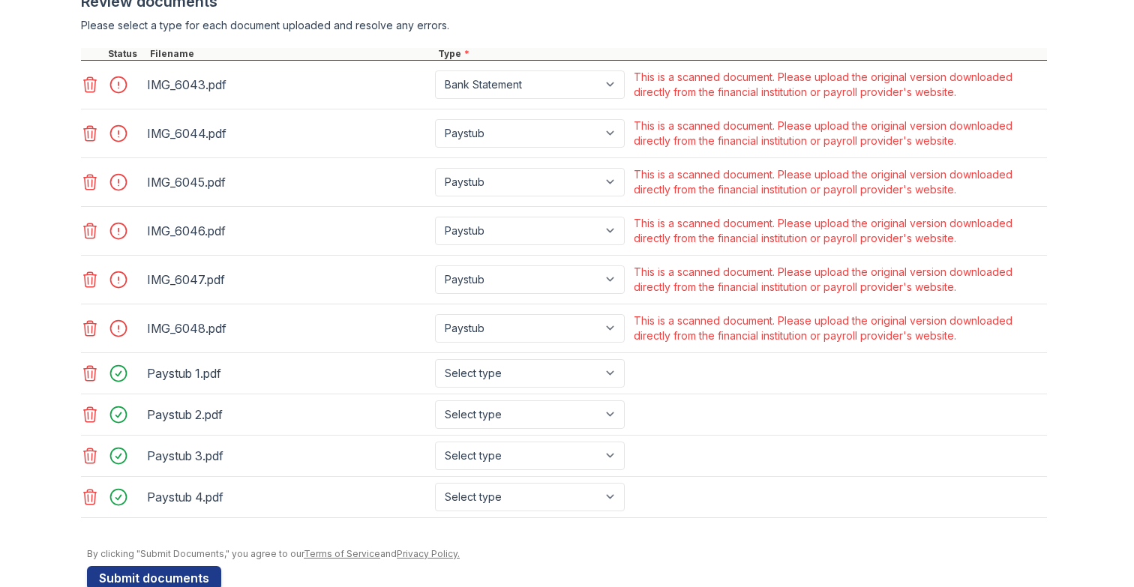
click at [93, 85] on icon at bounding box center [90, 85] width 18 height 18
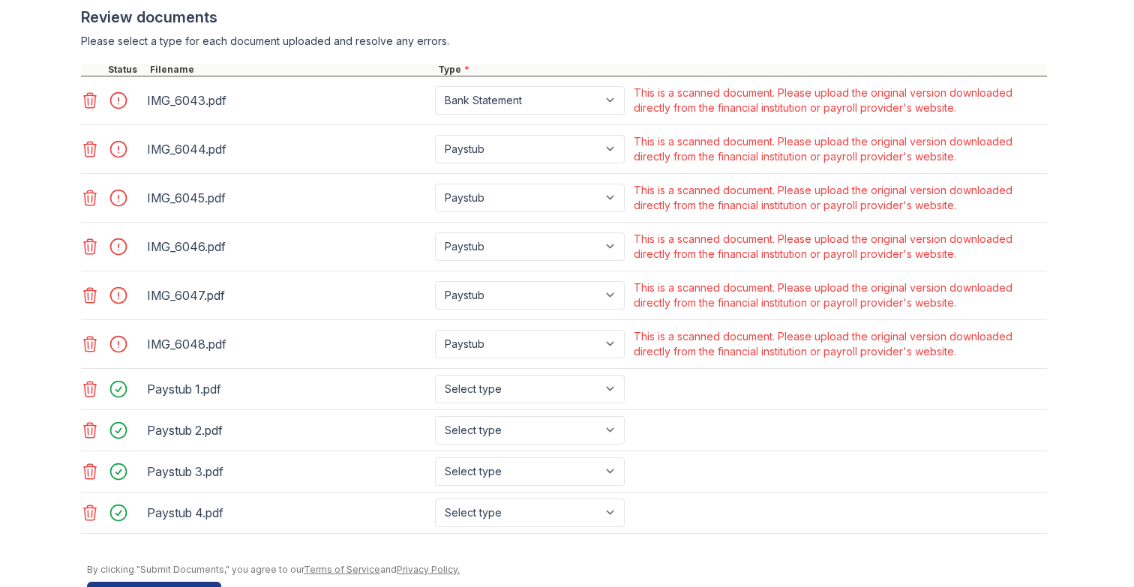
click at [93, 131] on div at bounding box center [112, 149] width 63 height 36
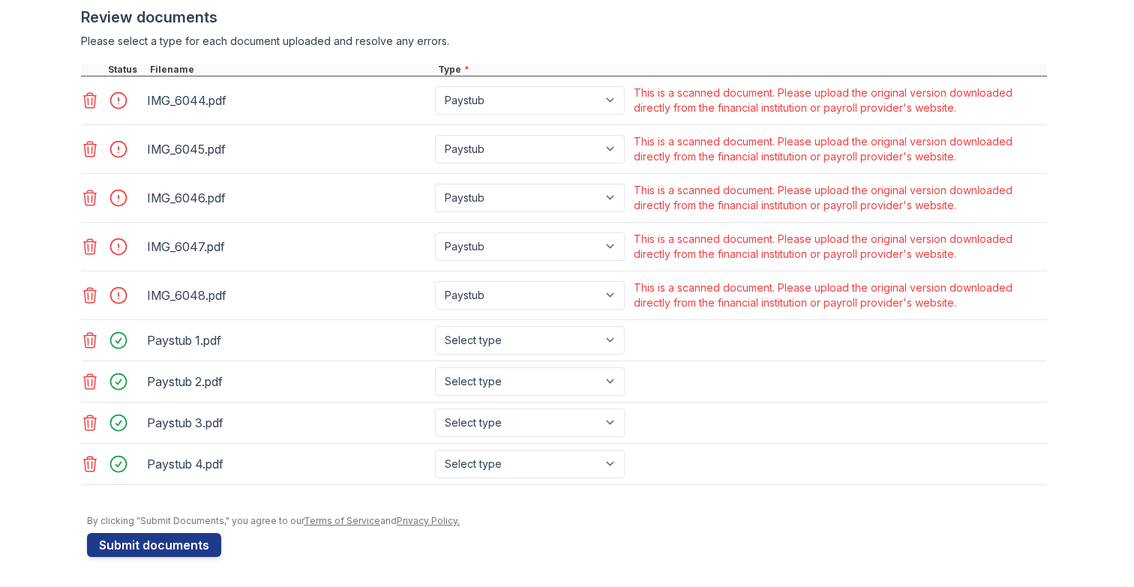
click at [93, 85] on div at bounding box center [112, 100] width 63 height 36
click at [93, 94] on icon at bounding box center [90, 100] width 18 height 18
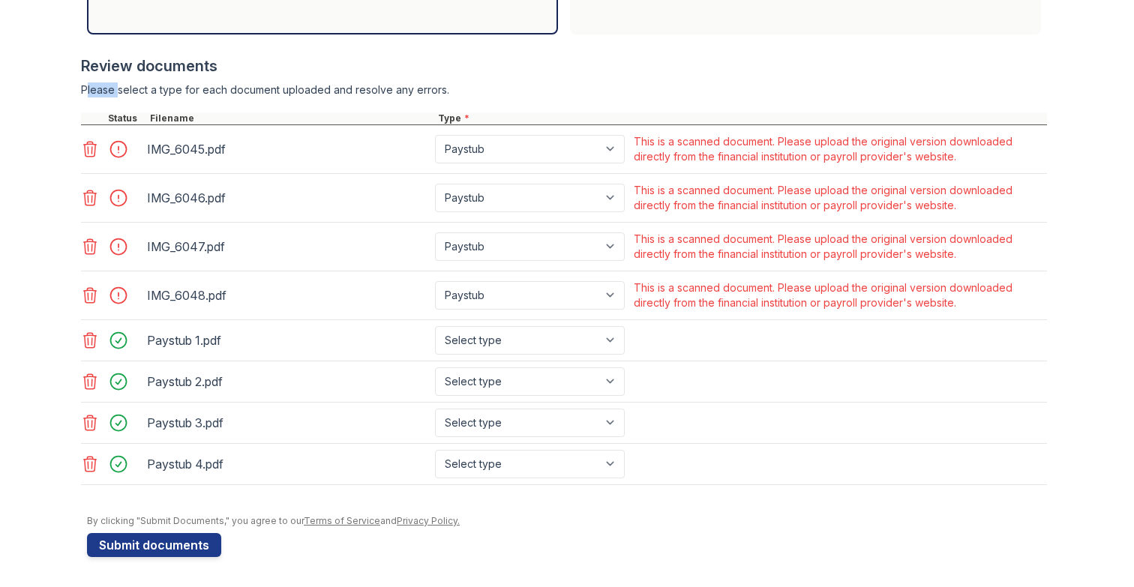
click at [93, 94] on div "Please select a type for each document uploaded and resolve any errors." at bounding box center [564, 89] width 966 height 15
click at [84, 281] on div at bounding box center [112, 295] width 63 height 36
click at [85, 258] on div at bounding box center [112, 247] width 63 height 36
click at [87, 255] on icon at bounding box center [90, 247] width 18 height 18
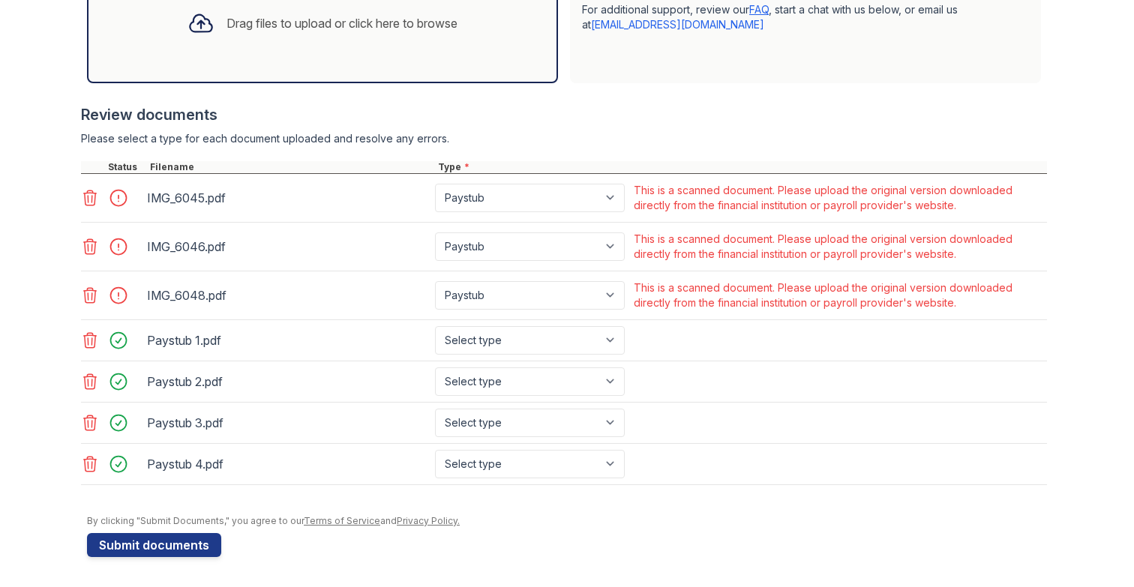
click at [87, 255] on icon at bounding box center [90, 247] width 18 height 18
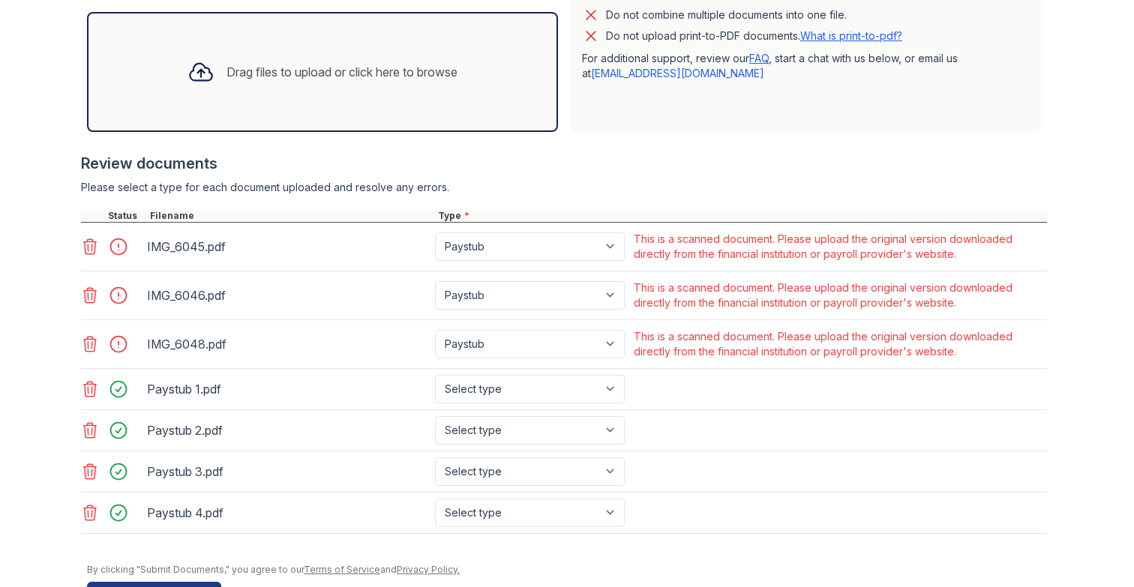
click at [87, 255] on icon at bounding box center [90, 247] width 18 height 18
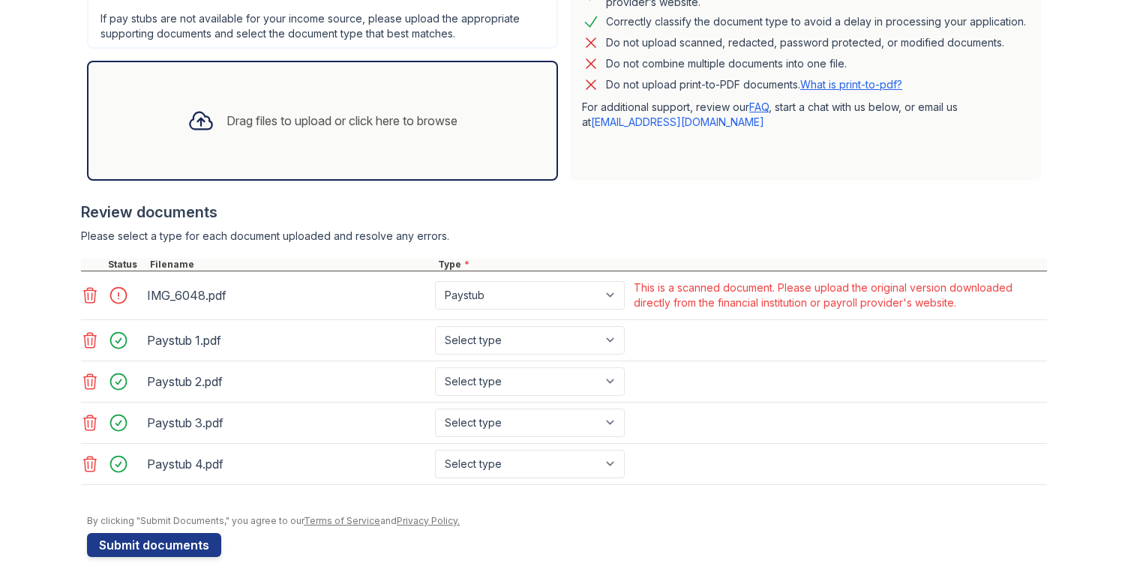
click at [87, 255] on div at bounding box center [564, 251] width 966 height 15
click at [97, 380] on icon at bounding box center [90, 382] width 18 height 18
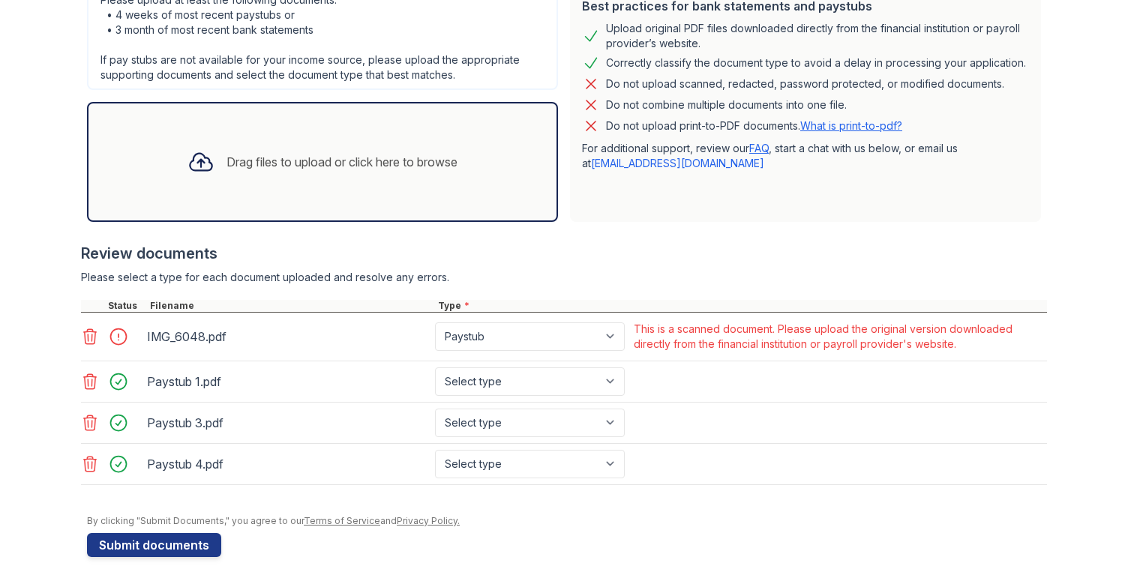
click at [97, 380] on icon at bounding box center [90, 382] width 18 height 18
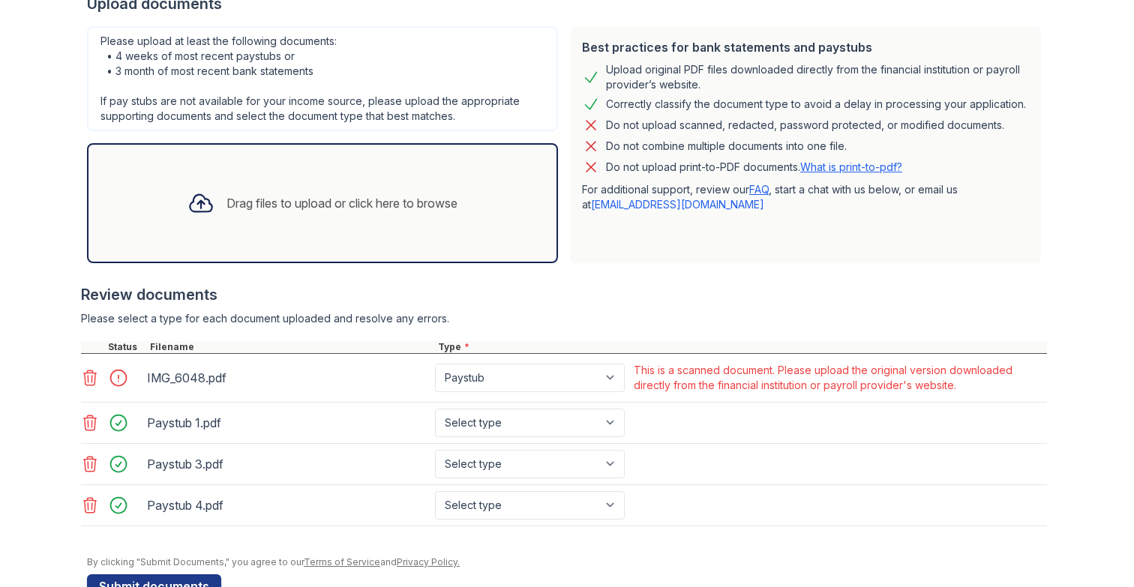
click at [97, 380] on icon at bounding box center [90, 378] width 18 height 18
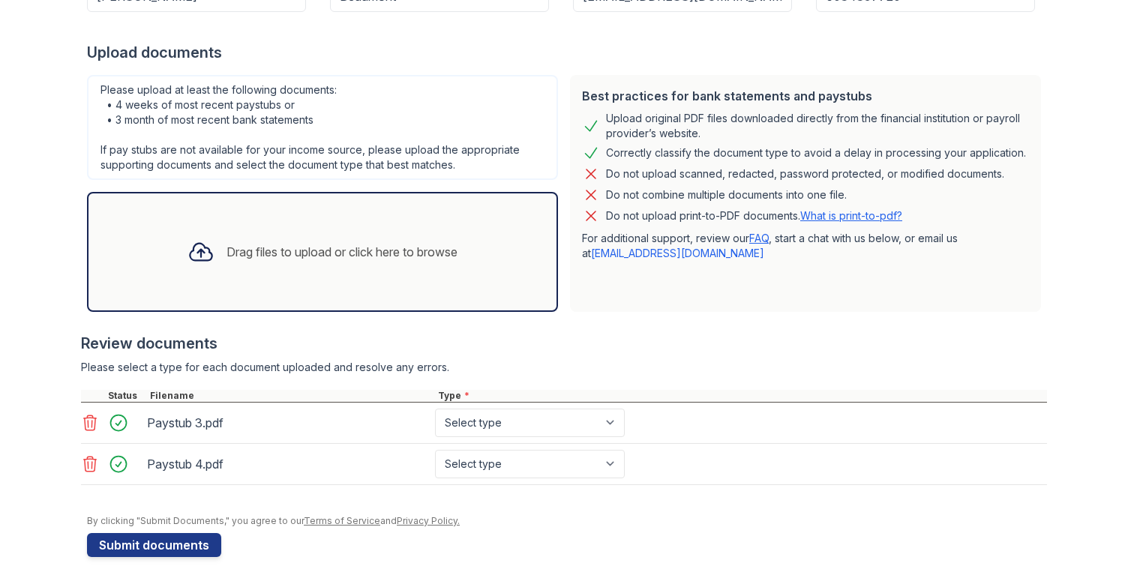
click at [87, 430] on icon at bounding box center [90, 423] width 18 height 18
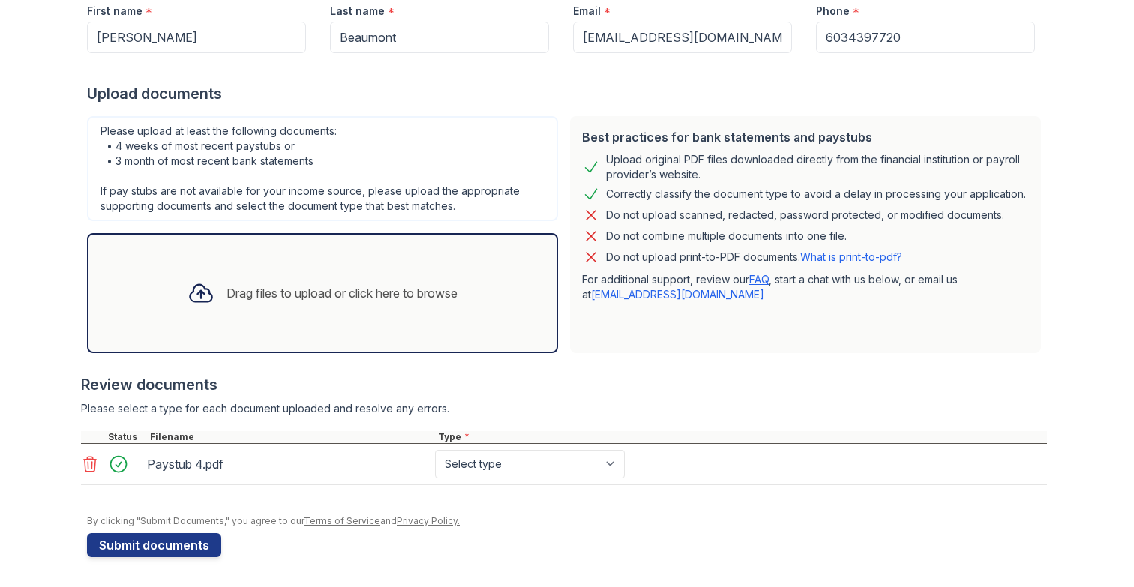
click at [85, 457] on icon at bounding box center [90, 464] width 18 height 18
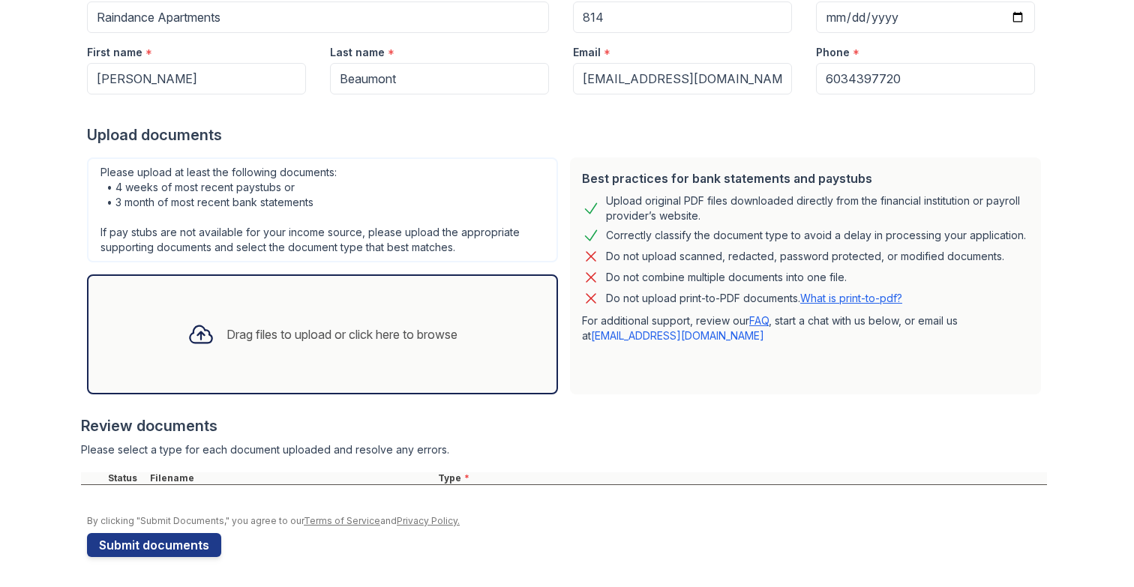
click at [210, 343] on div at bounding box center [200, 334] width 39 height 39
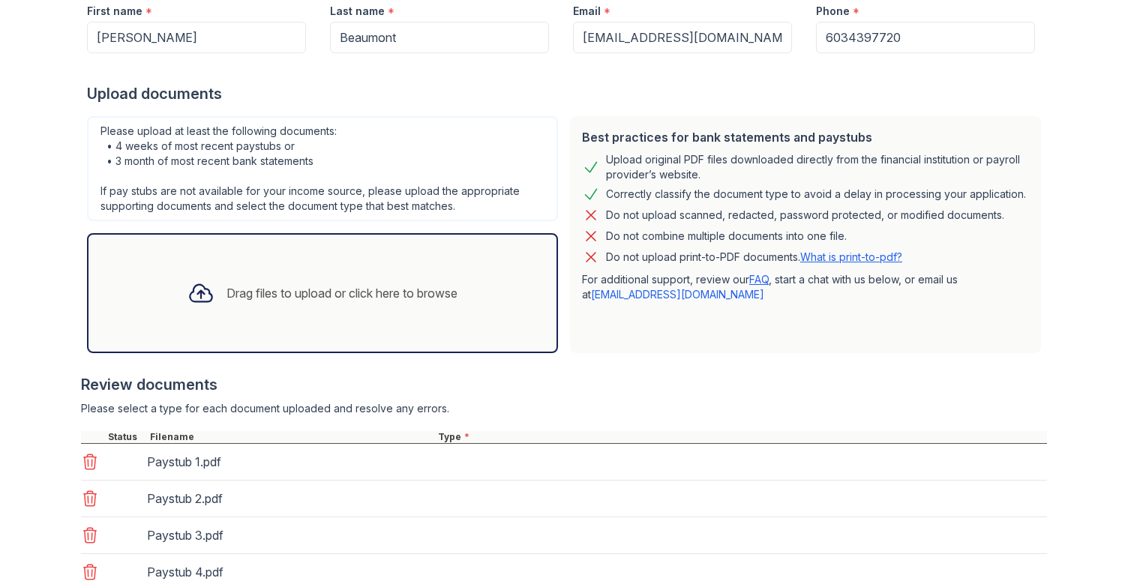
scroll to position [370, 0]
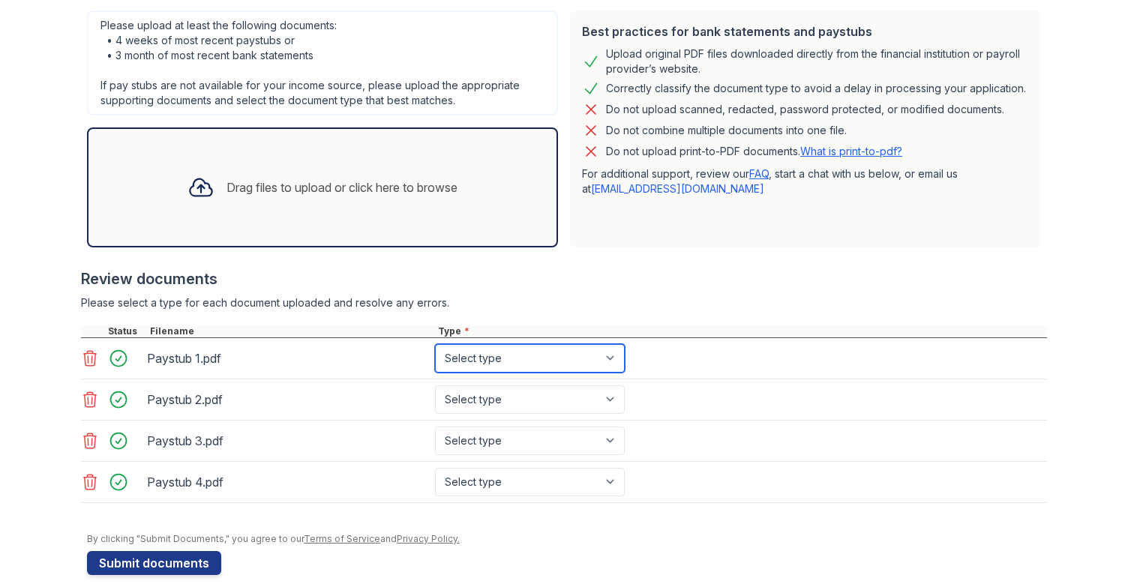
click at [468, 359] on select "Select type Paystub Bank Statement Offer Letter Tax Documents Benefit Award Let…" at bounding box center [530, 358] width 190 height 28
select select "paystub"
click at [435, 344] on select "Select type Paystub Bank Statement Offer Letter Tax Documents Benefit Award Let…" at bounding box center [530, 358] width 190 height 28
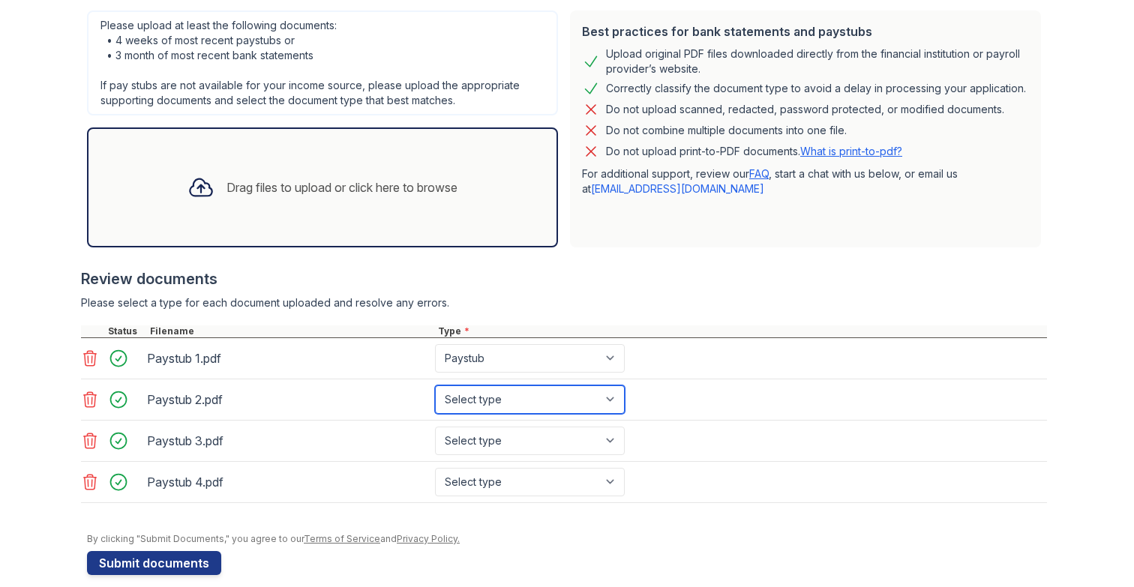
click at [488, 396] on select "Select type Paystub Bank Statement Offer Letter Tax Documents Benefit Award Let…" at bounding box center [530, 399] width 190 height 28
select select "paystub"
click at [435, 385] on select "Select type Paystub Bank Statement Offer Letter Tax Documents Benefit Award Let…" at bounding box center [530, 399] width 190 height 28
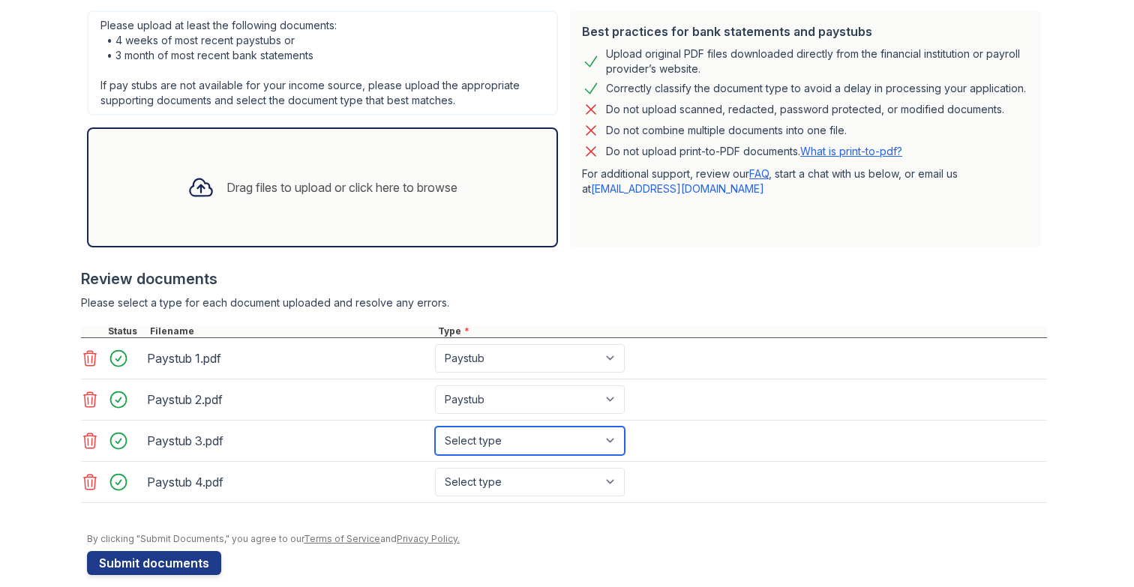
click at [487, 434] on select "Select type Paystub Bank Statement Offer Letter Tax Documents Benefit Award Let…" at bounding box center [530, 441] width 190 height 28
select select "paystub"
click at [435, 427] on select "Select type Paystub Bank Statement Offer Letter Tax Documents Benefit Award Let…" at bounding box center [530, 441] width 190 height 28
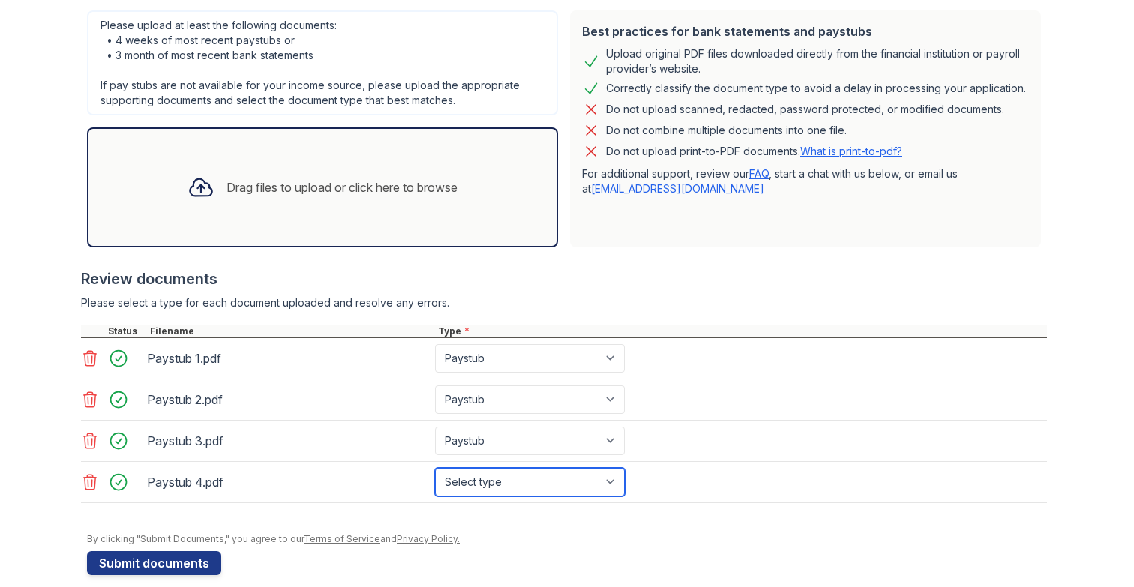
click at [482, 478] on select "Select type Paystub Bank Statement Offer Letter Tax Documents Benefit Award Let…" at bounding box center [530, 482] width 190 height 28
select select "paystub"
click at [435, 468] on select "Select type Paystub Bank Statement Offer Letter Tax Documents Benefit Award Let…" at bounding box center [530, 482] width 190 height 28
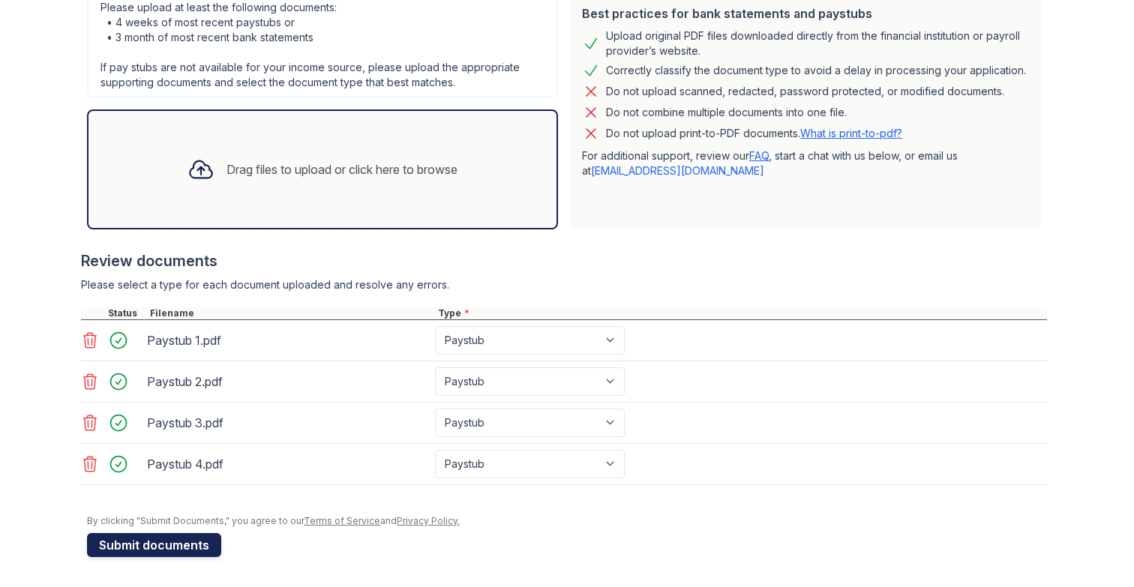
click at [143, 541] on button "Submit documents" at bounding box center [154, 545] width 134 height 24
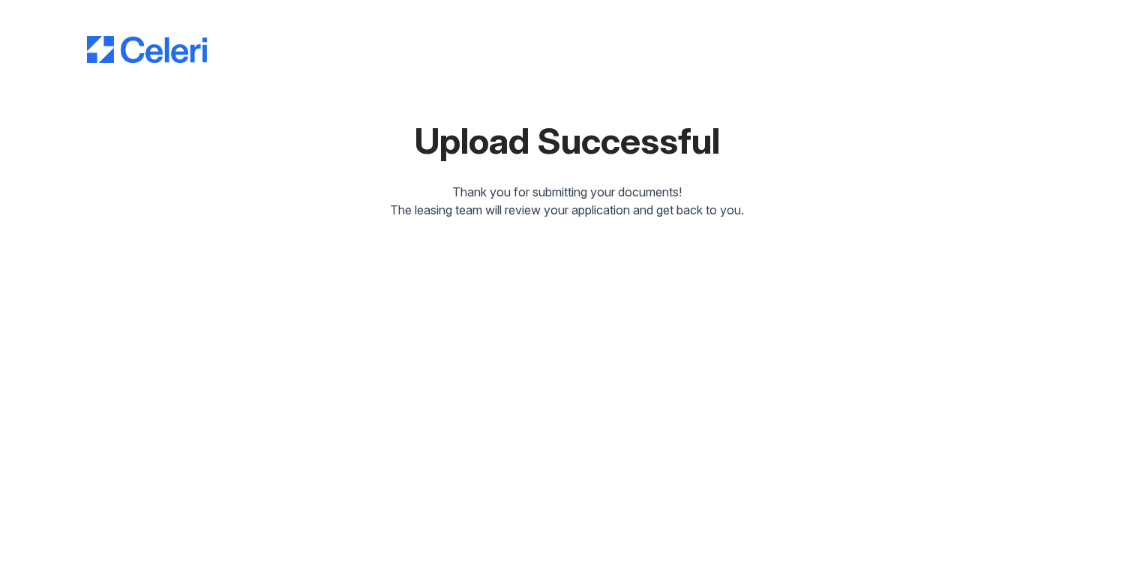
click at [625, 369] on div "Upload Successful Thank you for submitting your documents! The leasing team wil…" at bounding box center [567, 293] width 1134 height 587
click at [1098, 548] on icon "Chat widget" at bounding box center [1087, 559] width 21 height 22
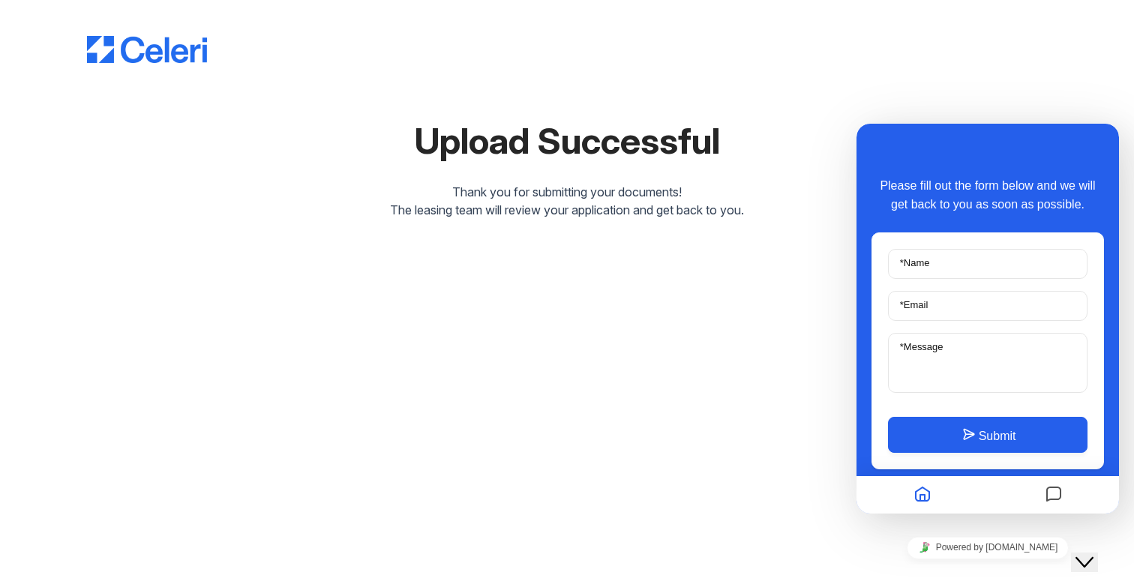
click at [1092, 553] on icon "Close Chat This icon closes the chat window." at bounding box center [1084, 562] width 18 height 18
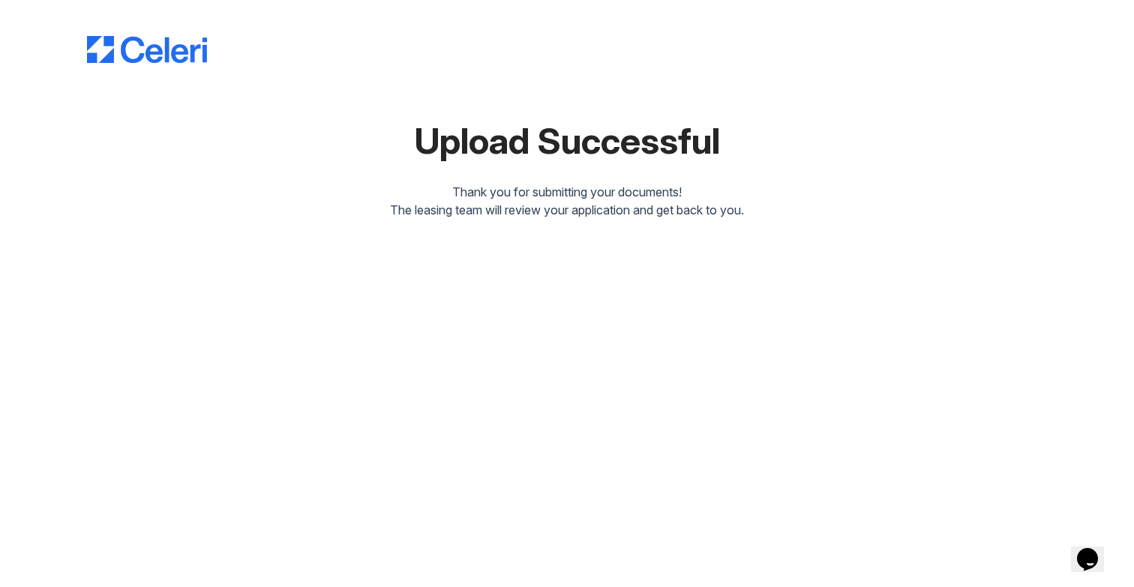
click at [560, 245] on div "Upload Successful Thank you for submitting your documents! The leasing team wil…" at bounding box center [567, 293] width 1134 height 587
click at [535, 199] on div "Thank you for submitting your documents!" at bounding box center [567, 192] width 960 height 18
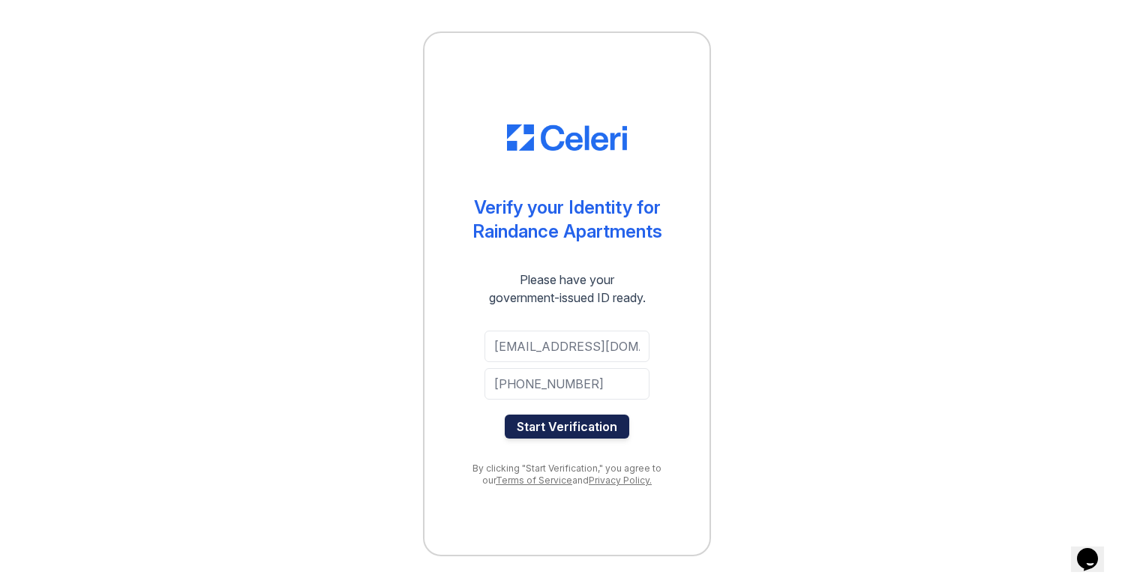
click at [576, 430] on button "Start Verification" at bounding box center [567, 427] width 124 height 24
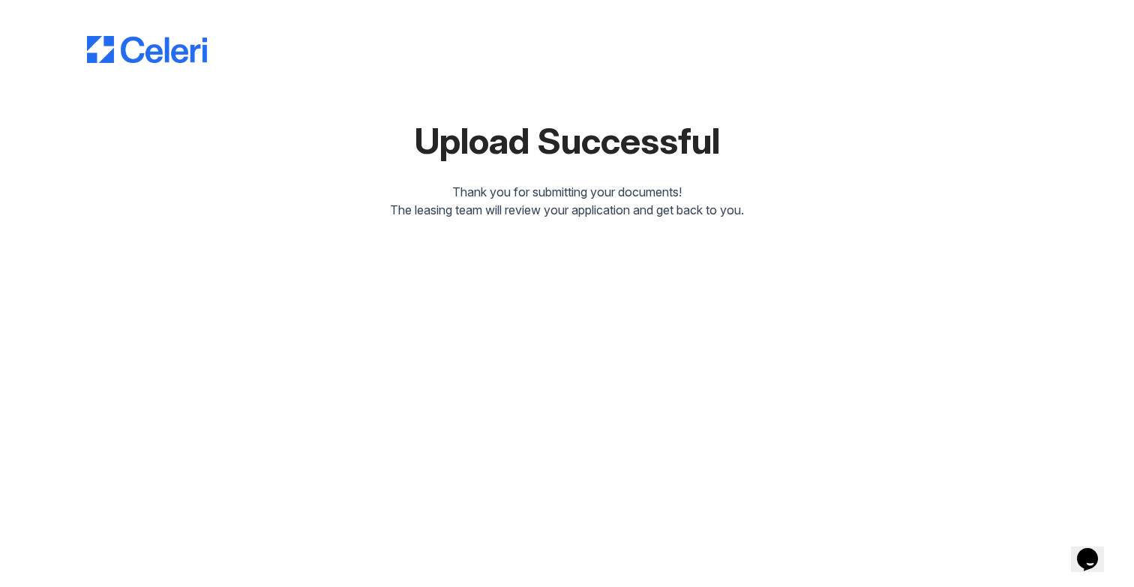
click at [153, 40] on img at bounding box center [147, 49] width 120 height 27
click at [106, 43] on img at bounding box center [147, 49] width 120 height 27
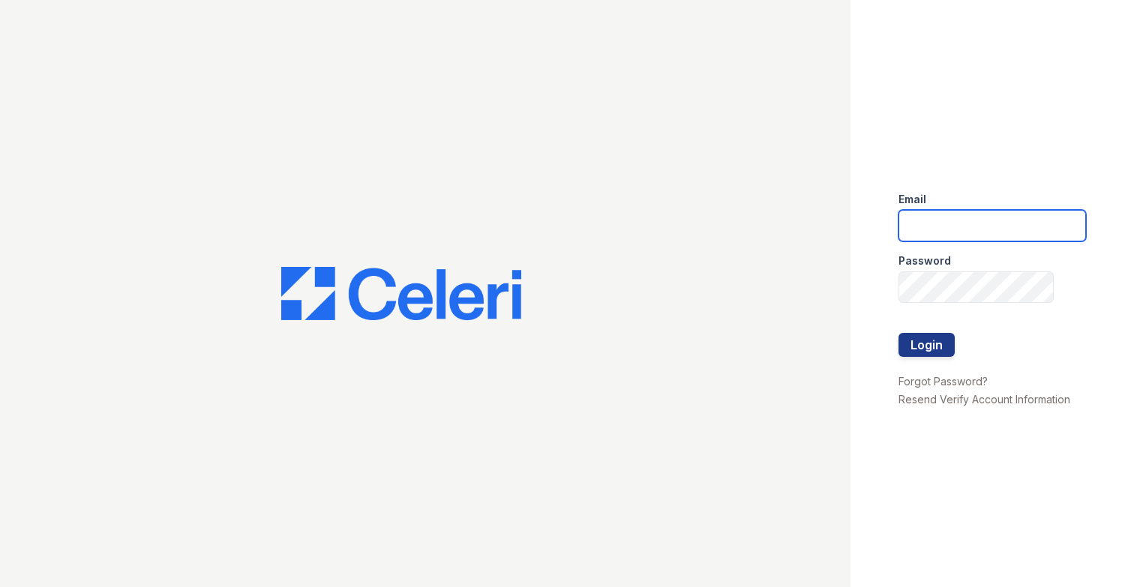
click at [937, 228] on input "email" at bounding box center [991, 225] width 187 height 31
type input "l"
type input "[EMAIL_ADDRESS][DOMAIN_NAME]"
click at [972, 267] on div "Password" at bounding box center [991, 256] width 187 height 30
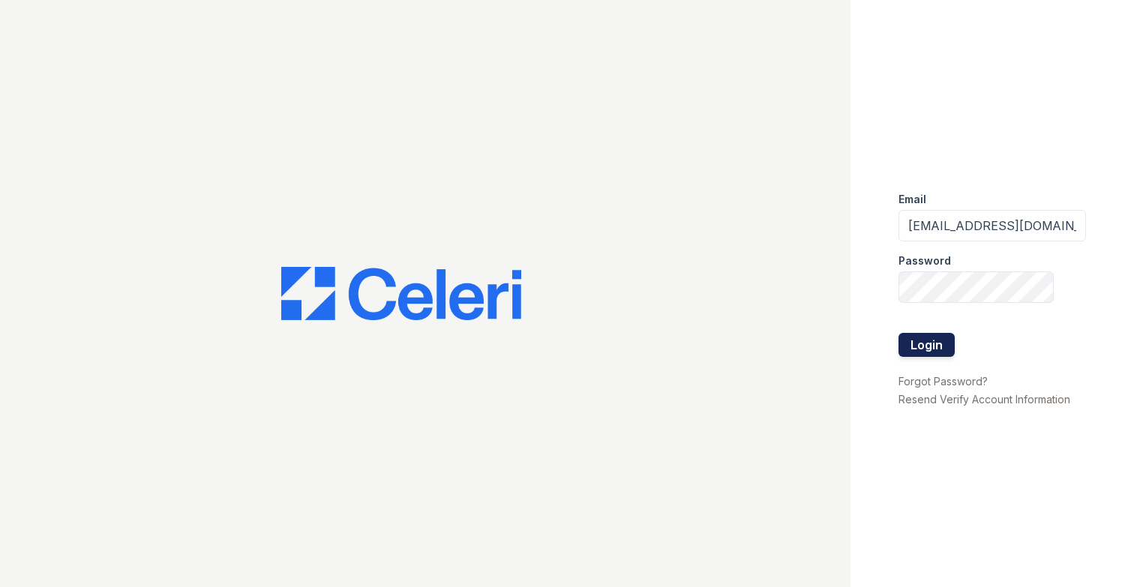
click at [938, 344] on button "Login" at bounding box center [926, 345] width 56 height 24
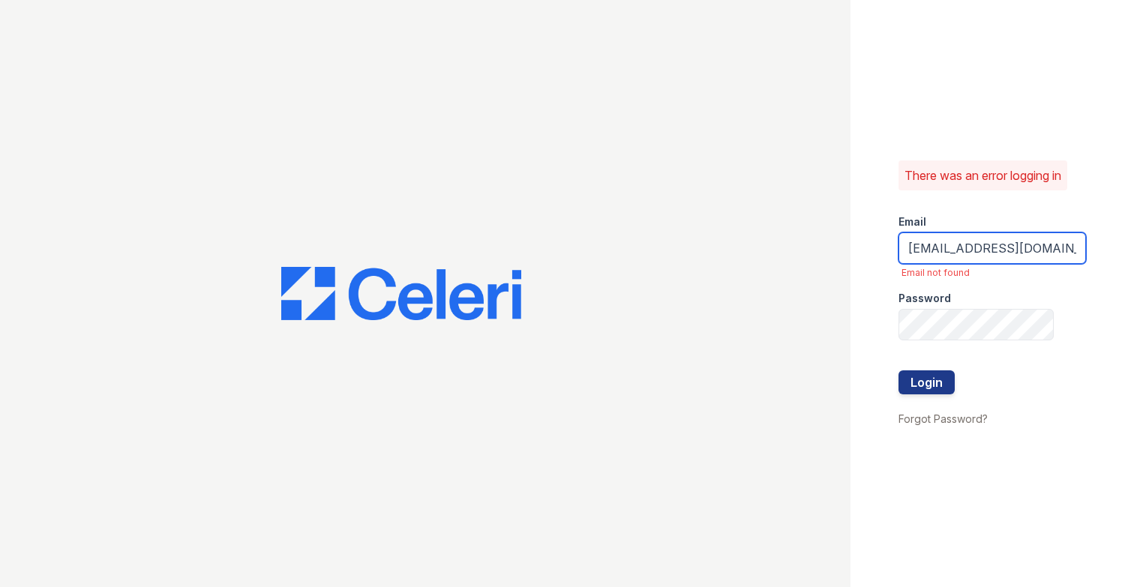
click at [940, 247] on input "[EMAIL_ADDRESS][DOMAIN_NAME]" at bounding box center [991, 247] width 187 height 31
type input "[EMAIL_ADDRESS][DOMAIN_NAME]"
click at [934, 377] on button "Login" at bounding box center [926, 382] width 56 height 24
